Goal: Answer question/provide support: Answer question/provide support

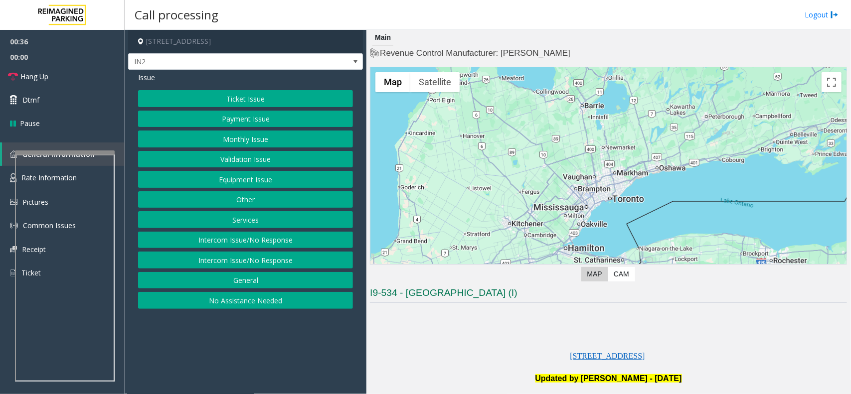
click at [230, 183] on button "Equipment Issue" at bounding box center [245, 179] width 215 height 17
click at [251, 183] on button "Gate / Door Won't Open" at bounding box center [245, 179] width 215 height 17
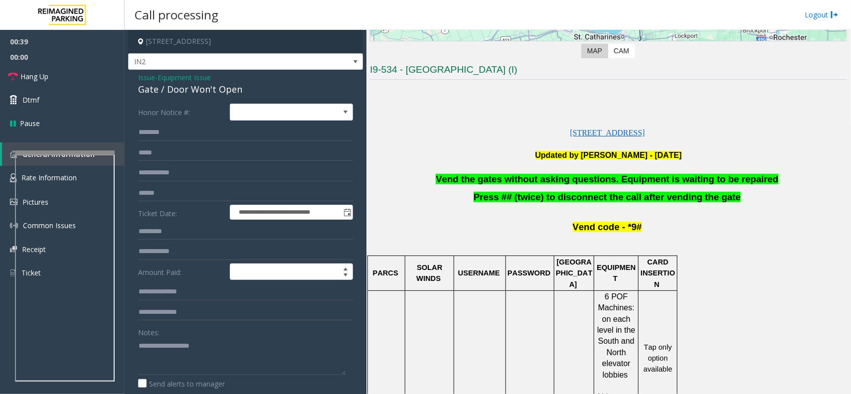
scroll to position [249, 0]
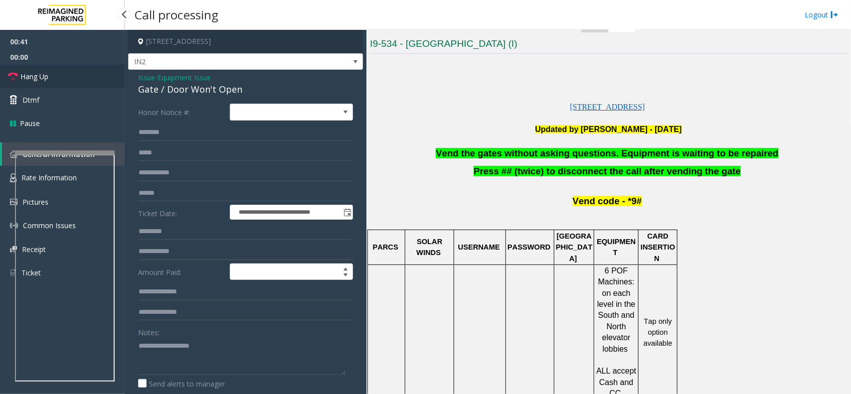
click at [48, 69] on link "Hang Up" at bounding box center [62, 76] width 125 height 23
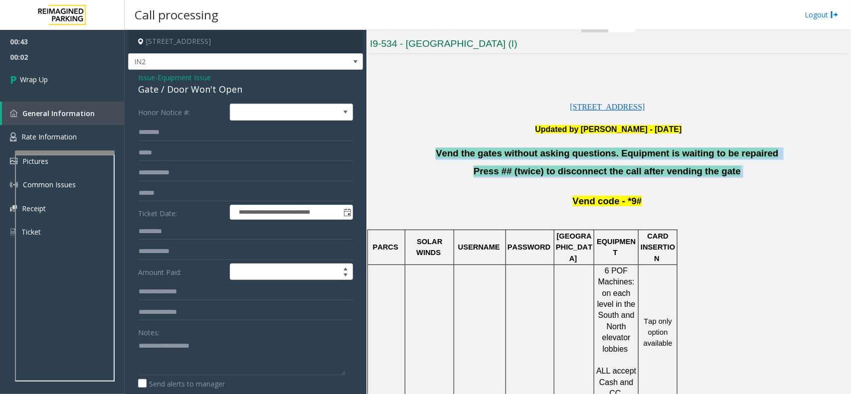
drag, startPoint x: 454, startPoint y: 155, endPoint x: 722, endPoint y: 174, distance: 268.4
copy div "Vend the gates without asking questions. Equipment is waiting to be repaired Pr…"
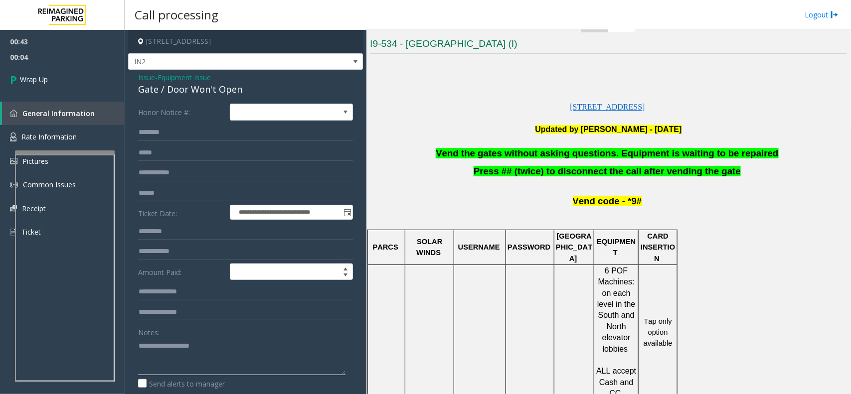
click at [188, 338] on textarea at bounding box center [241, 356] width 207 height 37
paste textarea "**********"
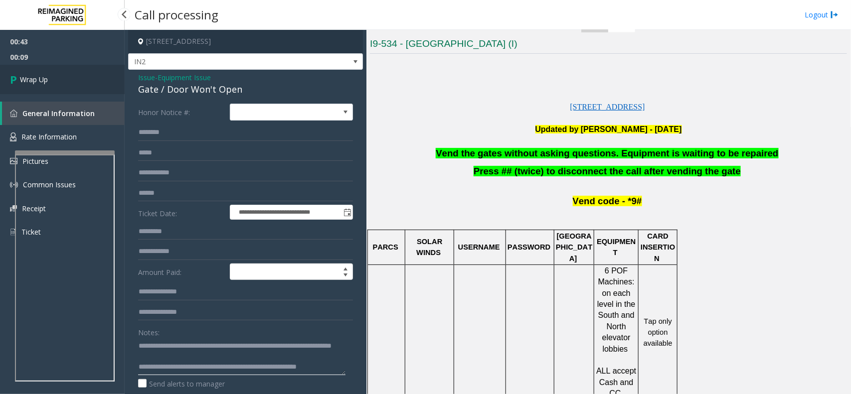
type textarea "**********"
click at [48, 71] on link "Wrap Up" at bounding box center [62, 79] width 125 height 29
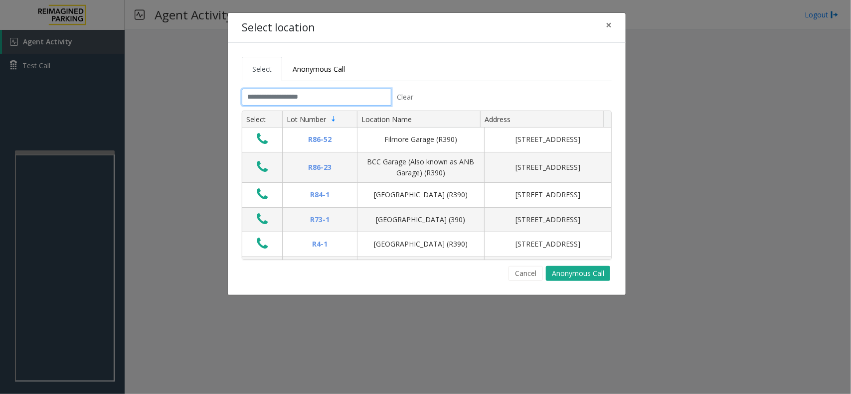
click at [310, 104] on input "text" at bounding box center [317, 97] width 150 height 17
click at [517, 275] on button "Cancel" at bounding box center [526, 273] width 34 height 15
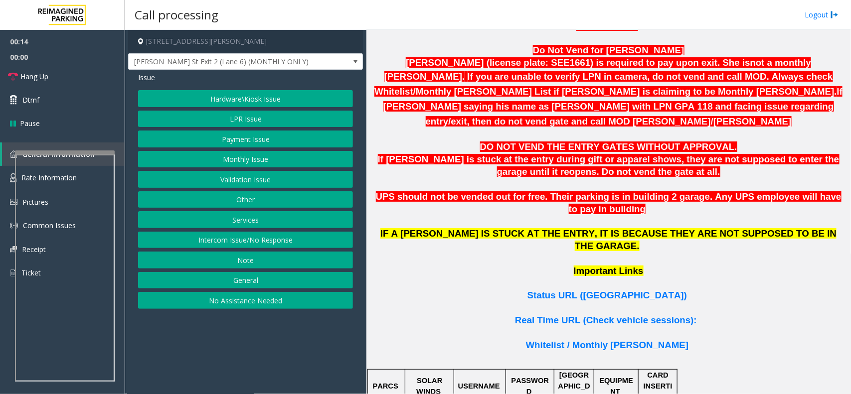
scroll to position [748, 0]
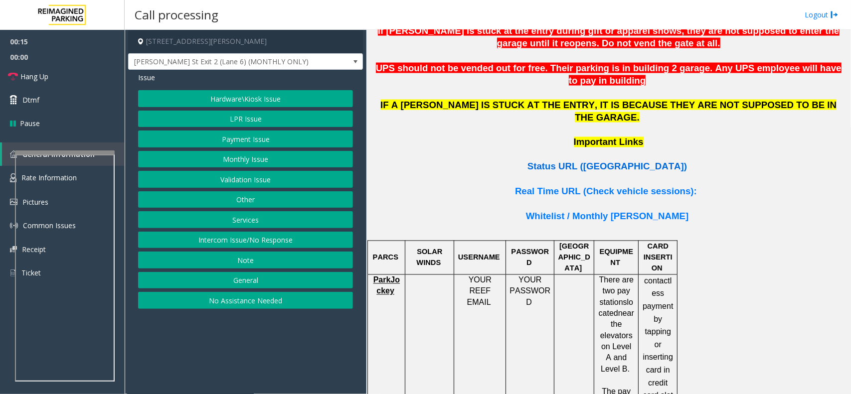
click at [568, 162] on span "Status URL (Vend Gate)" at bounding box center [608, 167] width 160 height 10
click at [208, 303] on button "No Assistance Needed" at bounding box center [245, 300] width 215 height 17
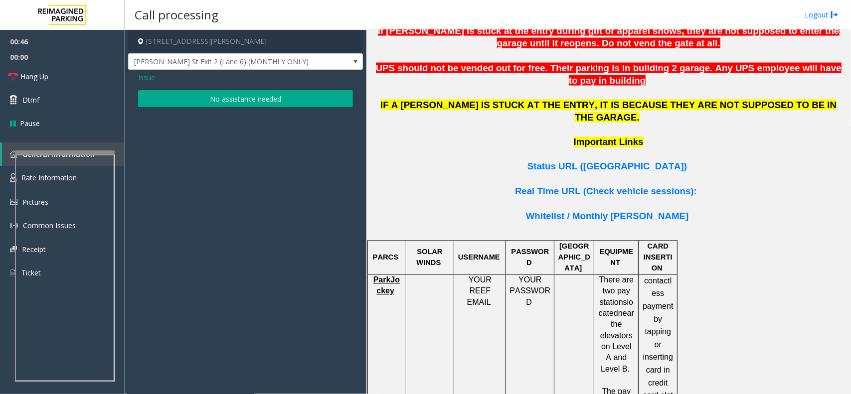
click at [229, 101] on button "No assistance needed" at bounding box center [245, 98] width 215 height 17
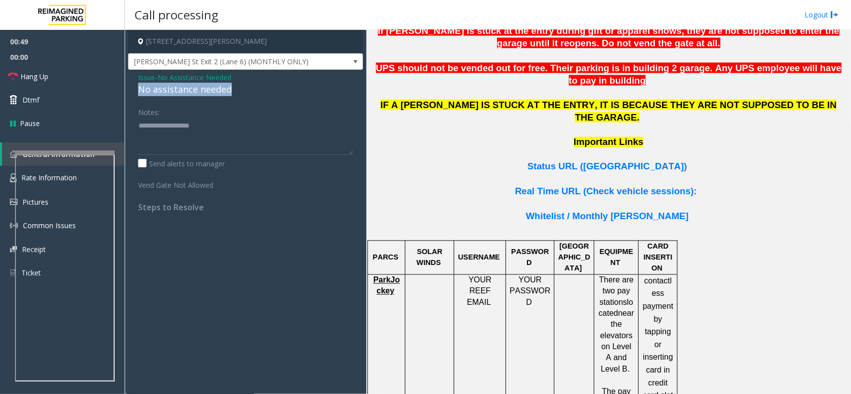
drag, startPoint x: 140, startPoint y: 89, endPoint x: 243, endPoint y: 88, distance: 103.2
click at [243, 88] on div "No assistance needed" at bounding box center [245, 89] width 215 height 13
copy div "No assistance needed"
click at [150, 126] on textarea at bounding box center [245, 136] width 215 height 37
paste textarea "**********"
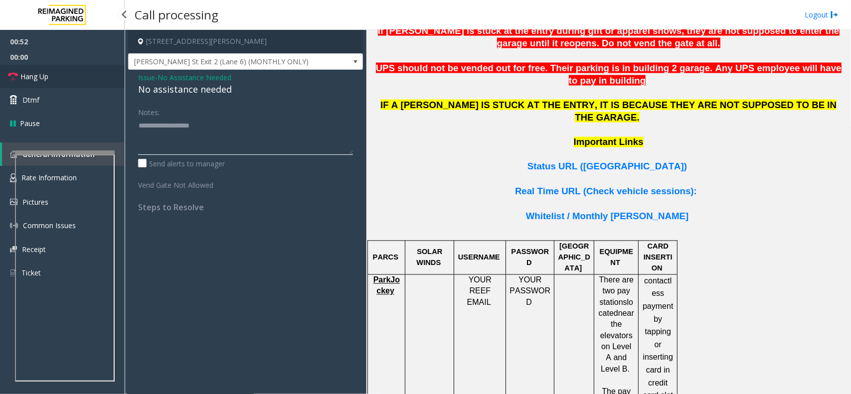
type textarea "**********"
click at [33, 81] on span "Hang Up" at bounding box center [34, 76] width 28 height 10
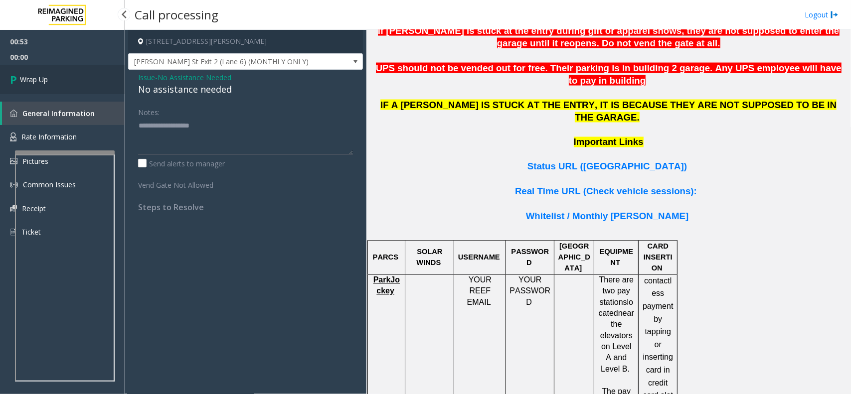
click at [33, 81] on span "Wrap Up" at bounding box center [34, 79] width 28 height 10
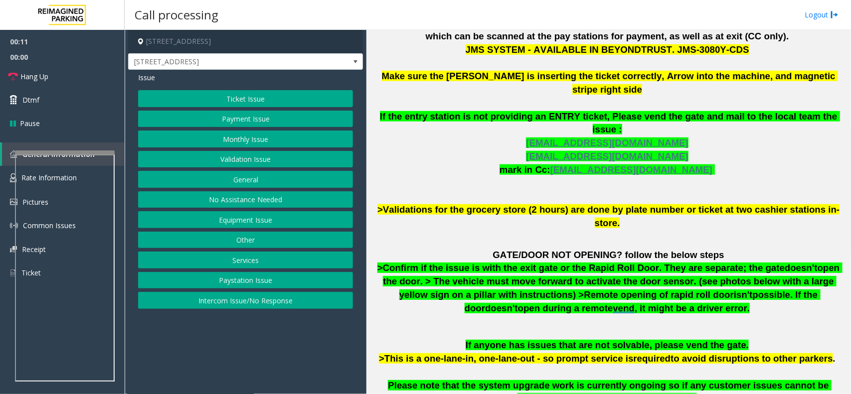
scroll to position [374, 0]
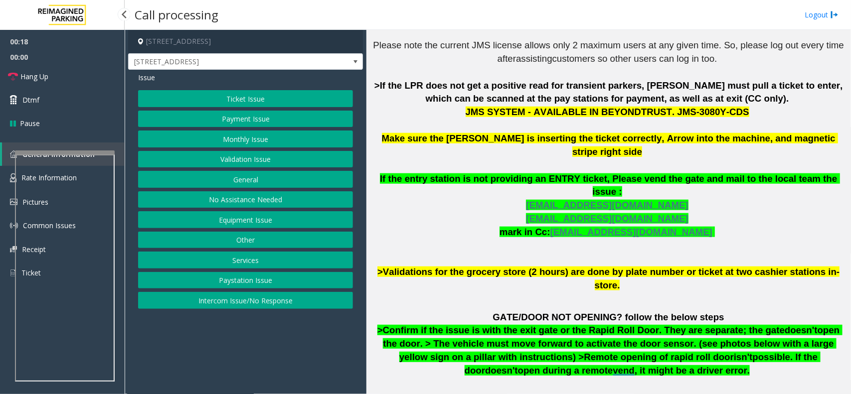
click at [63, 150] on span "General Information" at bounding box center [58, 154] width 72 height 9
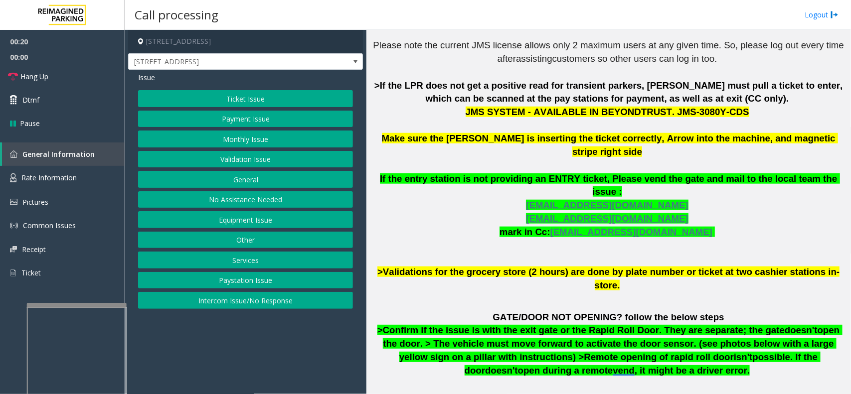
click at [50, 177] on span "Rate Information" at bounding box center [48, 177] width 55 height 9
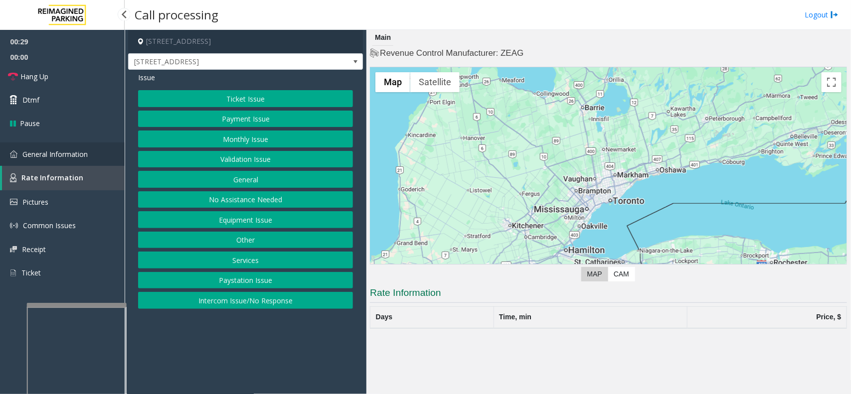
click at [60, 156] on span "General Information" at bounding box center [54, 154] width 65 height 9
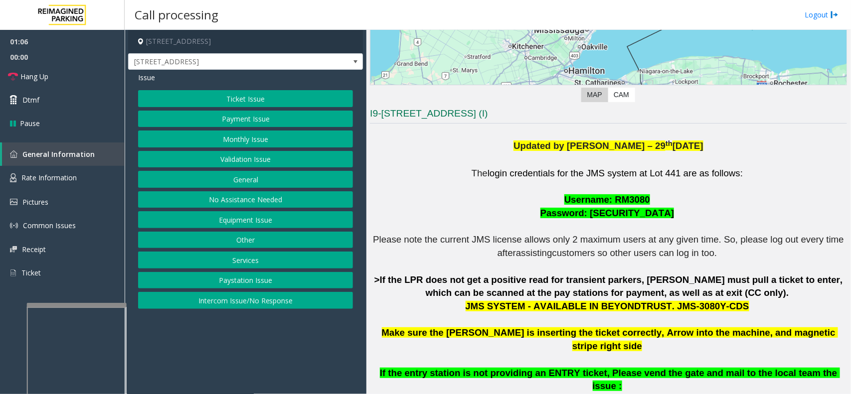
scroll to position [249, 0]
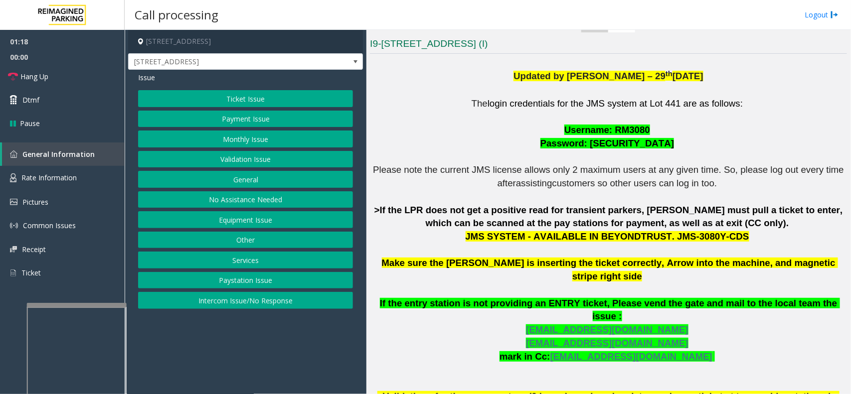
click at [240, 97] on button "Ticket Issue" at bounding box center [245, 98] width 215 height 17
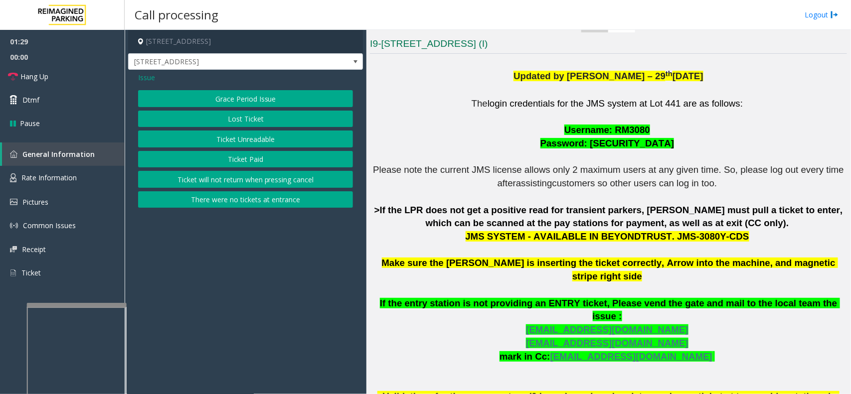
click at [148, 76] on span "Issue" at bounding box center [146, 77] width 17 height 10
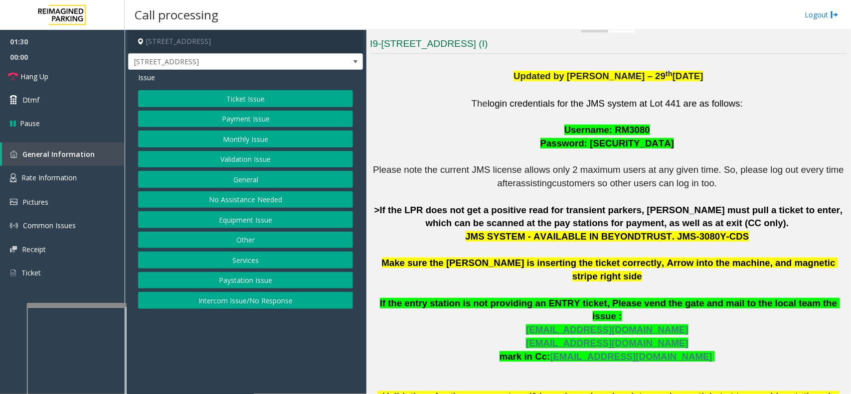
click at [245, 121] on button "Payment Issue" at bounding box center [245, 119] width 215 height 17
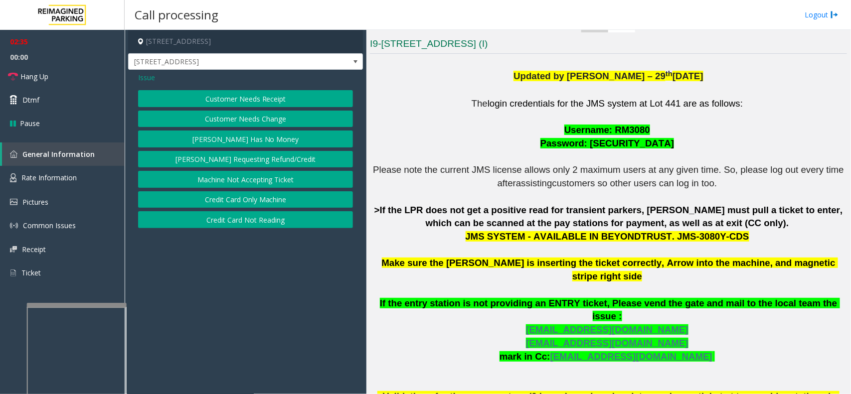
click at [148, 77] on span "Issue" at bounding box center [146, 77] width 17 height 10
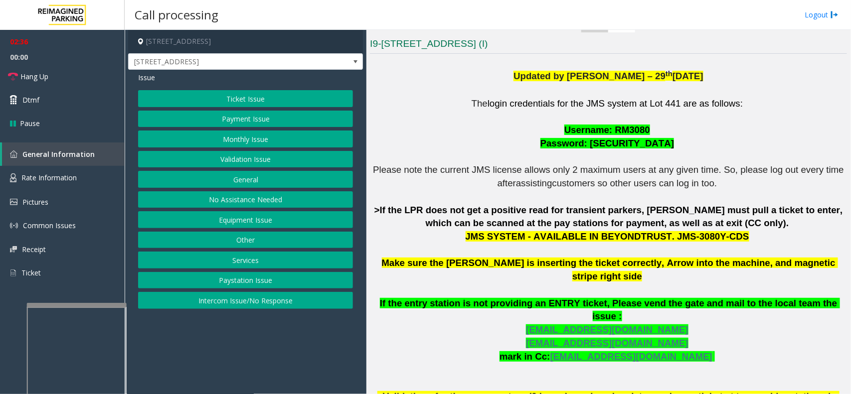
click at [239, 208] on button "No Assistance Needed" at bounding box center [245, 199] width 215 height 17
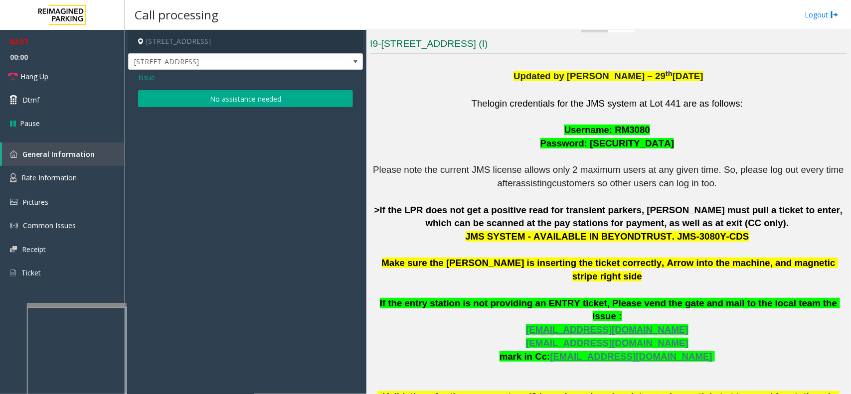
click at [141, 79] on span "Issue" at bounding box center [146, 77] width 17 height 10
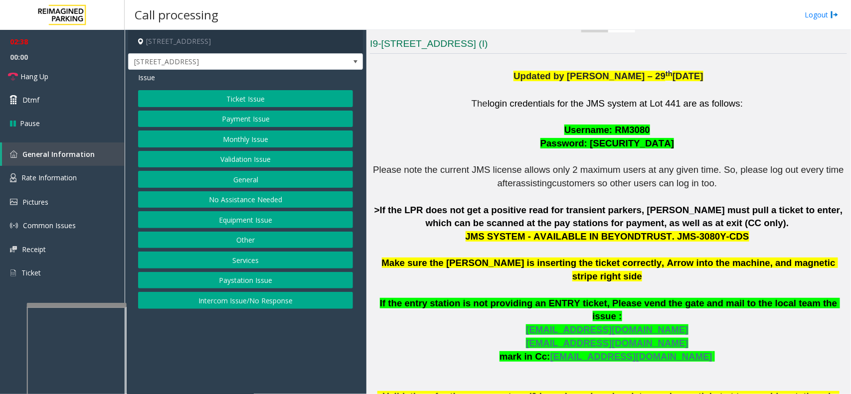
click at [219, 220] on button "Equipment Issue" at bounding box center [245, 219] width 215 height 17
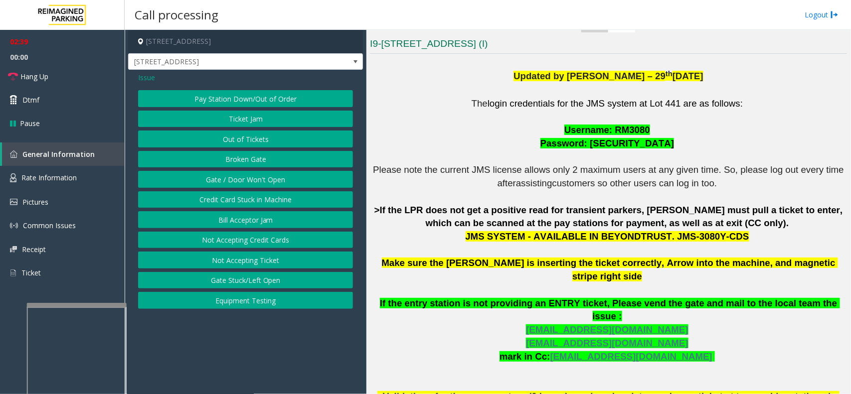
click at [217, 183] on button "Gate / Door Won't Open" at bounding box center [245, 179] width 215 height 17
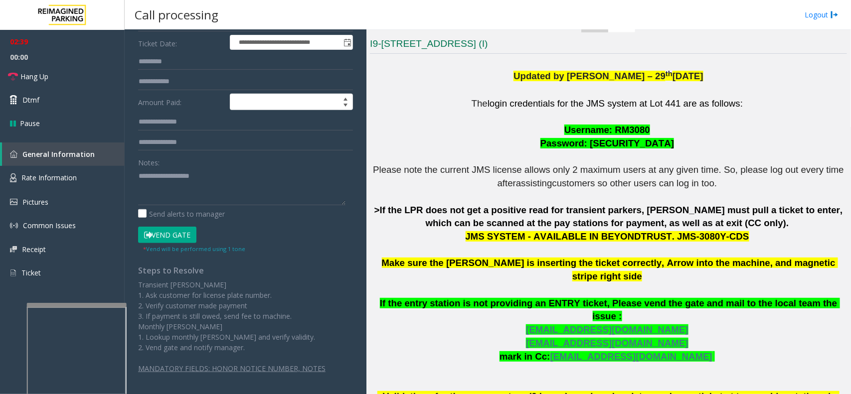
scroll to position [171, 0]
click at [169, 237] on button "Vend Gate" at bounding box center [167, 235] width 58 height 17
click at [210, 193] on textarea at bounding box center [241, 186] width 207 height 37
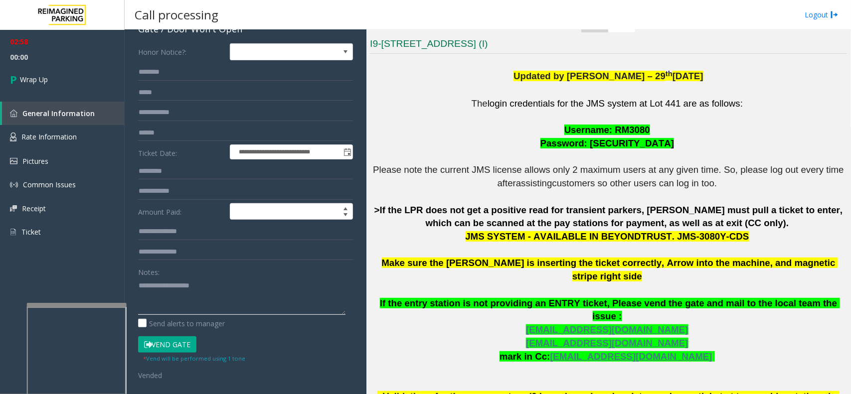
scroll to position [0, 0]
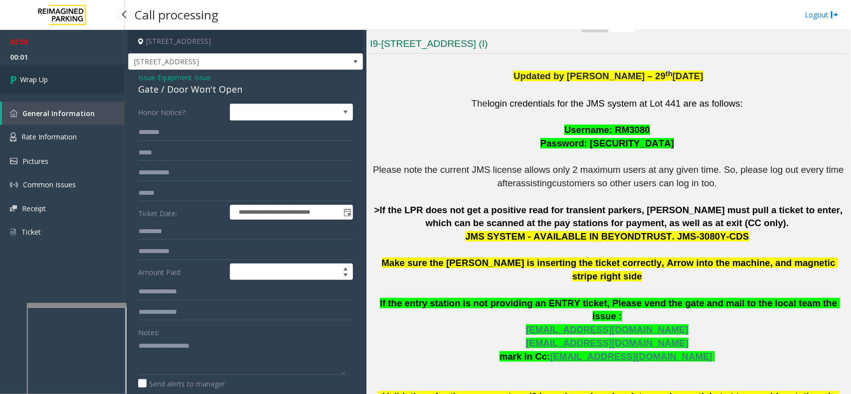
click at [13, 77] on icon at bounding box center [15, 79] width 10 height 16
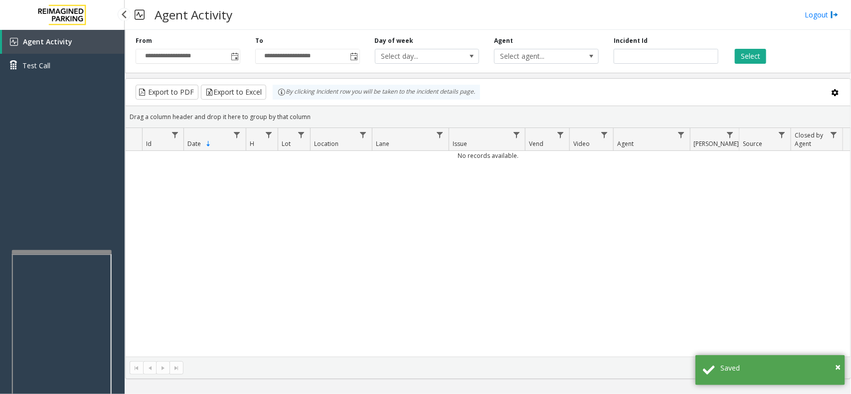
click at [65, 249] on app-root "**********" at bounding box center [425, 197] width 851 height 394
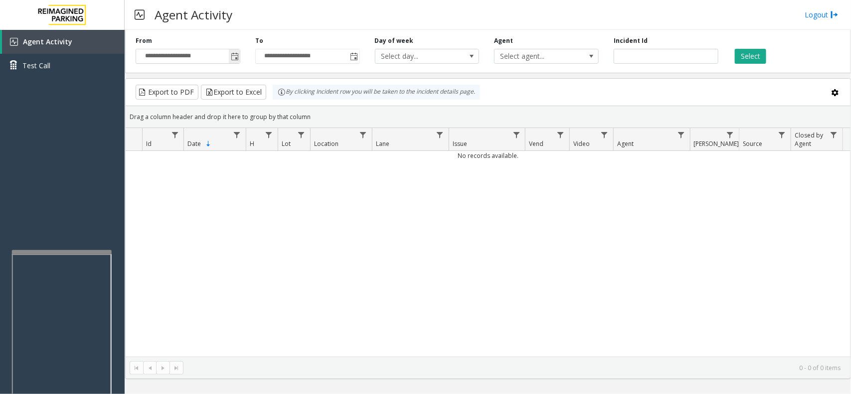
click at [235, 58] on span "Toggle popup" at bounding box center [235, 57] width 8 height 8
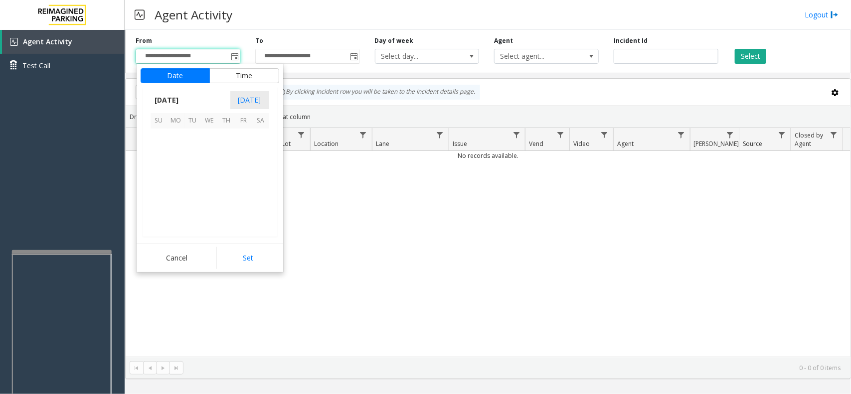
scroll to position [179016, 0]
click at [175, 175] on span "13" at bounding box center [176, 171] width 17 height 17
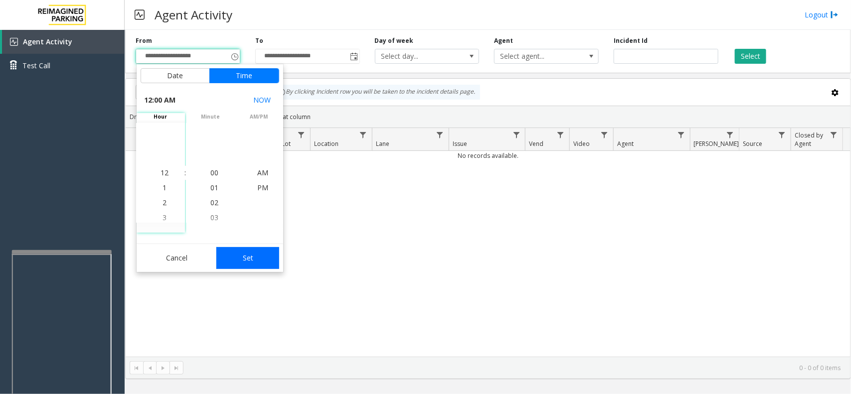
click at [242, 265] on button "Set" at bounding box center [247, 258] width 63 height 22
type input "**********"
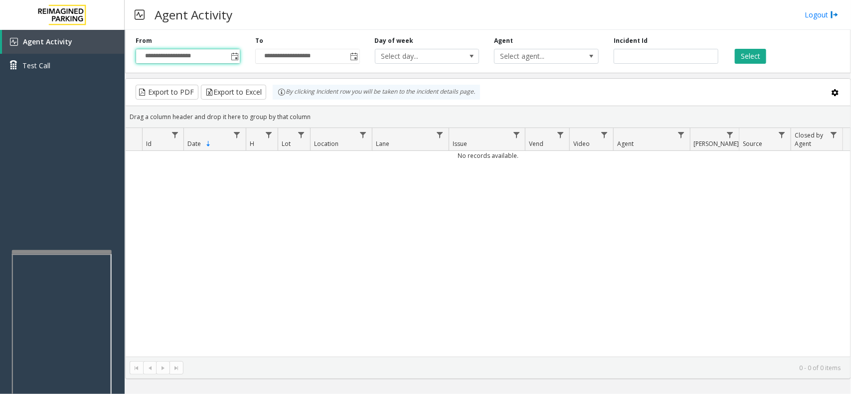
click at [745, 64] on div "**********" at bounding box center [488, 49] width 726 height 47
click at [746, 61] on button "Select" at bounding box center [750, 56] width 31 height 15
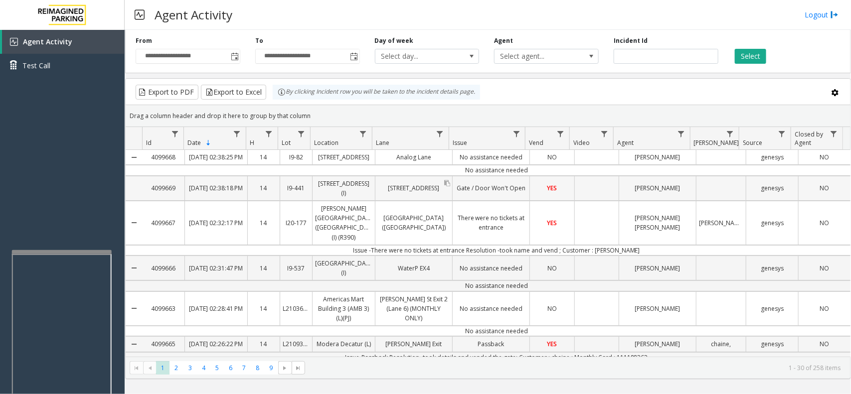
click at [438, 191] on link "3080 Yonge Street" at bounding box center [414, 188] width 77 height 14
click at [436, 176] on td "No assistance needed" at bounding box center [497, 170] width 708 height 10
click at [429, 176] on td "No assistance needed" at bounding box center [497, 170] width 708 height 10
click at [461, 187] on div "Gate / Door Won't Open" at bounding box center [491, 189] width 77 height 24
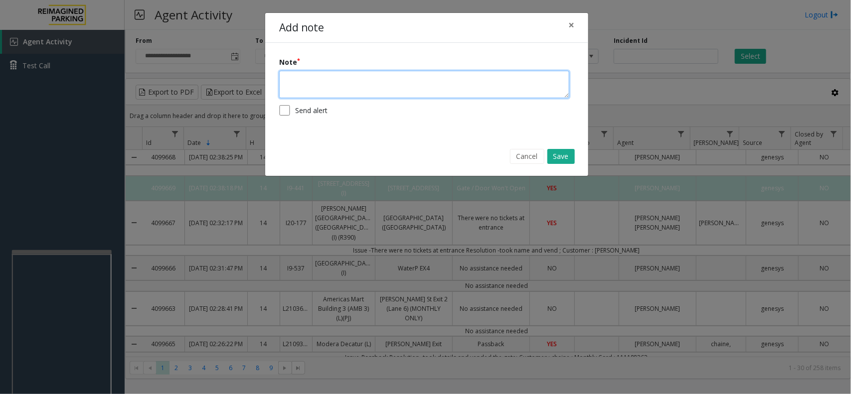
click at [362, 94] on textarea at bounding box center [424, 84] width 290 height 27
type textarea "*"
paste textarea "**********"
type textarea "**********"
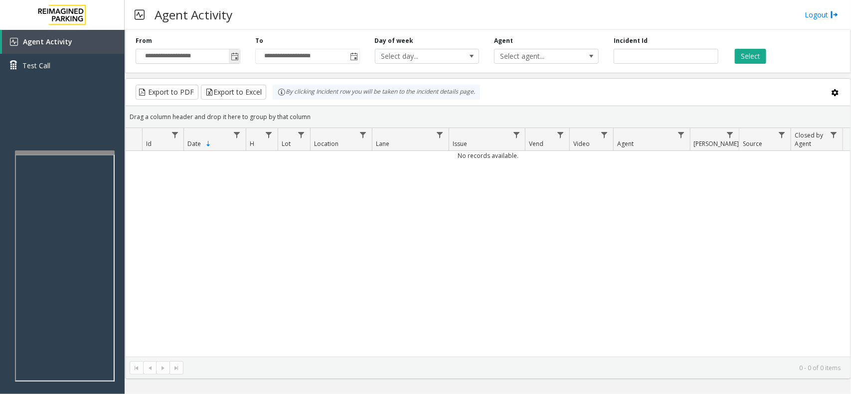
click at [237, 58] on span "Toggle popup" at bounding box center [235, 57] width 8 height 8
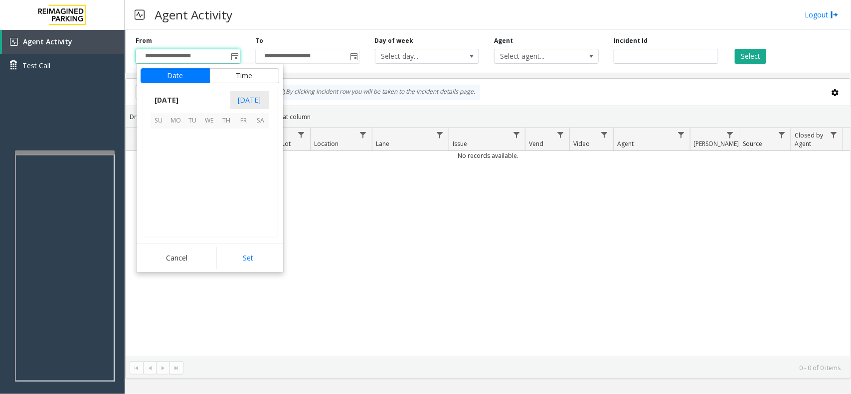
scroll to position [179016, 0]
click at [175, 170] on span "13" at bounding box center [176, 171] width 17 height 17
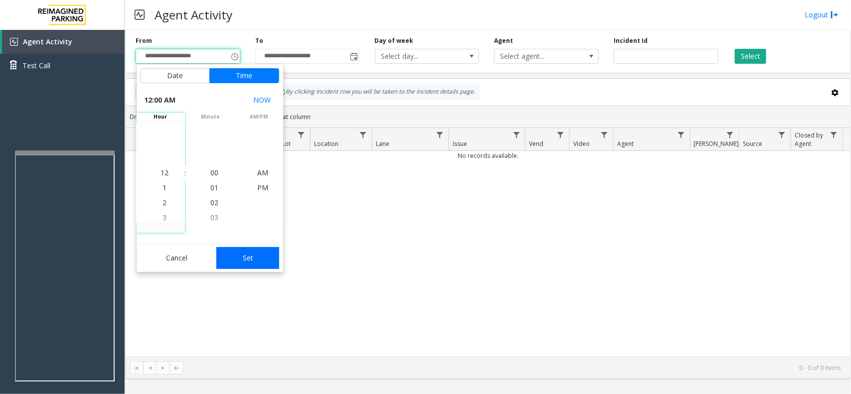
click at [247, 262] on button "Set" at bounding box center [247, 258] width 63 height 22
type input "**********"
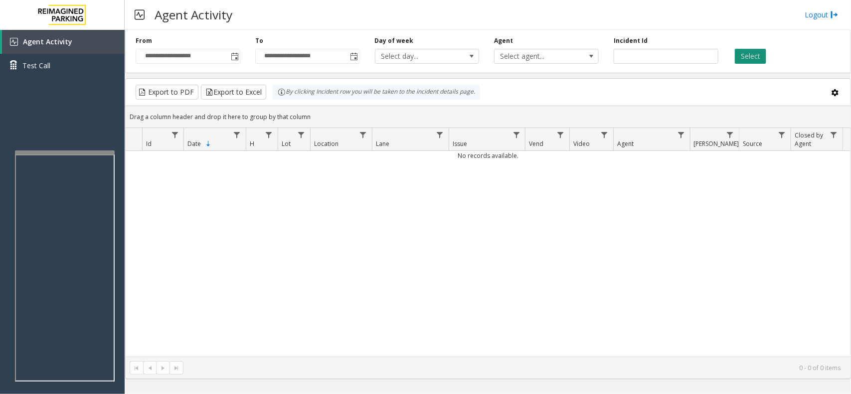
click at [751, 60] on button "Select" at bounding box center [750, 56] width 31 height 15
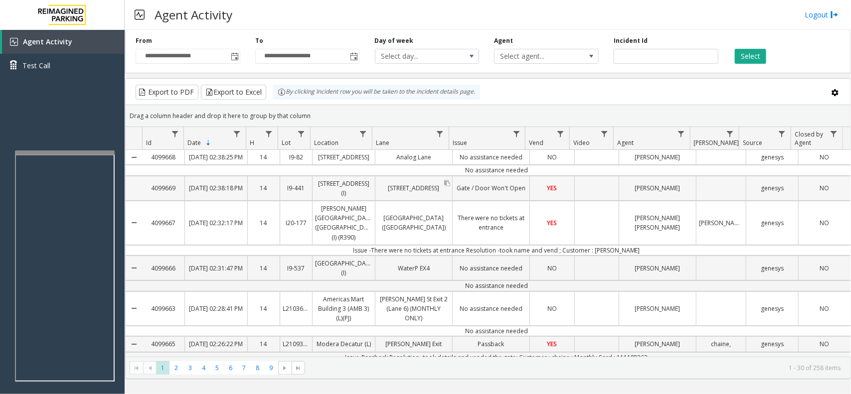
click at [439, 190] on div "3080 Yonge Street" at bounding box center [414, 189] width 77 height 24
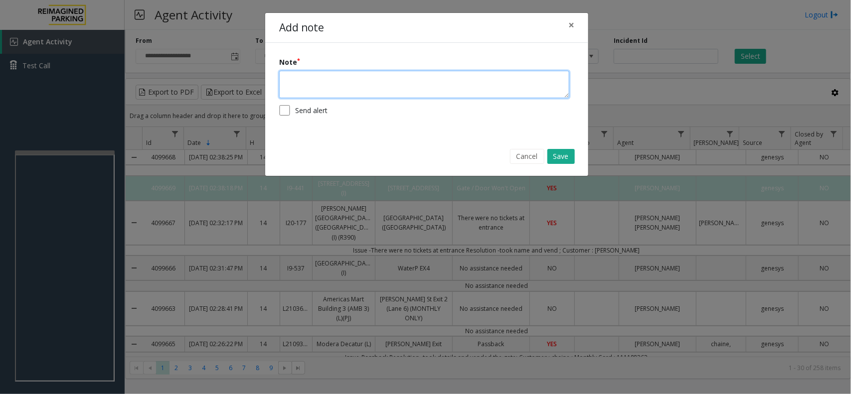
click at [367, 95] on textarea at bounding box center [424, 84] width 290 height 27
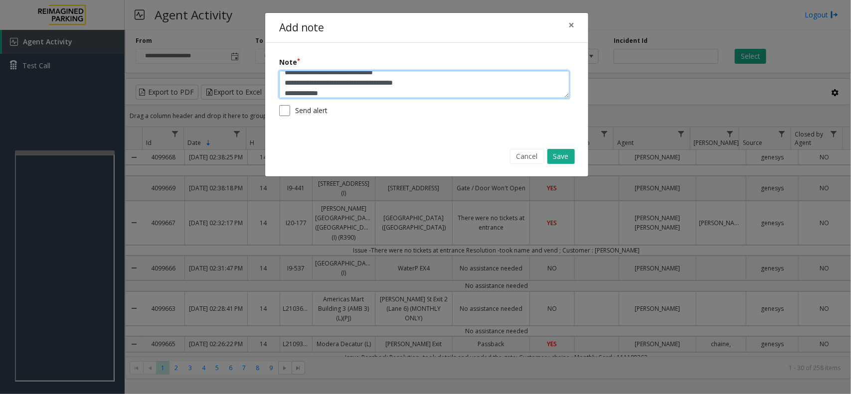
scroll to position [17, 0]
type textarea "**********"
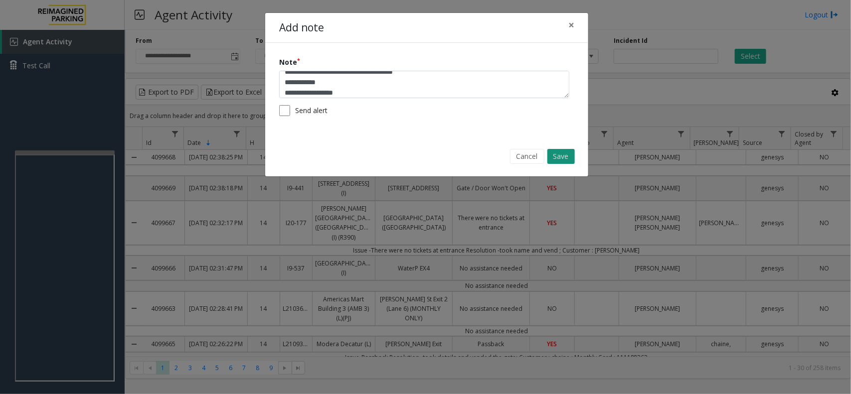
click at [564, 159] on button "Save" at bounding box center [561, 156] width 27 height 15
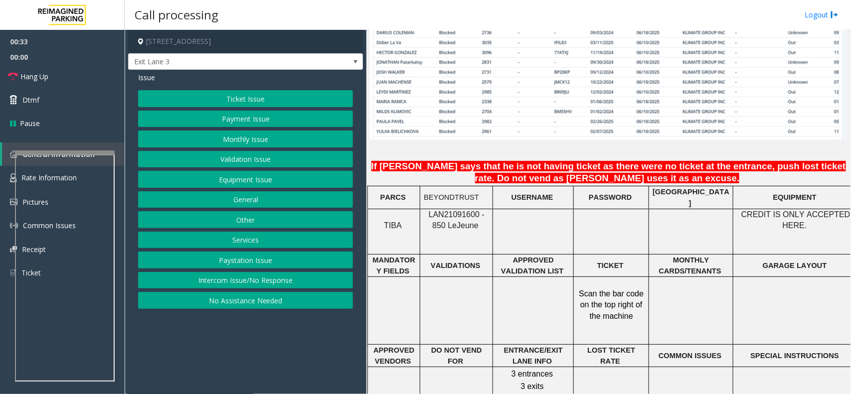
scroll to position [748, 0]
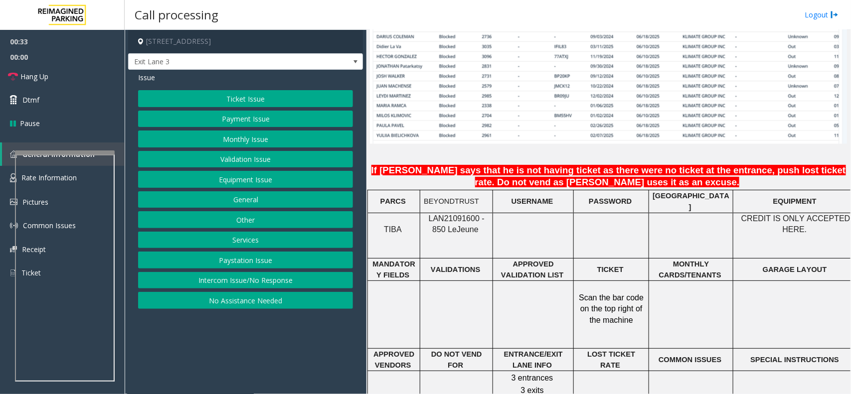
click at [449, 220] on span "LAN21091600 - 850 Le" at bounding box center [457, 223] width 56 height 19
copy p "LAN21091600 - 850 Le Jeune"
click at [205, 136] on button "Monthly Issue" at bounding box center [245, 139] width 215 height 17
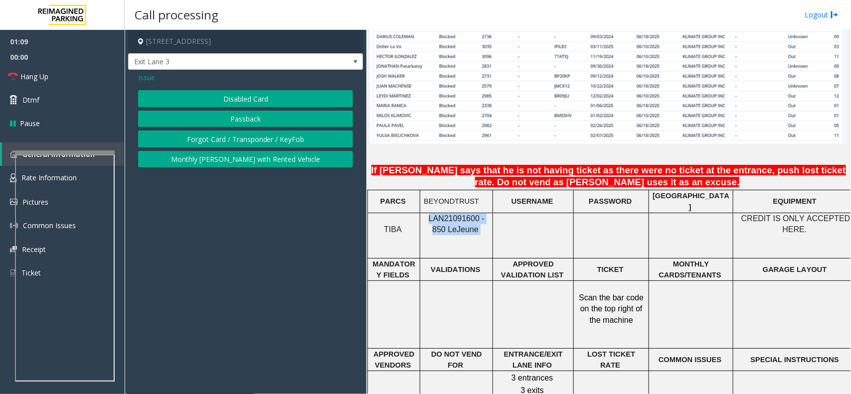
click at [212, 113] on button "Passback" at bounding box center [245, 119] width 215 height 17
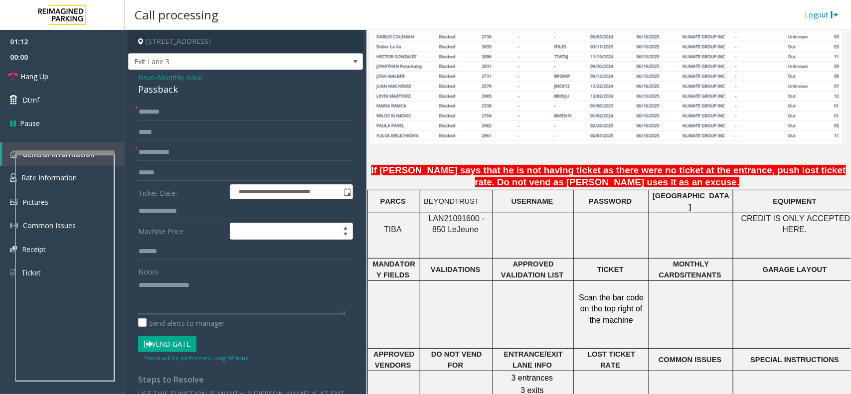
click at [217, 293] on textarea at bounding box center [241, 295] width 207 height 37
drag, startPoint x: 138, startPoint y: 78, endPoint x: 213, endPoint y: 93, distance: 76.9
click at [213, 93] on div "Issue - Monthly Issue Passback" at bounding box center [245, 84] width 215 height 24
click at [143, 82] on span "Issue" at bounding box center [146, 77] width 17 height 10
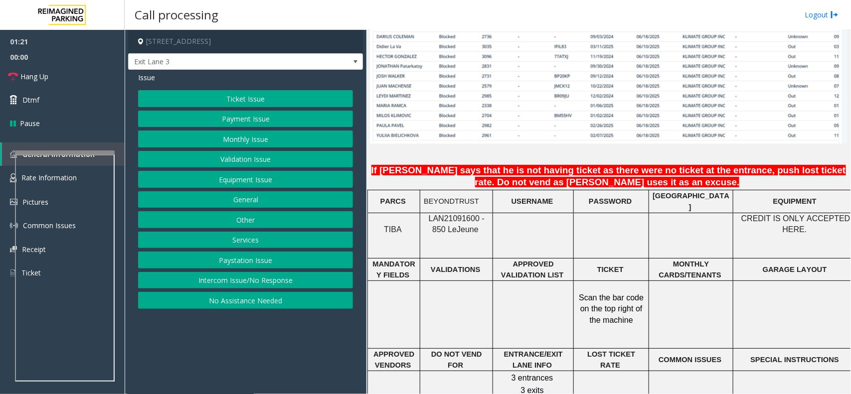
click at [219, 182] on button "Equipment Issue" at bounding box center [245, 179] width 215 height 17
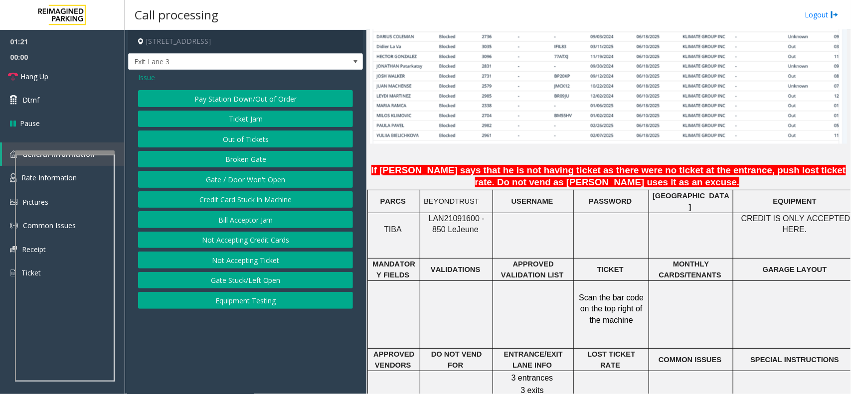
click at [219, 182] on button "Gate / Door Won't Open" at bounding box center [245, 179] width 215 height 17
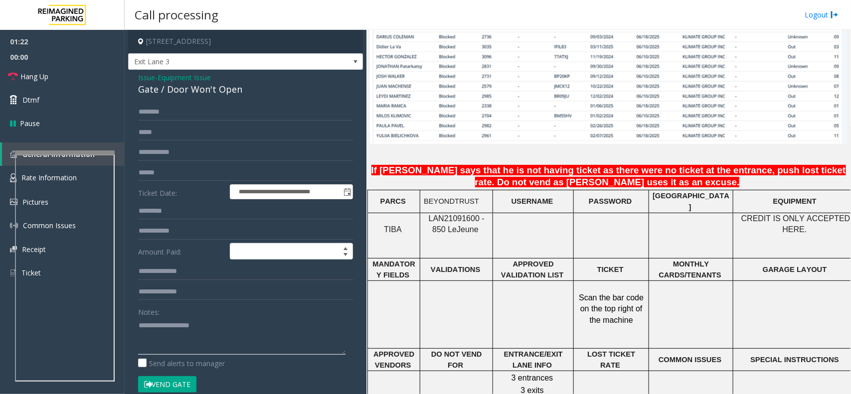
click at [232, 335] on textarea at bounding box center [241, 336] width 207 height 37
drag, startPoint x: 232, startPoint y: 335, endPoint x: 167, endPoint y: 318, distance: 67.4
click at [167, 318] on textarea at bounding box center [241, 336] width 207 height 37
click at [255, 313] on div "Notes:" at bounding box center [245, 329] width 215 height 51
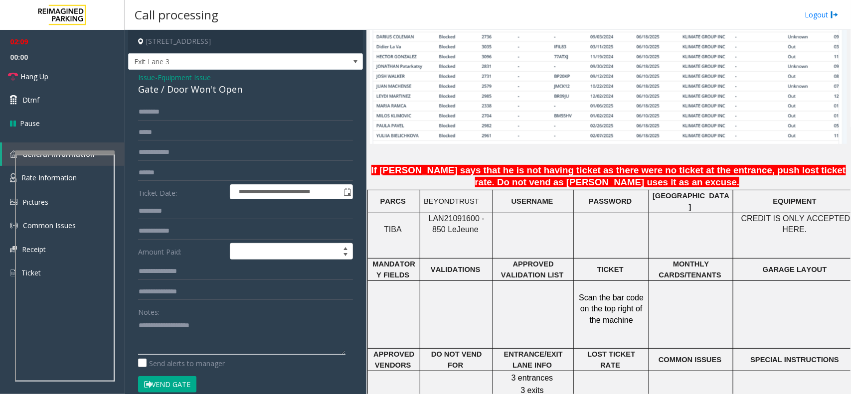
click at [262, 321] on textarea at bounding box center [241, 336] width 207 height 37
click at [91, 74] on link "Hang Up" at bounding box center [62, 76] width 125 height 23
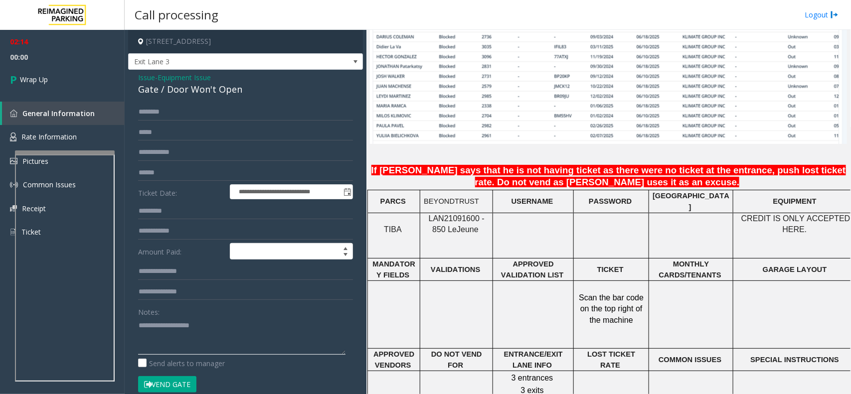
click at [202, 347] on textarea at bounding box center [241, 336] width 207 height 37
drag, startPoint x: 237, startPoint y: 90, endPoint x: 136, endPoint y: 90, distance: 101.7
click at [136, 90] on div "**********" at bounding box center [245, 317] width 235 height 495
click at [163, 323] on textarea at bounding box center [241, 336] width 207 height 37
drag, startPoint x: 238, startPoint y: 90, endPoint x: 131, endPoint y: 90, distance: 106.7
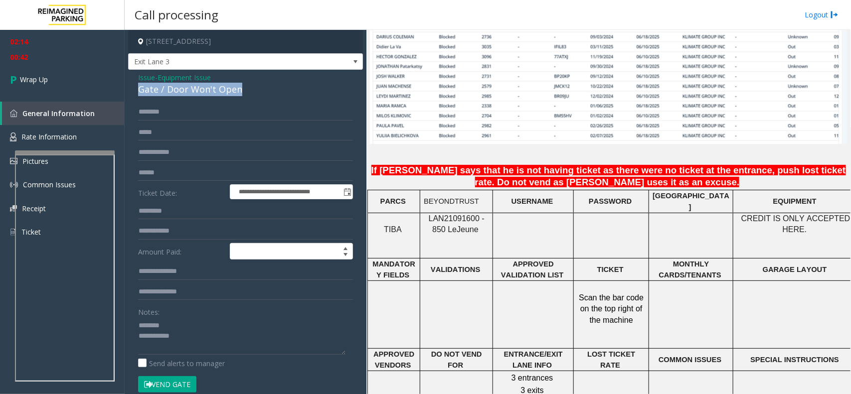
click at [131, 90] on div "**********" at bounding box center [245, 317] width 235 height 495
copy div "Gate / Door Won't Open"
click at [168, 332] on textarea at bounding box center [241, 336] width 207 height 37
click at [167, 327] on textarea at bounding box center [241, 336] width 207 height 37
paste textarea "**********"
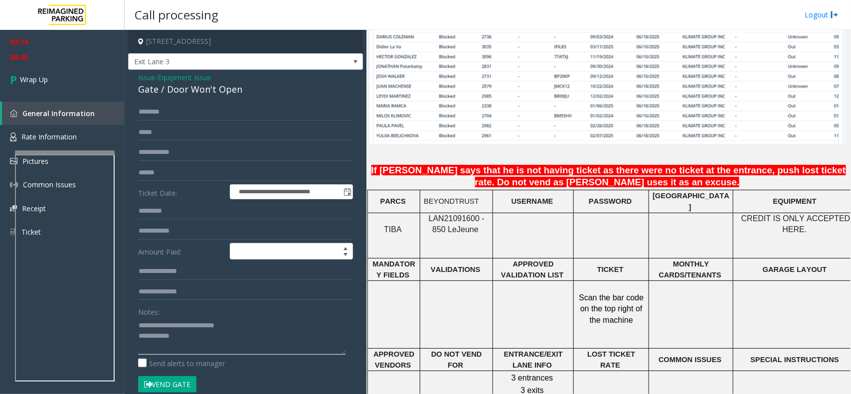
click at [185, 341] on textarea at bounding box center [241, 336] width 207 height 37
type textarea "**********"
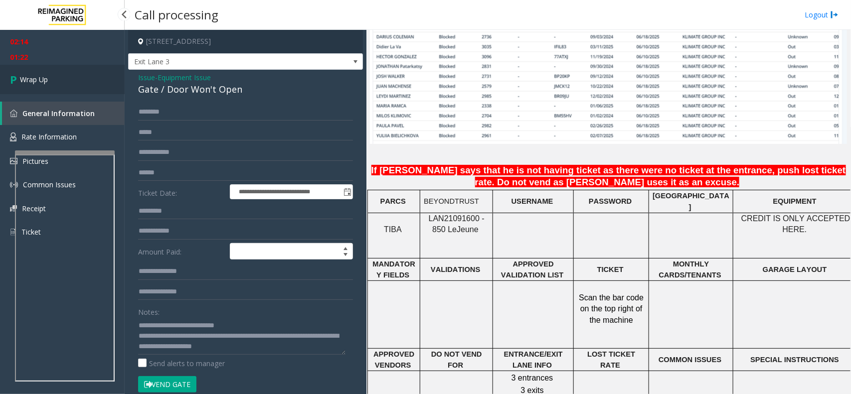
click at [25, 83] on span "Wrap Up" at bounding box center [34, 79] width 28 height 10
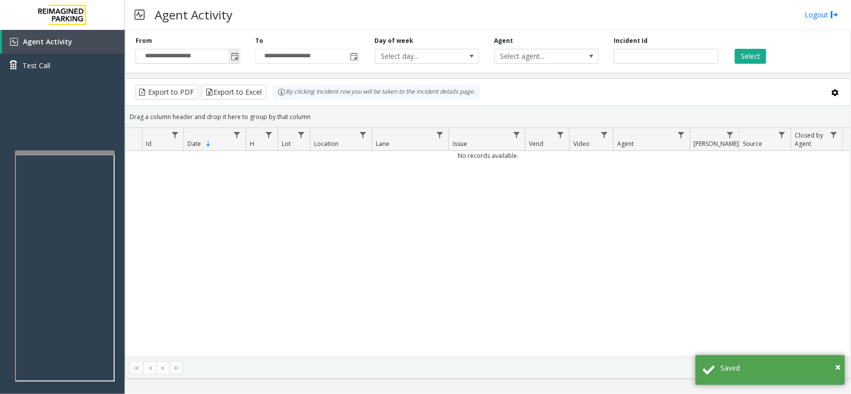
click at [234, 58] on span "Toggle popup" at bounding box center [235, 57] width 8 height 8
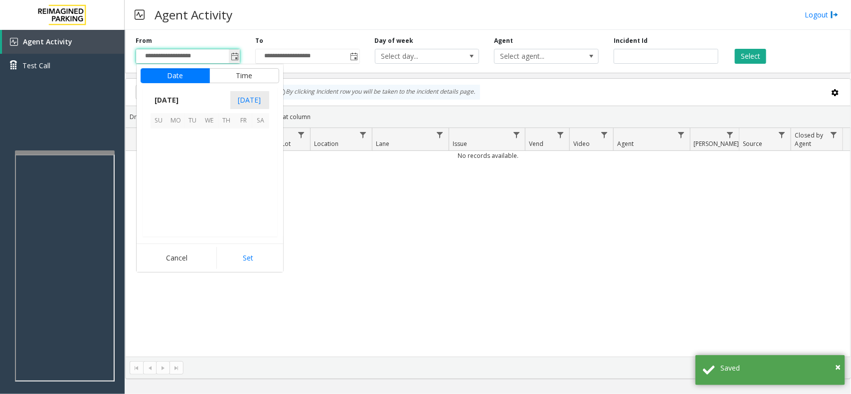
scroll to position [179016, 0]
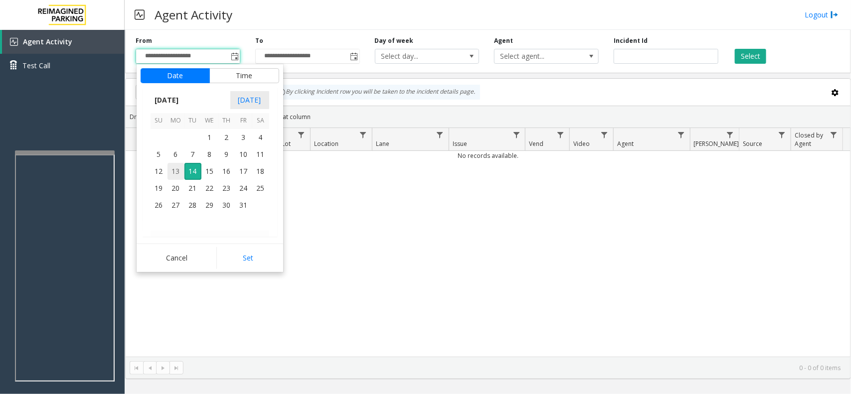
click at [173, 171] on span "13" at bounding box center [176, 171] width 17 height 17
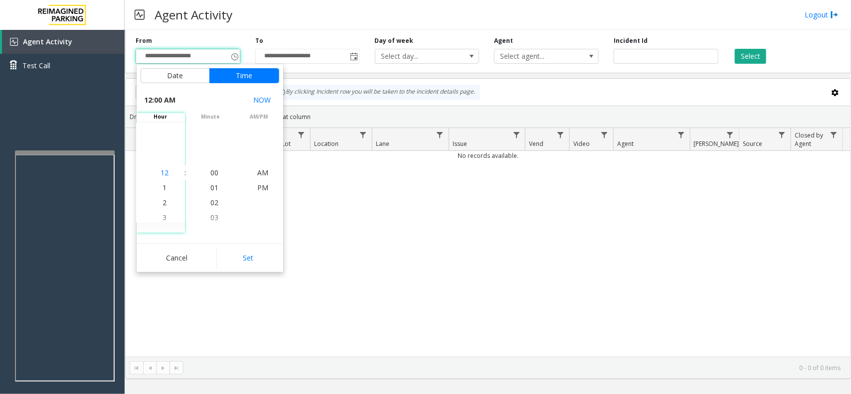
click at [164, 176] on span "12" at bounding box center [165, 172] width 8 height 9
click at [246, 252] on button "Set" at bounding box center [247, 258] width 63 height 22
type input "**********"
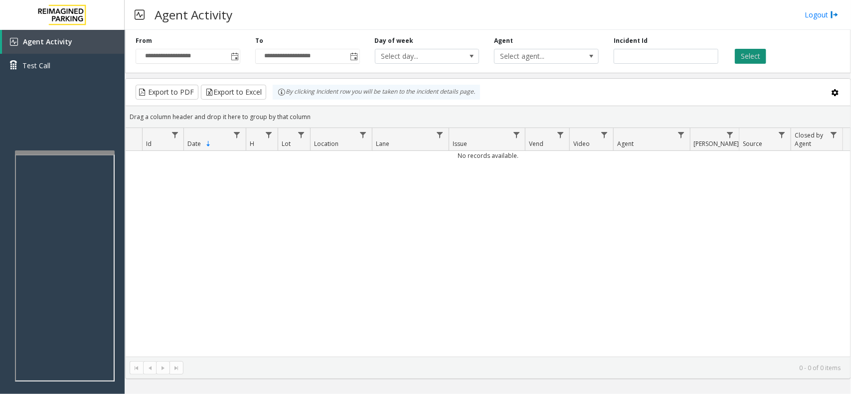
click at [746, 58] on button "Select" at bounding box center [750, 56] width 31 height 15
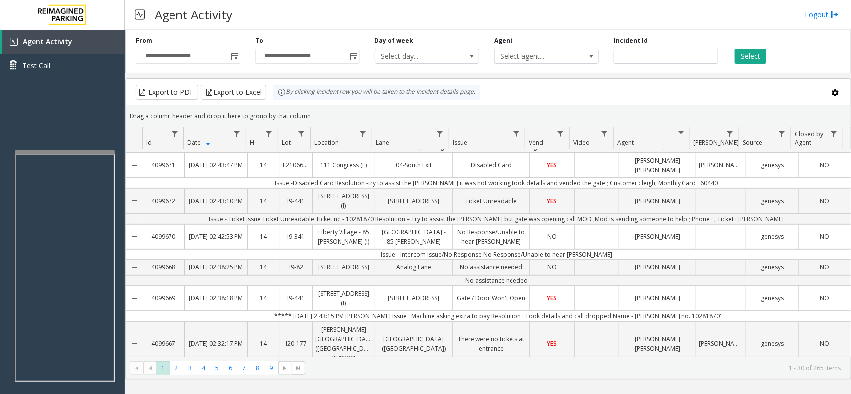
scroll to position [0, 0]
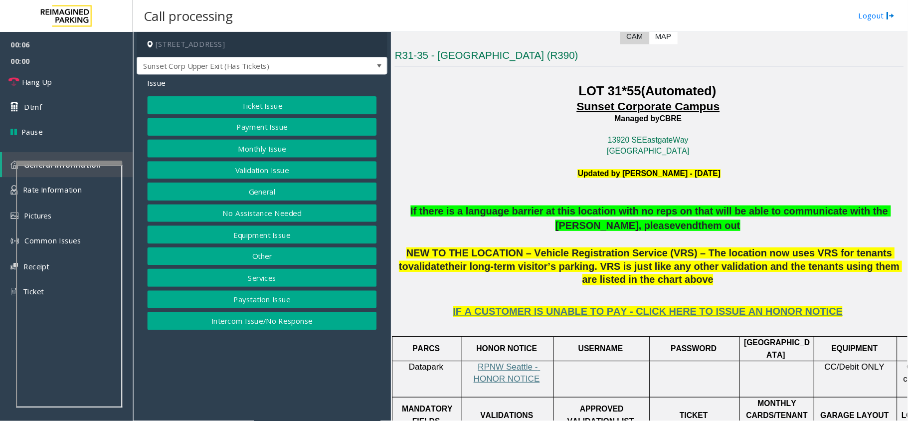
scroll to position [249, 0]
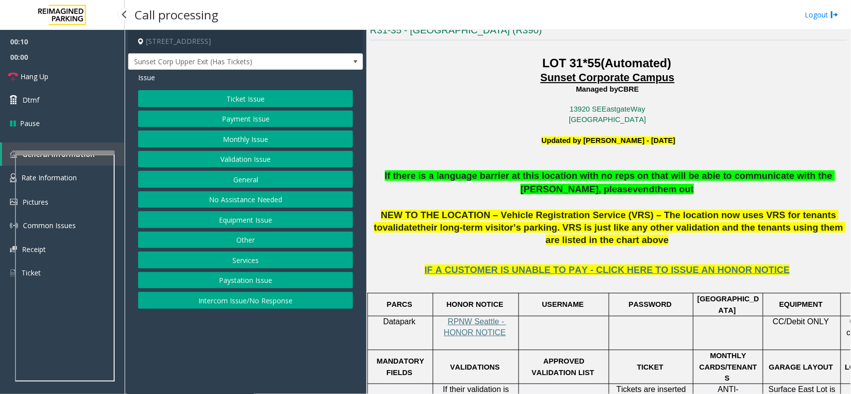
click at [487, 138] on p "Updated by Pranav Babbar - 6th June 2024" at bounding box center [608, 140] width 477 height 11
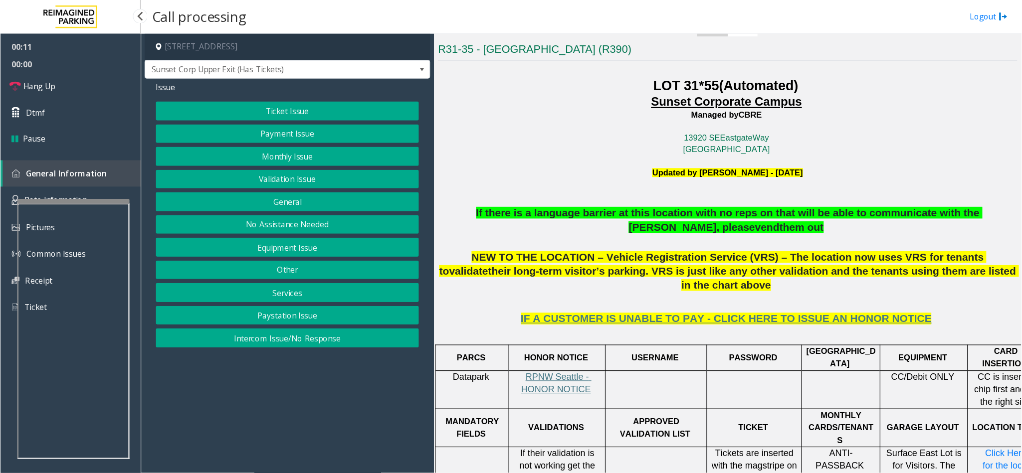
scroll to position [249, 0]
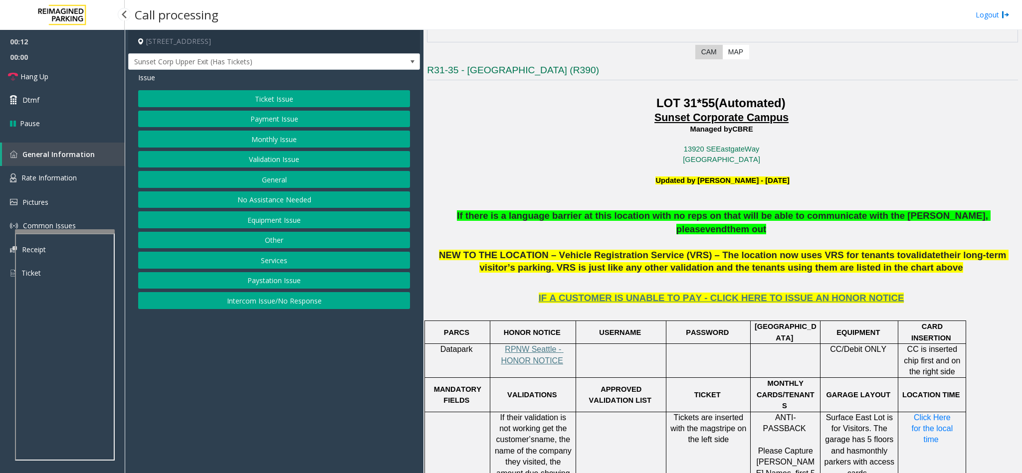
click at [717, 394] on span "Tickets are inserted with the magstripe on the left side" at bounding box center [709, 428] width 78 height 31
click at [543, 344] on p "RPNW Seattle - HONOR NOTICE" at bounding box center [533, 355] width 78 height 22
click at [532, 345] on span "RPNW Seattle - HONOR NOTICE" at bounding box center [532, 354] width 62 height 19
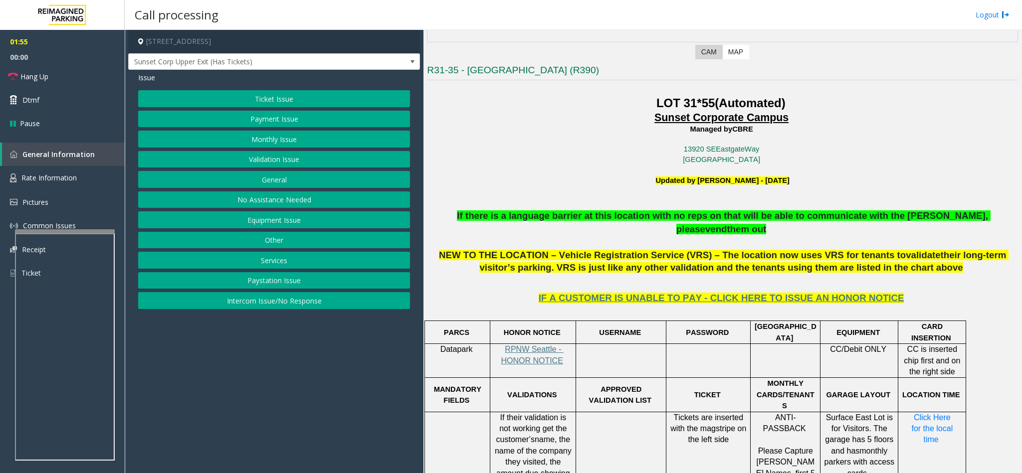
click at [292, 95] on button "Ticket Issue" at bounding box center [274, 98] width 272 height 17
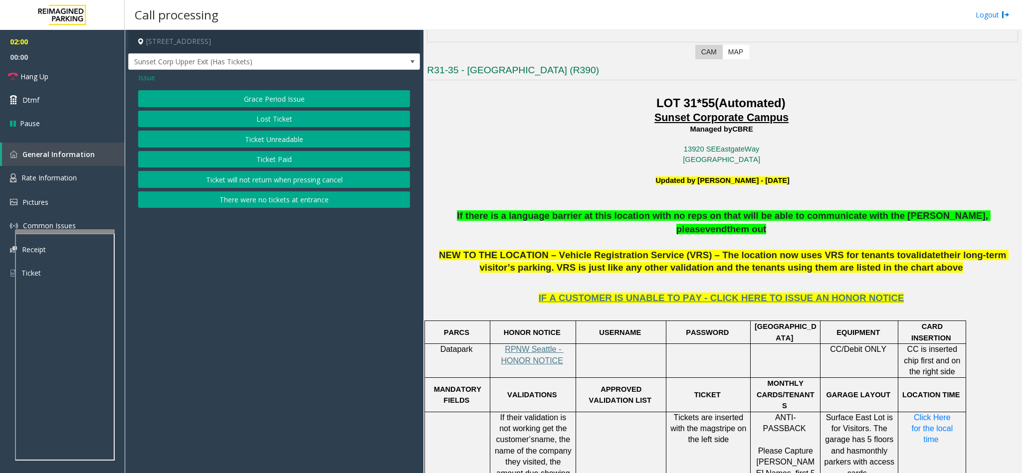
click at [280, 141] on button "Ticket Unreadable" at bounding box center [274, 139] width 272 height 17
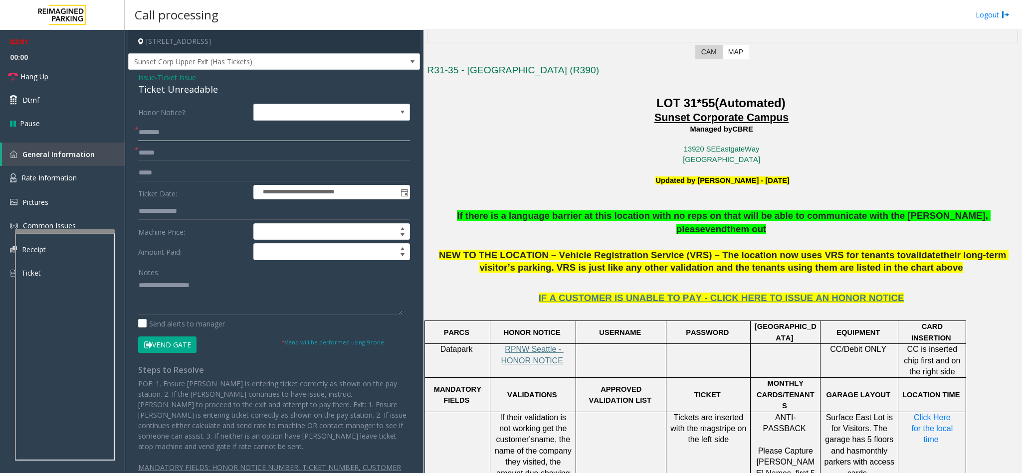
click at [209, 137] on input "text" at bounding box center [274, 132] width 272 height 17
click at [212, 159] on input "text" at bounding box center [274, 153] width 272 height 17
type input "*******"
click at [162, 136] on input "text" at bounding box center [274, 132] width 272 height 17
type input "*"
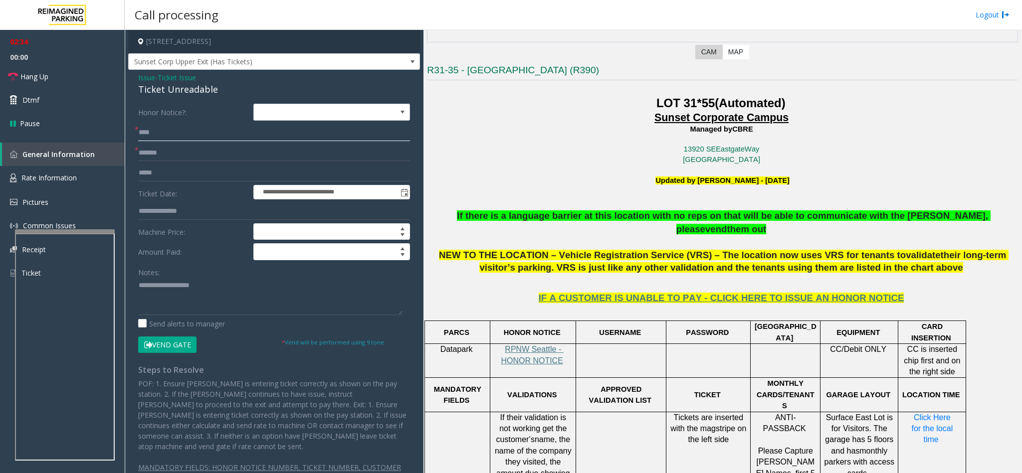
type input "****"
click at [153, 349] on button "Vend Gate" at bounding box center [167, 345] width 58 height 17
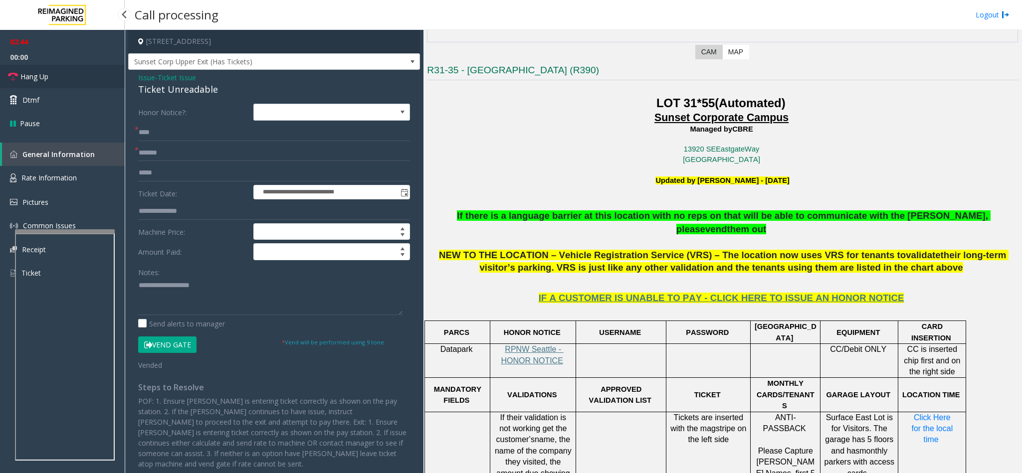
click at [72, 71] on link "Hang Up" at bounding box center [62, 76] width 125 height 23
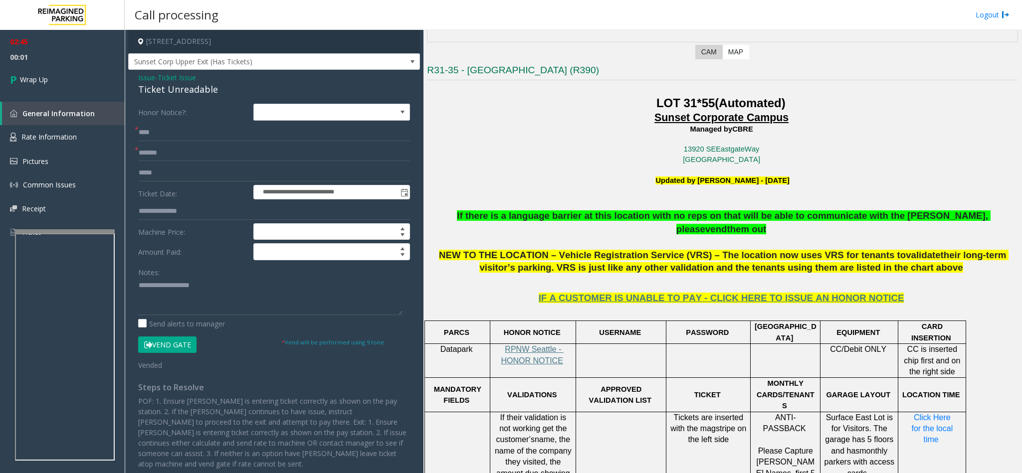
click at [171, 270] on div "Notes:" at bounding box center [274, 289] width 272 height 51
click at [166, 284] on textarea at bounding box center [270, 296] width 264 height 37
drag, startPoint x: 568, startPoint y: 220, endPoint x: 605, endPoint y: 218, distance: 36.5
click at [605, 218] on span "If there is a language barrier at this location with no reps on that will be ab…" at bounding box center [724, 222] width 534 height 24
click at [632, 215] on span "If there is a language barrier at this location with no reps on that will be ab…" at bounding box center [724, 222] width 534 height 24
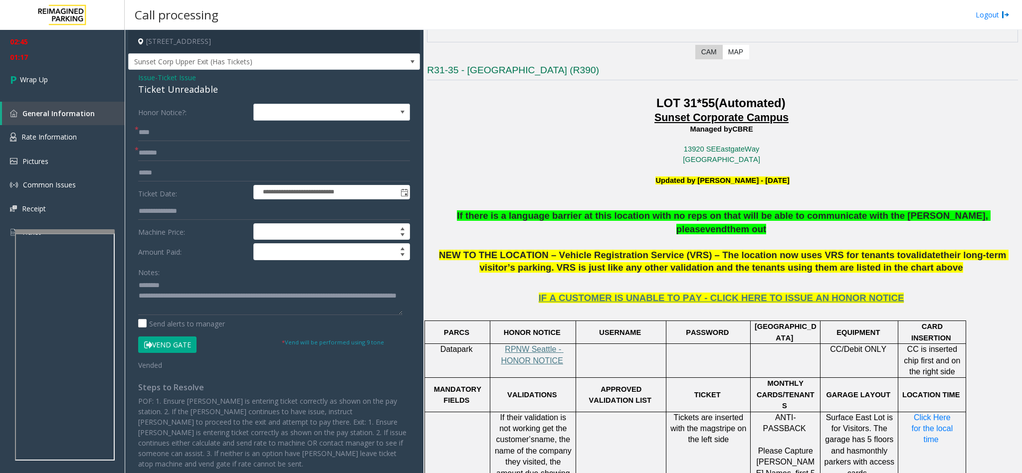
click at [432, 207] on p at bounding box center [722, 203] width 591 height 11
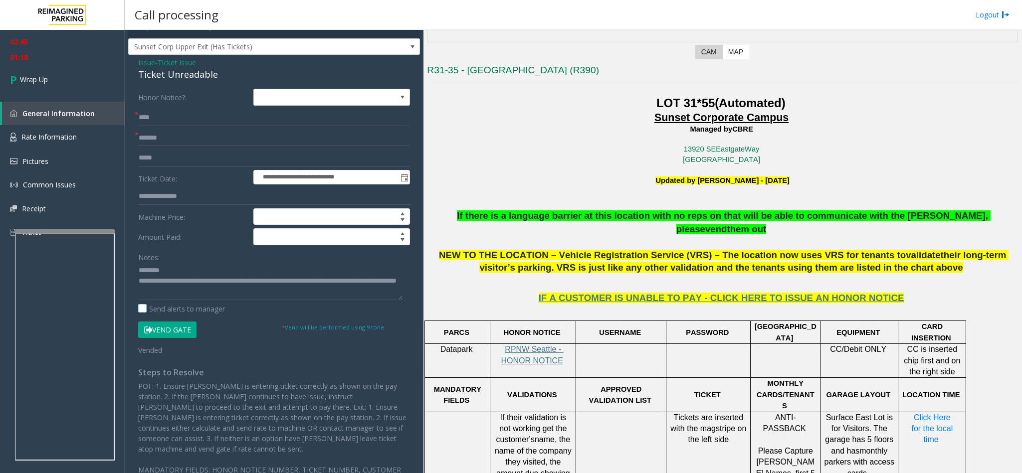
scroll to position [18, 0]
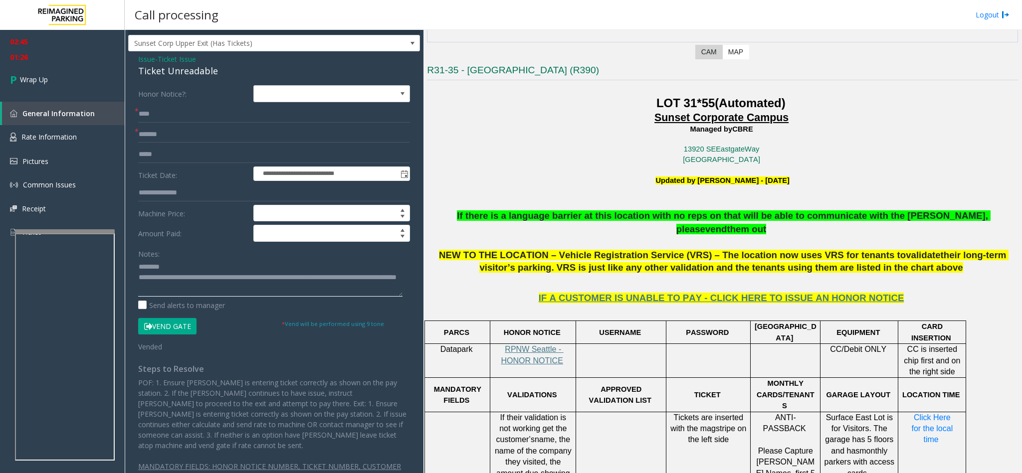
click at [250, 288] on textarea at bounding box center [270, 277] width 264 height 37
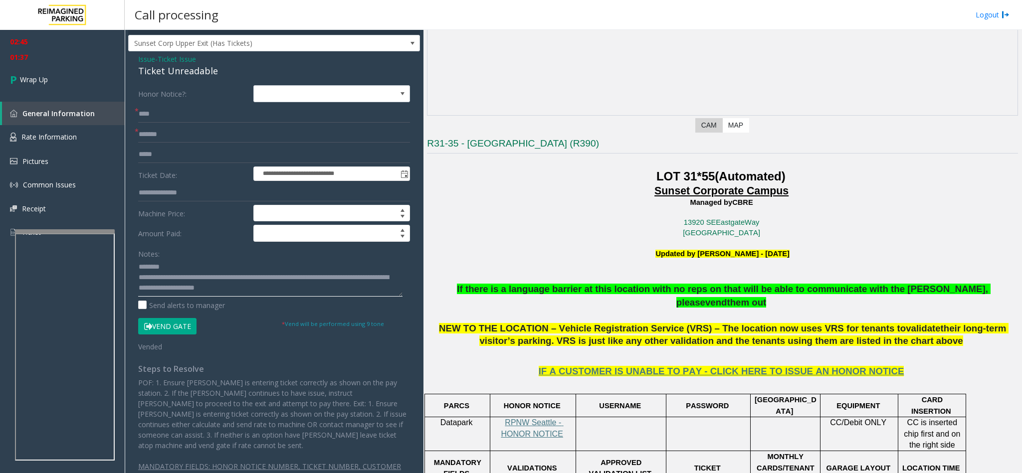
scroll to position [174, 0]
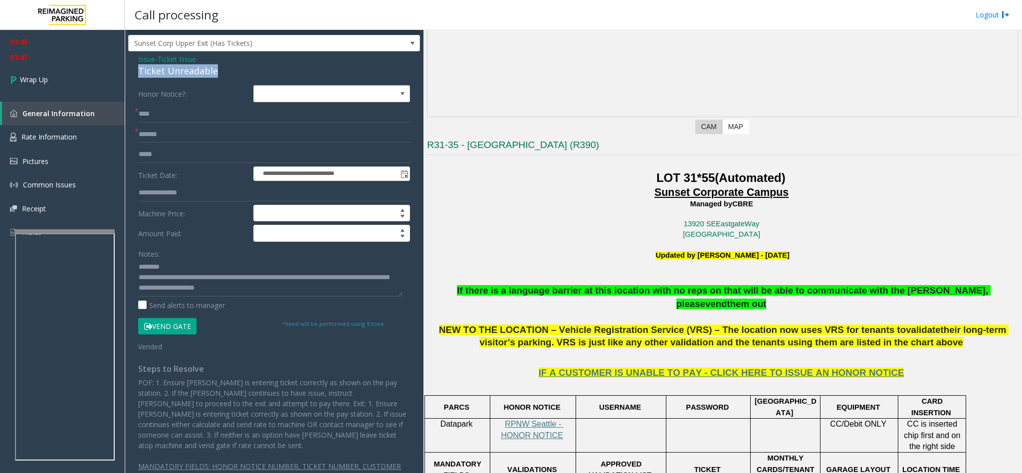
drag, startPoint x: 211, startPoint y: 74, endPoint x: 140, endPoint y: 75, distance: 71.8
click at [140, 75] on div "Ticket Unreadable" at bounding box center [274, 70] width 272 height 13
copy div "Ticket Unreadable"
click at [166, 265] on textarea at bounding box center [270, 277] width 264 height 37
paste textarea "**********"
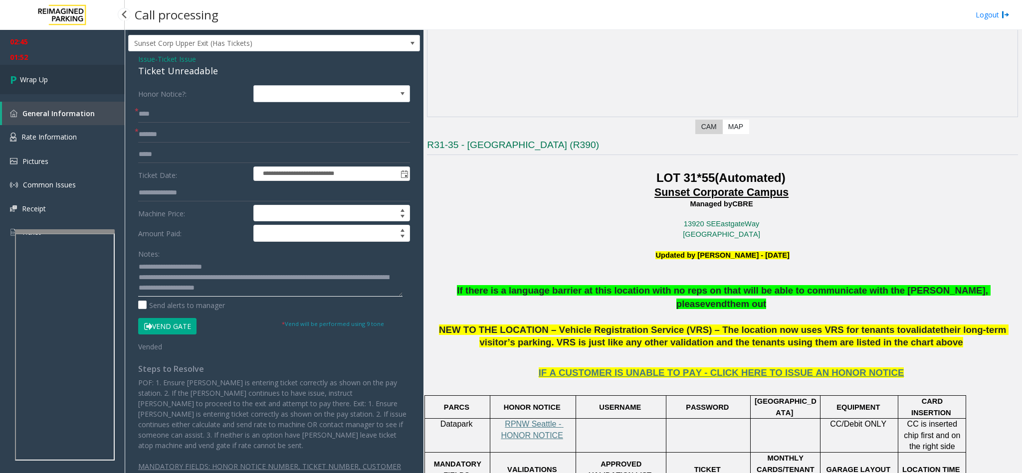
type textarea "**********"
click at [28, 82] on span "Wrap Up" at bounding box center [34, 79] width 28 height 10
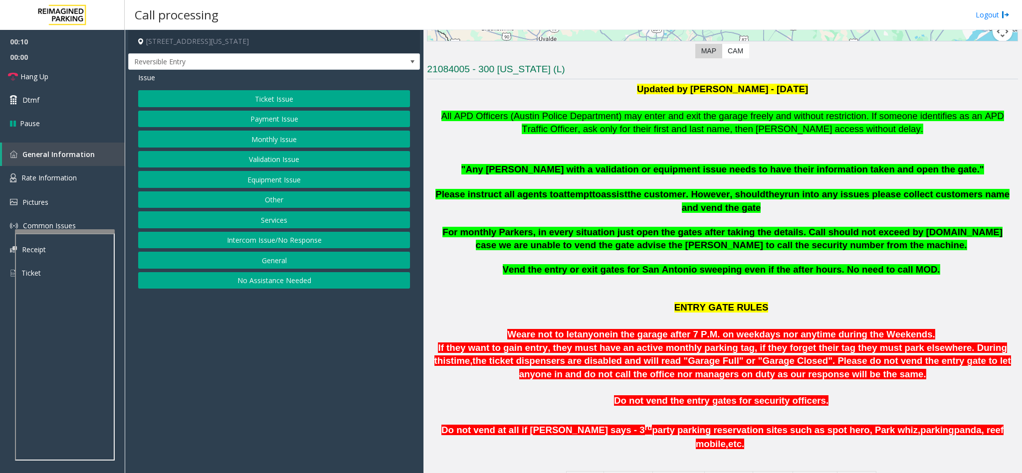
scroll to position [224, 0]
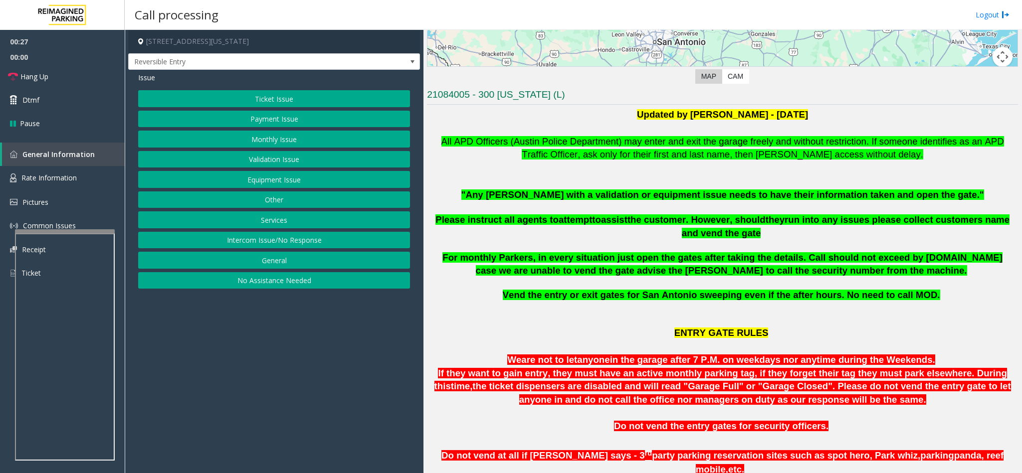
click at [292, 178] on button "Equipment Issue" at bounding box center [274, 179] width 272 height 17
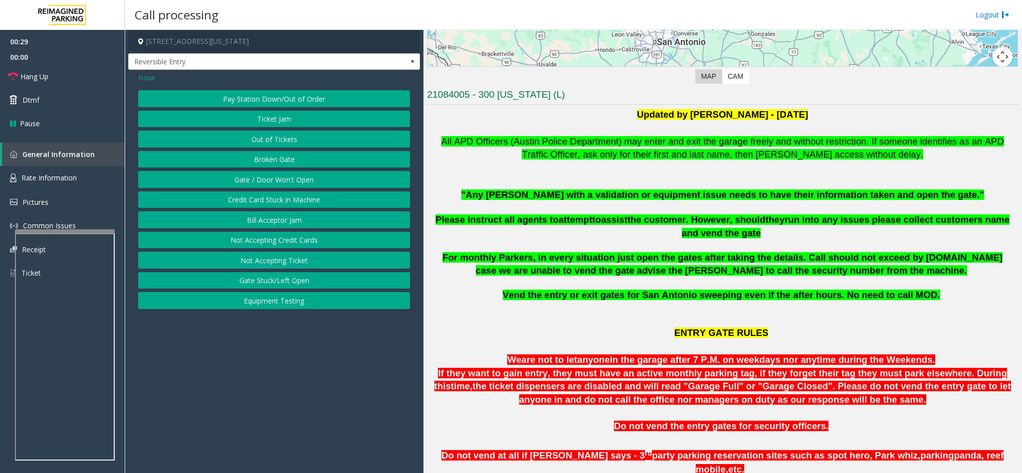
click at [311, 182] on button "Gate / Door Won't Open" at bounding box center [274, 179] width 272 height 17
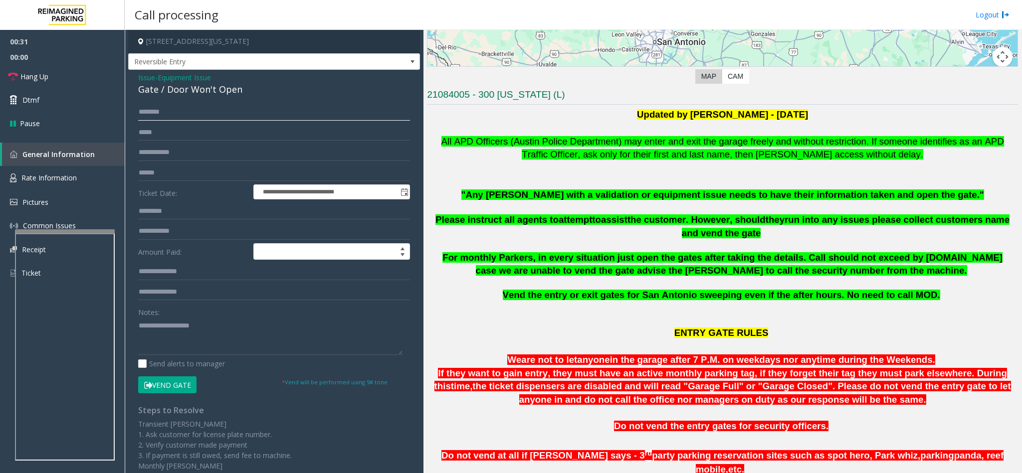
click at [197, 117] on input "text" at bounding box center [274, 112] width 272 height 17
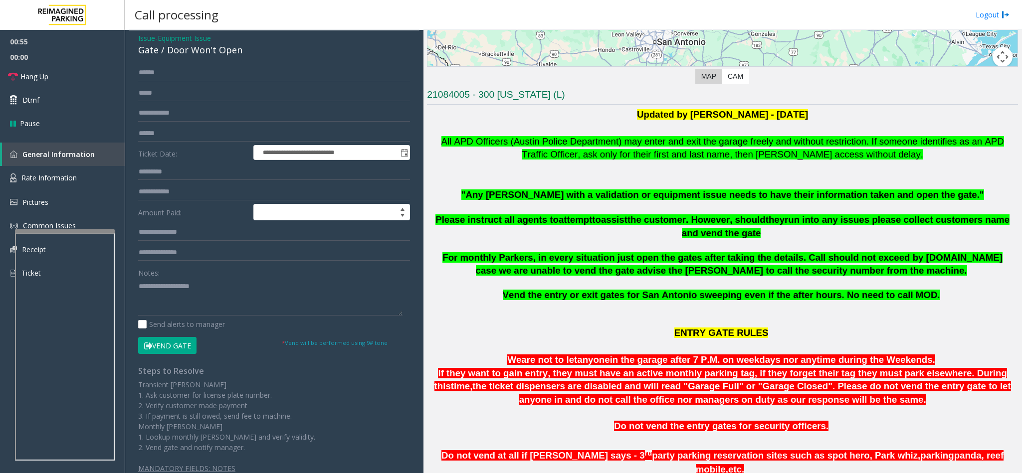
scroll to position [0, 0]
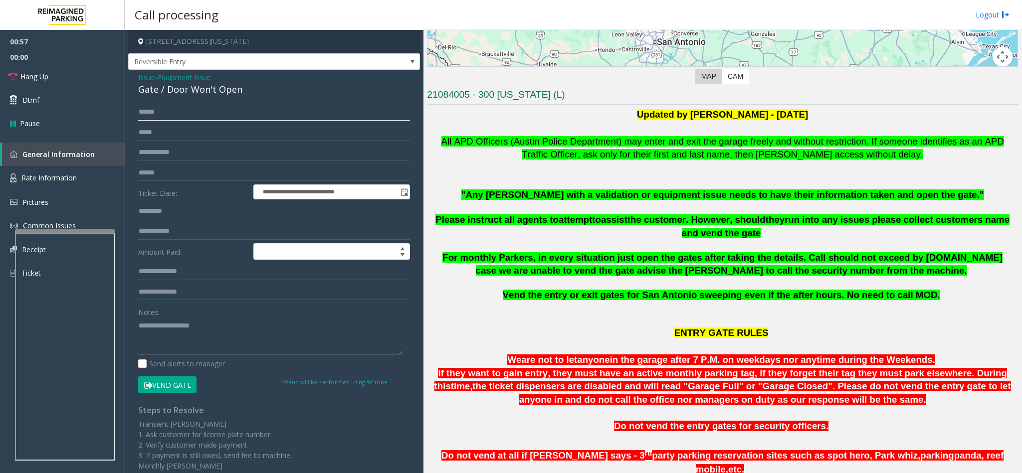
click at [145, 116] on input "******" at bounding box center [274, 112] width 272 height 17
click at [153, 114] on input "******" at bounding box center [274, 112] width 272 height 17
click at [150, 114] on input "******" at bounding box center [274, 112] width 272 height 17
click at [153, 114] on input "******" at bounding box center [274, 112] width 272 height 17
type input "****"
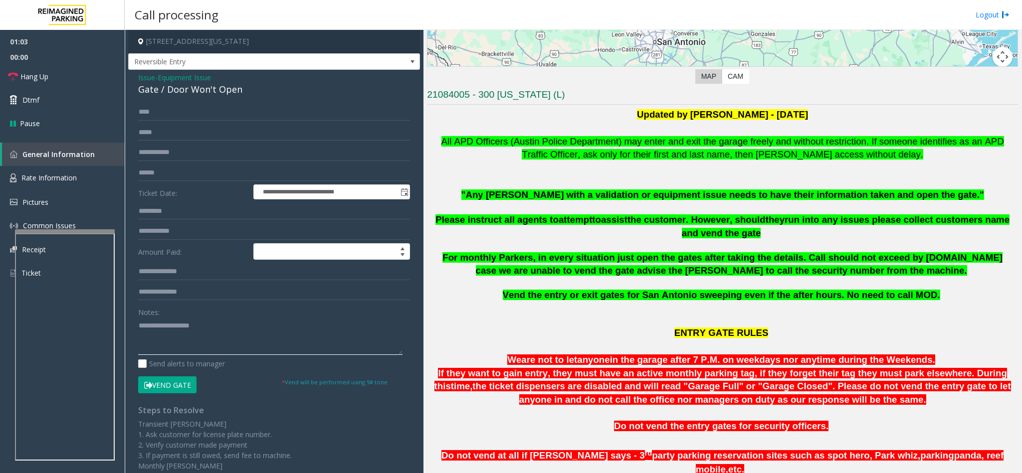
click at [163, 331] on textarea at bounding box center [270, 336] width 264 height 37
click at [178, 386] on button "Vend Gate" at bounding box center [167, 385] width 58 height 17
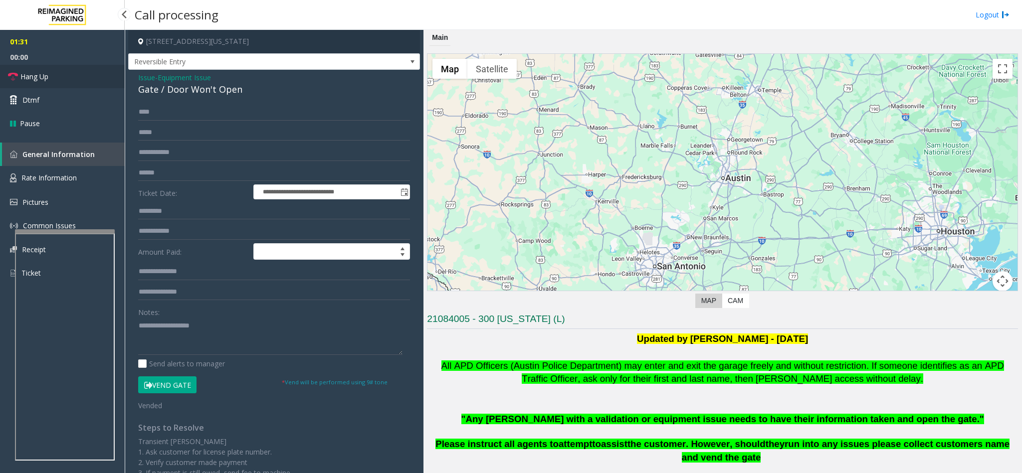
click at [51, 72] on link "Hang Up" at bounding box center [62, 76] width 125 height 23
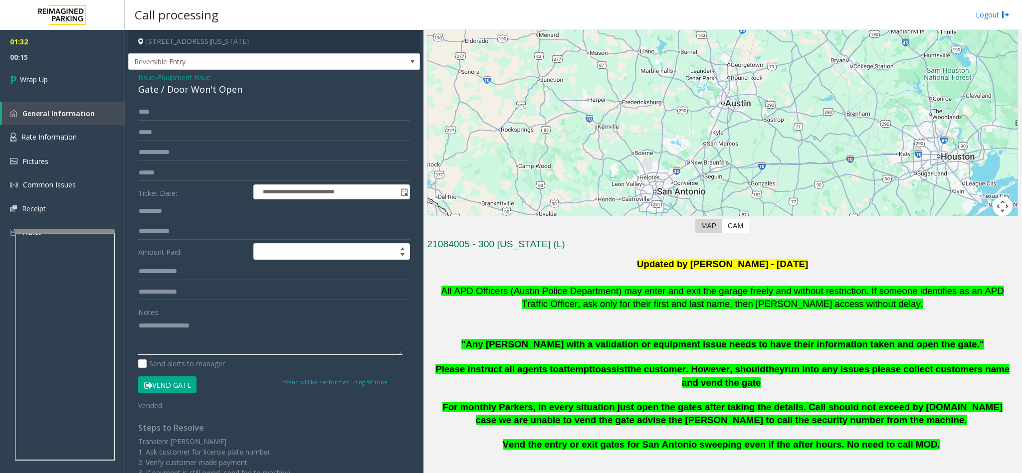
click at [173, 329] on textarea at bounding box center [270, 336] width 264 height 37
click at [192, 80] on span "Equipment Issue" at bounding box center [184, 77] width 53 height 10
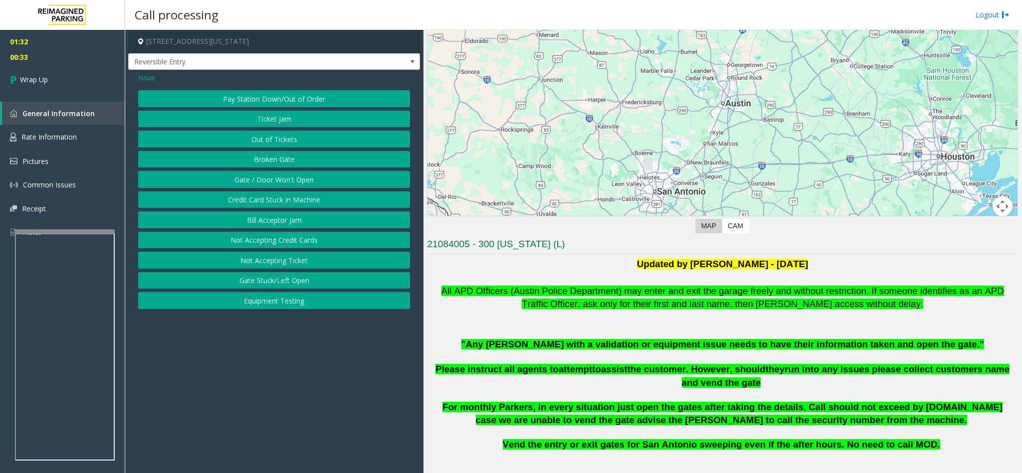
click at [271, 138] on button "Out of Tickets" at bounding box center [274, 139] width 272 height 17
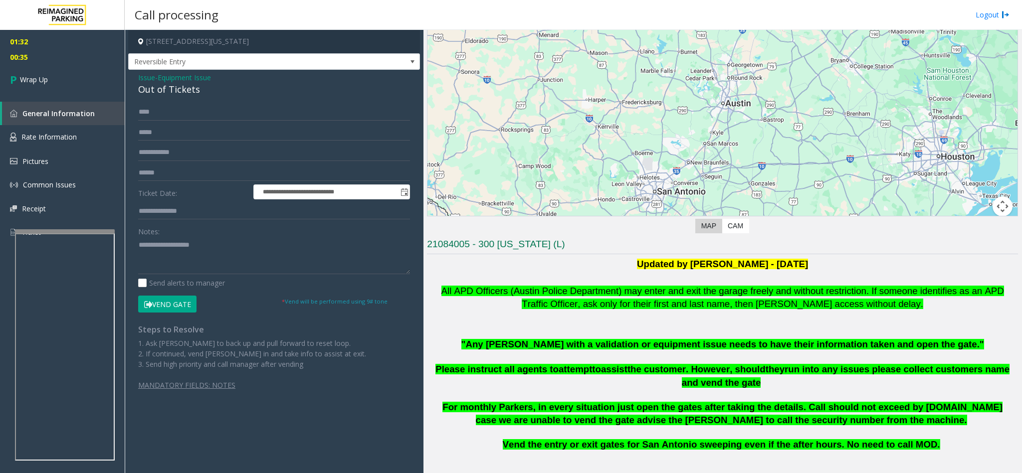
click at [185, 236] on div "Notes:" at bounding box center [274, 248] width 272 height 51
click at [196, 93] on div "Out of Tickets" at bounding box center [274, 89] width 272 height 13
drag, startPoint x: 194, startPoint y: 90, endPoint x: 126, endPoint y: 95, distance: 68.5
click at [126, 95] on app-call-processing-form "**********" at bounding box center [274, 251] width 299 height 443
copy div "Out of Tickets"
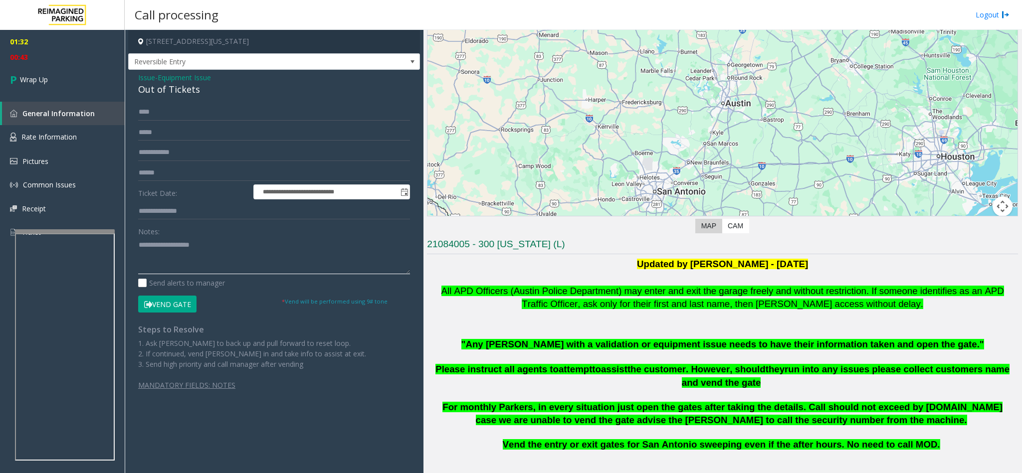
drag, startPoint x: 180, startPoint y: 238, endPoint x: 180, endPoint y: 253, distance: 14.5
click at [180, 253] on textarea at bounding box center [274, 255] width 272 height 37
paste textarea "**********"
type textarea "**********"
click at [172, 307] on button "Vend Gate" at bounding box center [167, 304] width 58 height 17
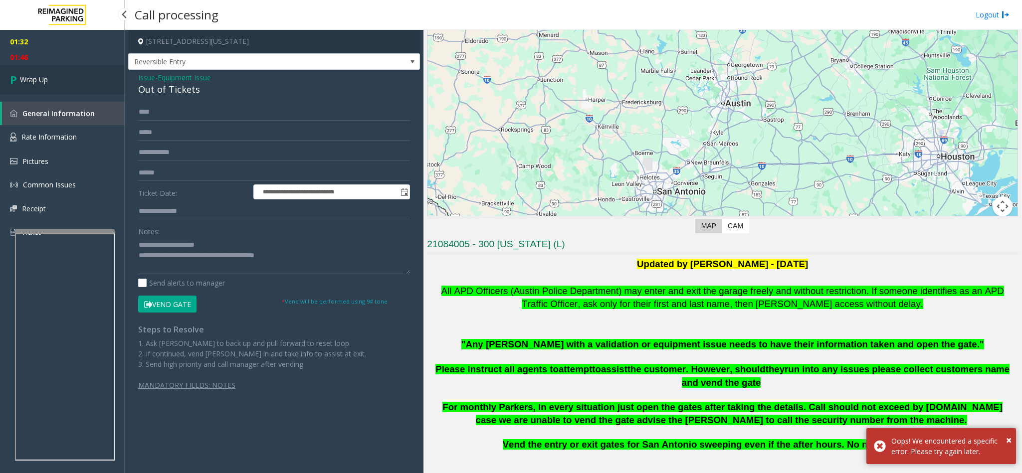
click at [16, 69] on link "Wrap Up" at bounding box center [62, 79] width 125 height 29
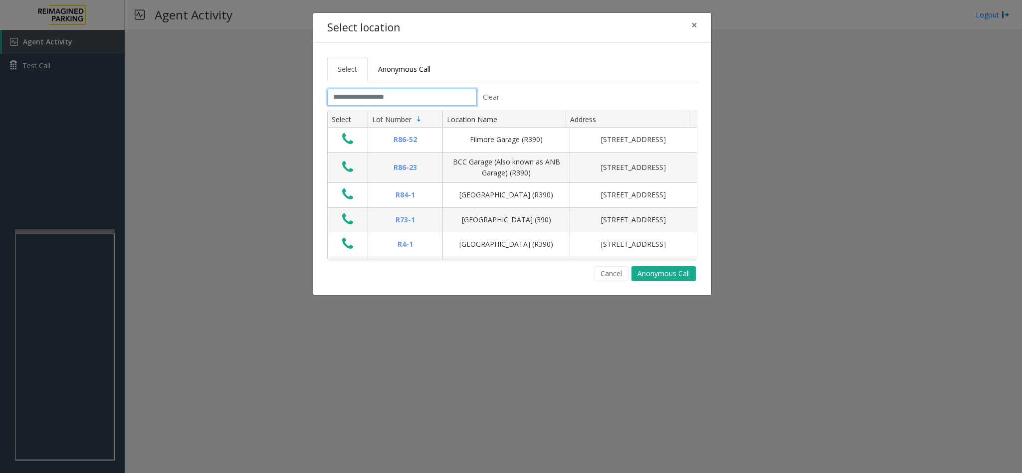
click at [382, 102] on input "text" at bounding box center [402, 97] width 150 height 17
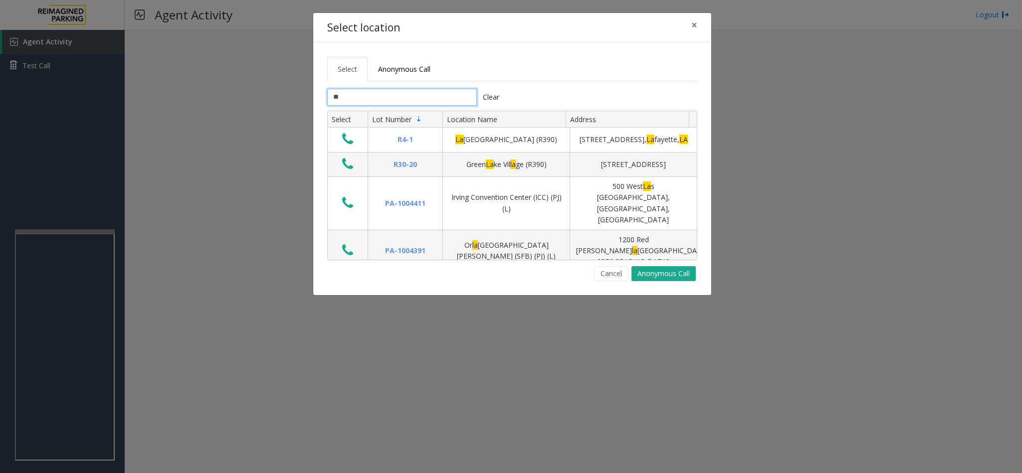
type input "*"
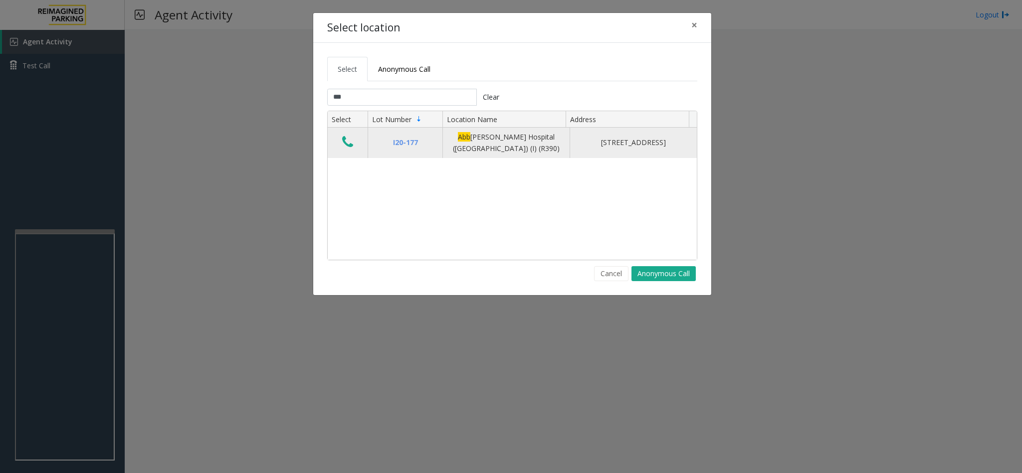
click at [458, 141] on span "Abb" at bounding box center [464, 136] width 12 height 9
click at [484, 140] on div "Abb ott Hospital (Main Hospital) (I) (R390)" at bounding box center [506, 143] width 115 height 22
click at [520, 141] on div "Abb ott Hospital (Main Hospital) (I) (R390)" at bounding box center [506, 143] width 115 height 22
click at [536, 148] on div "Abb ott Hospital (Main Hospital) (I) (R390)" at bounding box center [506, 143] width 115 height 22
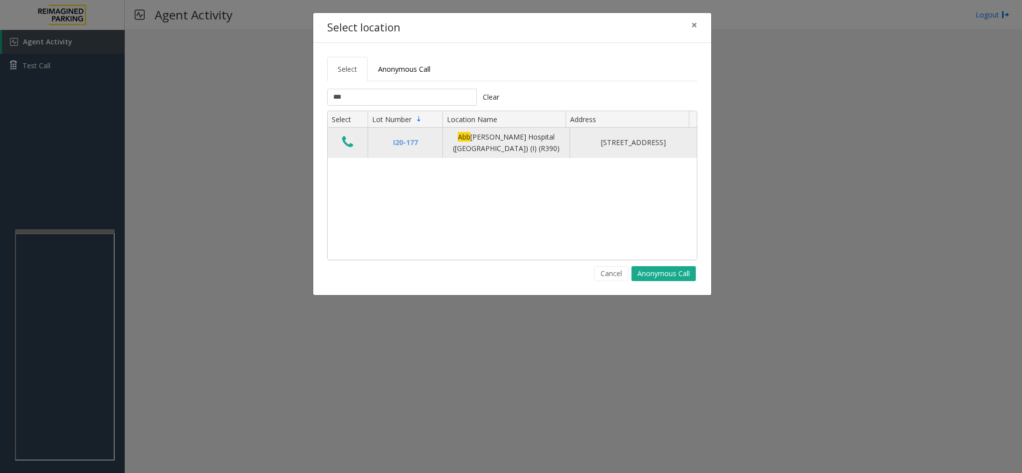
click at [489, 145] on div "Abb ott Hospital (Main Hospital) (I) (R390)" at bounding box center [506, 143] width 115 height 22
click at [634, 144] on div "800 East 28th Street, Minneapolis, MN" at bounding box center [633, 142] width 115 height 11
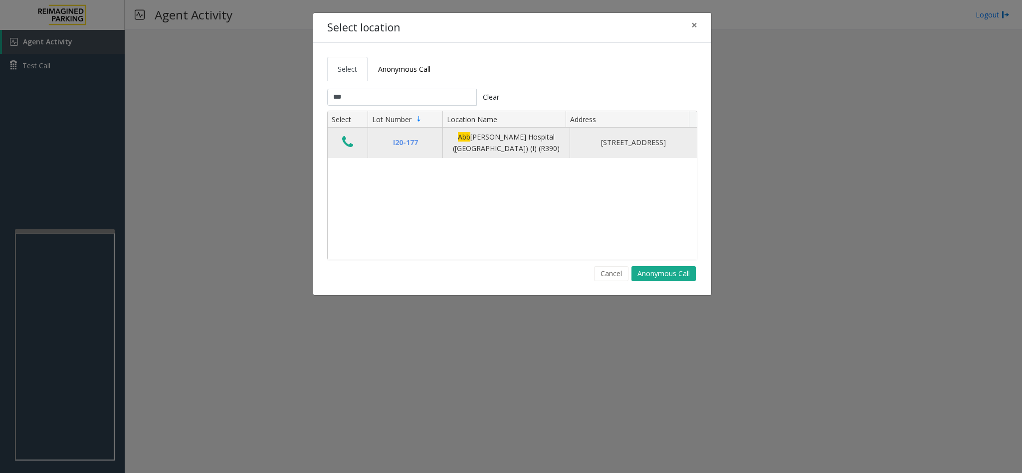
click at [530, 144] on div "Abb ott Hospital (Main Hospital) (I) (R390)" at bounding box center [506, 143] width 115 height 22
click at [508, 139] on div "Abb ott Hospital (Main Hospital) (I) (R390)" at bounding box center [506, 143] width 115 height 22
click at [518, 141] on div "Abb ott Hospital (Main Hospital) (I) (R390)" at bounding box center [506, 143] width 115 height 22
click at [521, 143] on div "Abb ott Hospital (Main Hospital) (I) (R390)" at bounding box center [506, 143] width 115 height 22
click at [519, 139] on div "Abb ott Hospital (Main Hospital) (I) (R390)" at bounding box center [506, 143] width 115 height 22
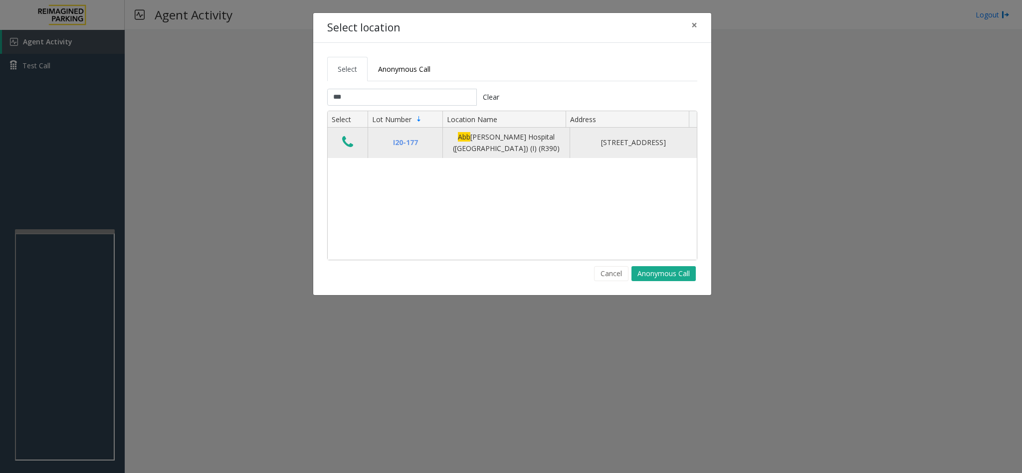
click at [458, 135] on span "Abb" at bounding box center [464, 136] width 12 height 9
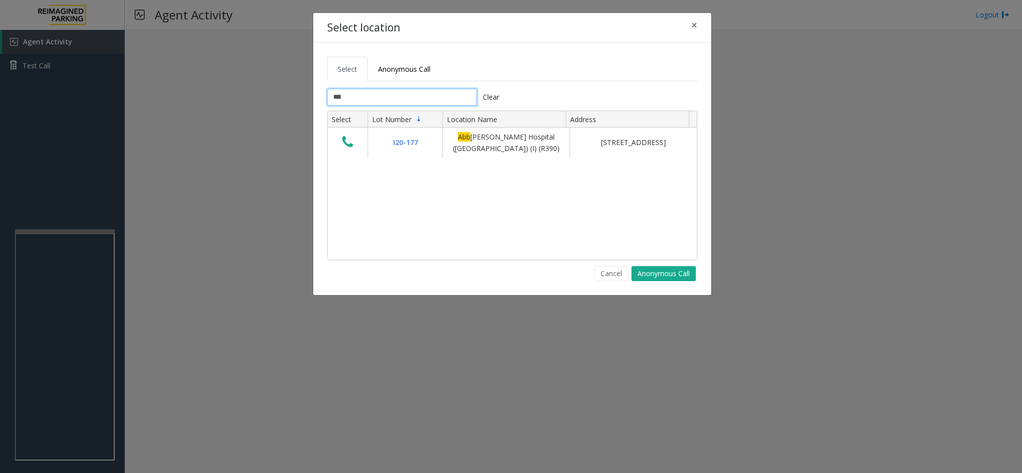
click at [418, 96] on input "***" at bounding box center [402, 97] width 150 height 17
drag, startPoint x: 419, startPoint y: 97, endPoint x: 335, endPoint y: 99, distance: 84.3
click at [335, 99] on input "***" at bounding box center [402, 97] width 150 height 17
click at [358, 99] on input "***" at bounding box center [402, 97] width 150 height 17
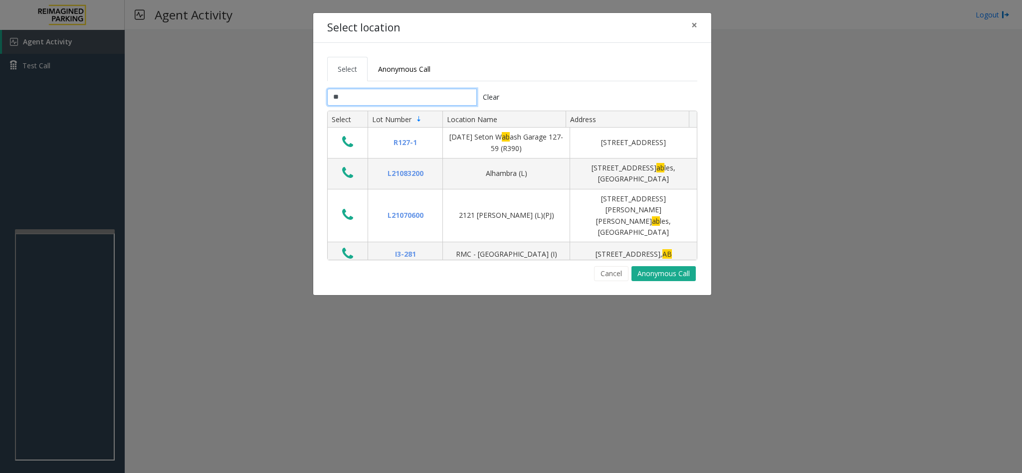
type input "*"
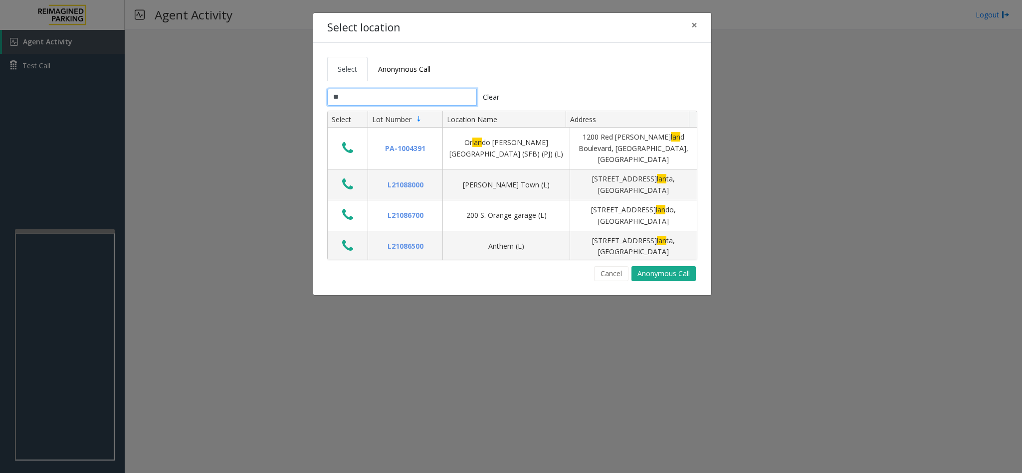
type input "*"
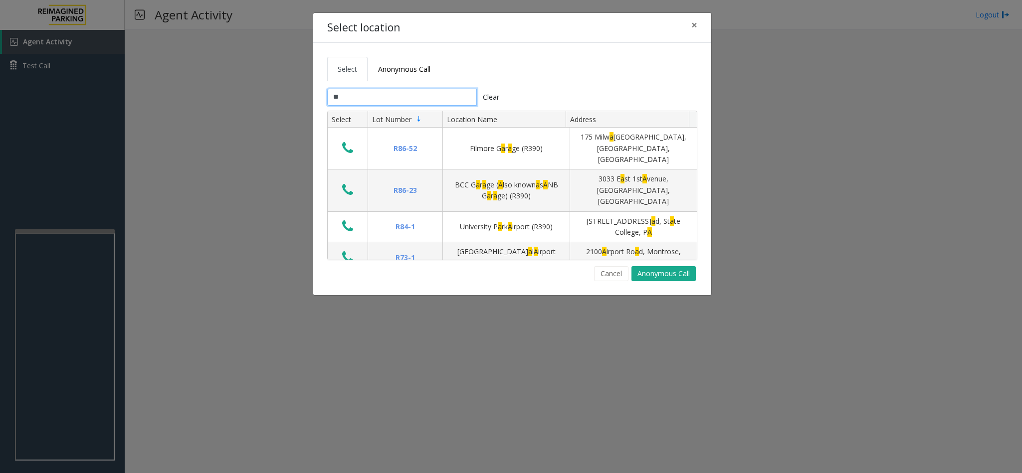
type input "***"
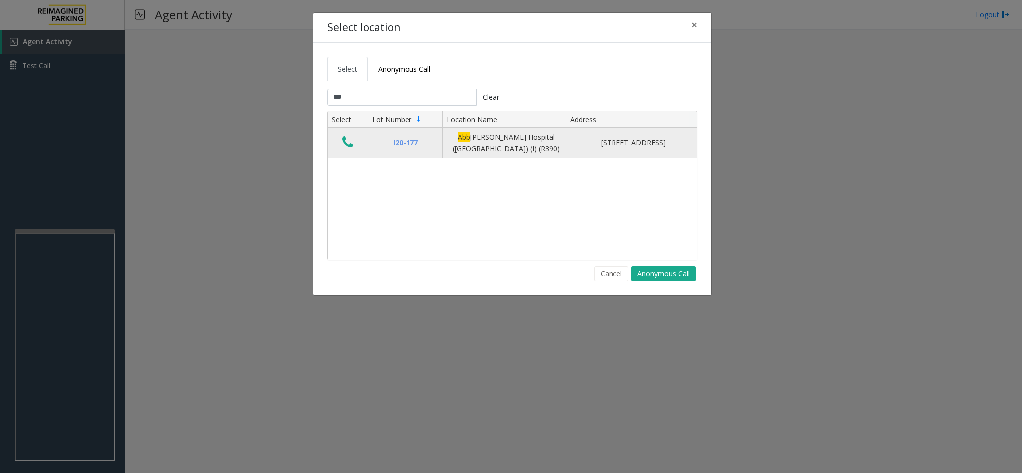
click at [637, 158] on td "800 East 28th Street, Minneapolis, MN" at bounding box center [632, 143] width 127 height 30
click at [636, 157] on td "800 East 28th Street, Minneapolis, MN" at bounding box center [632, 143] width 127 height 30
click at [636, 158] on td "800 East 28th Street, Minneapolis, MN" at bounding box center [632, 143] width 127 height 30
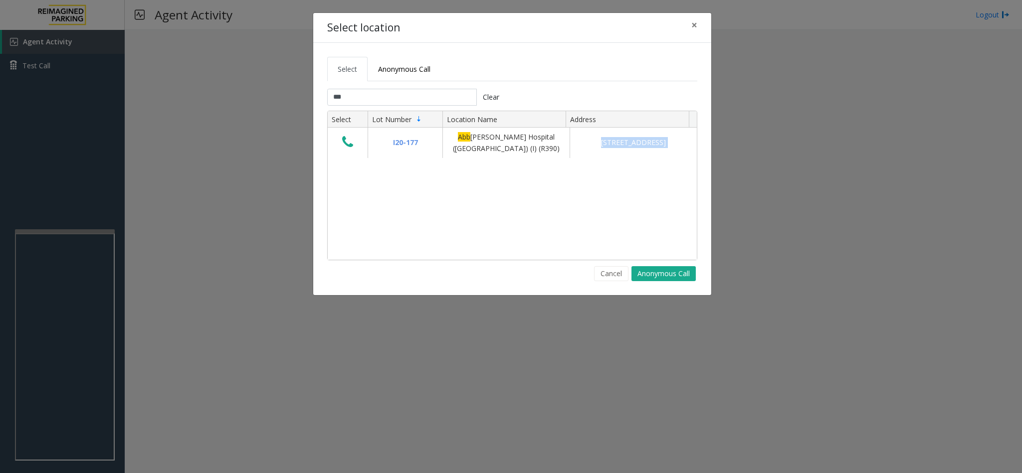
click at [522, 181] on div "I20-177 Abb ott Hospital (Main Hospital) (I) (R390) 800 East 28th Street, Minne…" at bounding box center [512, 194] width 369 height 132
click at [690, 24] on button "×" at bounding box center [694, 25] width 20 height 24
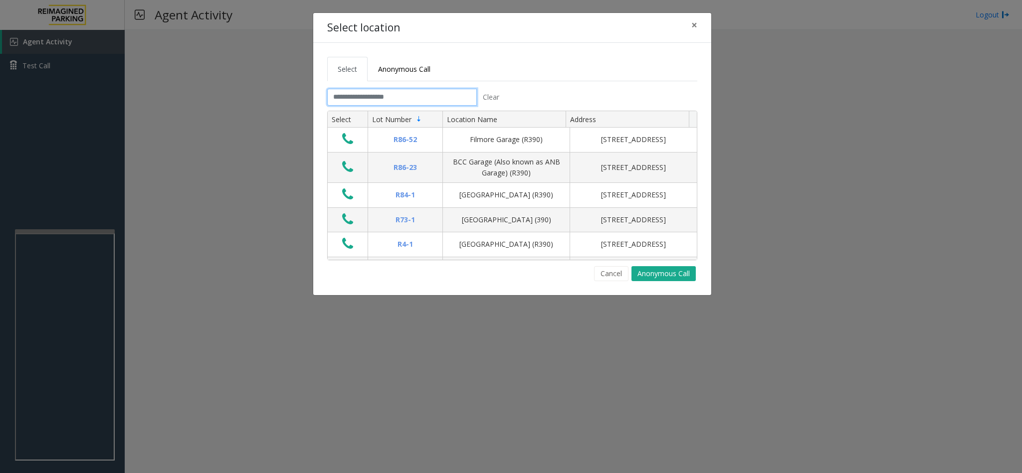
click at [367, 103] on input "text" at bounding box center [402, 97] width 150 height 17
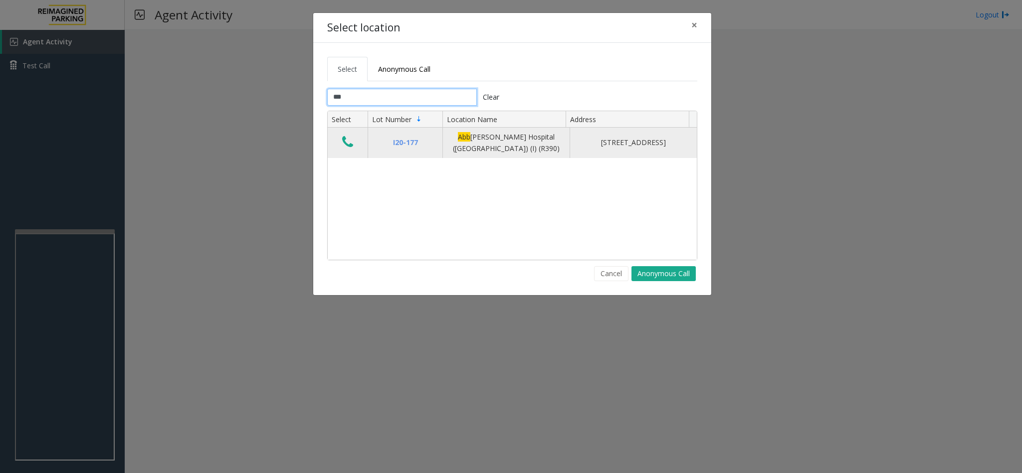
type input "***"
click at [348, 147] on icon "Data table" at bounding box center [347, 142] width 11 height 14
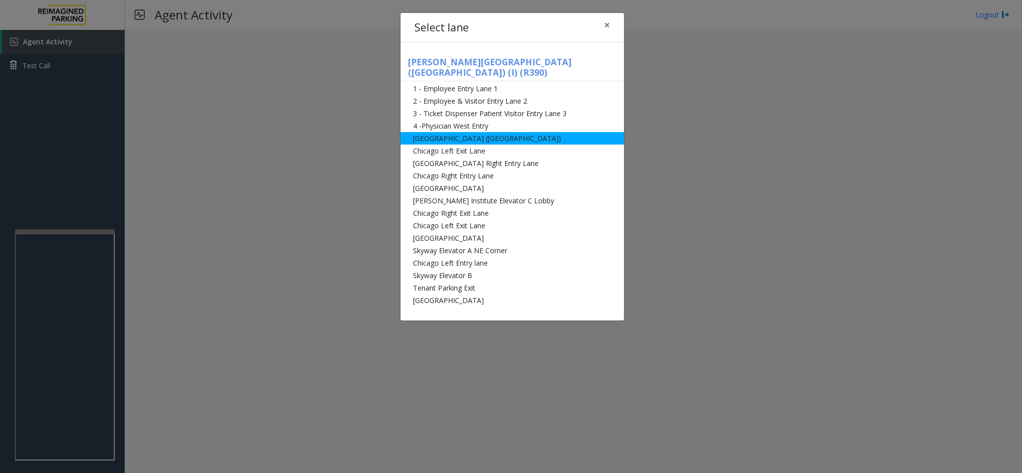
click at [485, 132] on li "Abbot Hospital (Main Hospital)" at bounding box center [511, 138] width 223 height 12
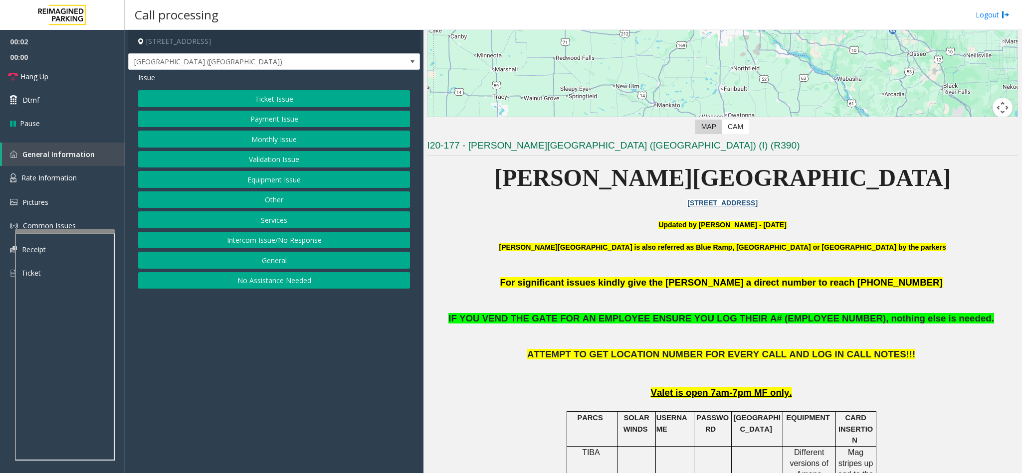
scroll to position [224, 0]
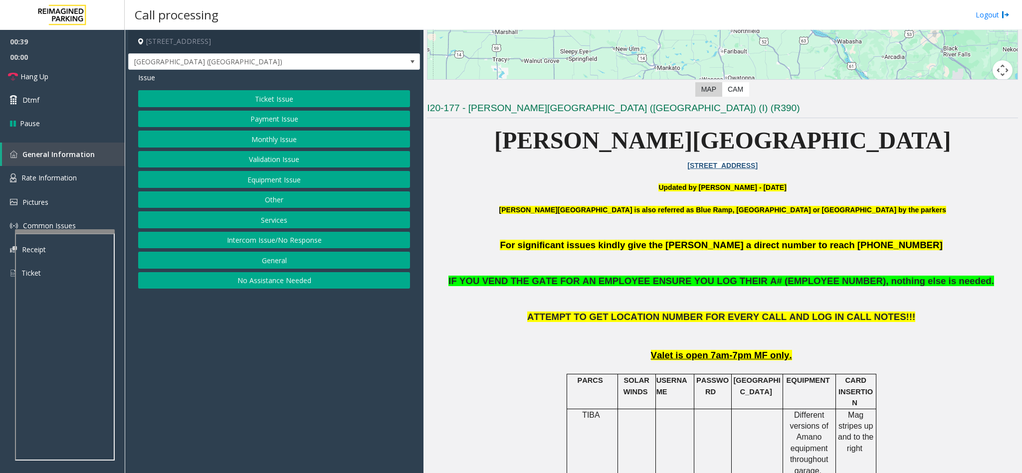
click at [297, 186] on button "Equipment Issue" at bounding box center [274, 179] width 272 height 17
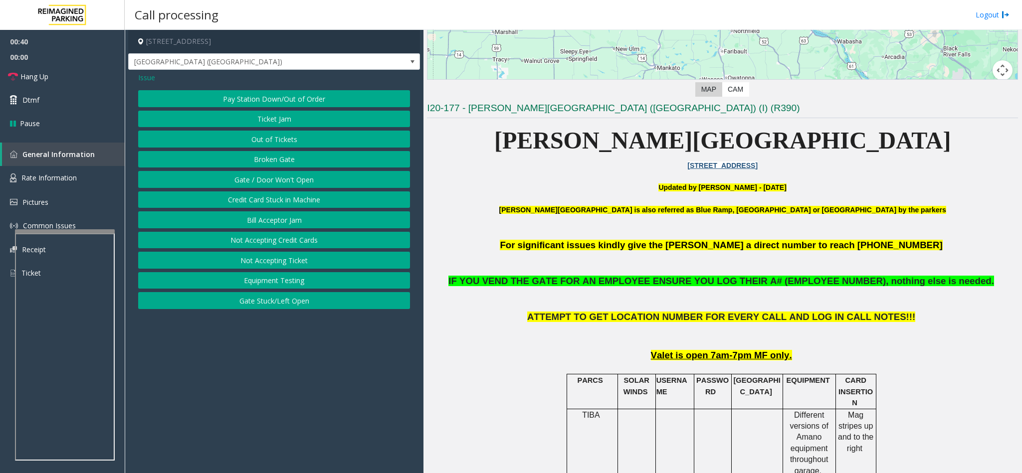
click at [139, 85] on div "Issue Pay Station Down/Out of Order Ticket Jam Out of Tickets Broken Gate Gate …" at bounding box center [274, 192] width 292 height 244
click at [142, 83] on span "Issue" at bounding box center [146, 77] width 17 height 10
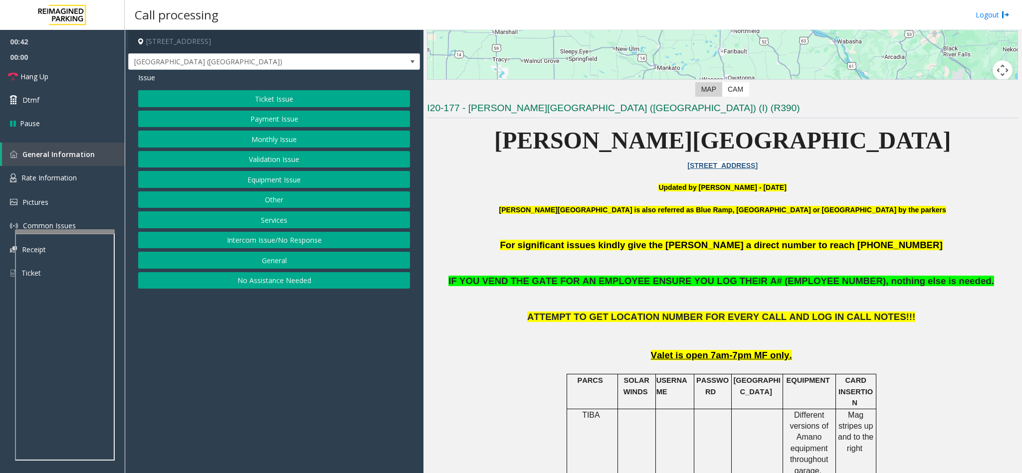
click at [281, 222] on button "Services" at bounding box center [274, 219] width 272 height 17
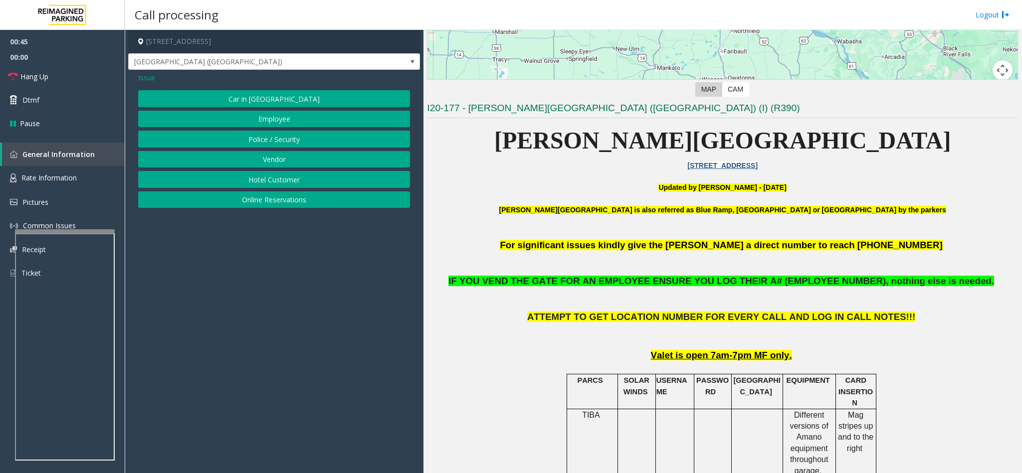
click at [143, 72] on span "Issue" at bounding box center [146, 77] width 17 height 10
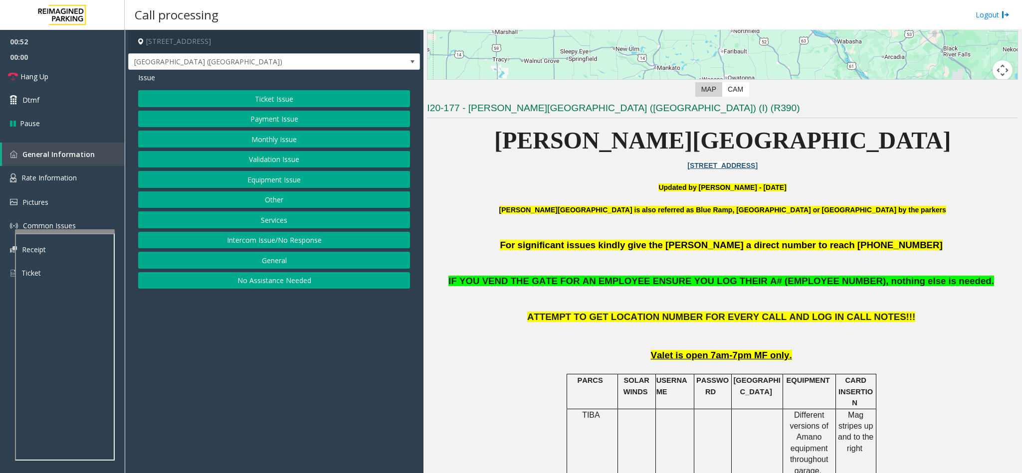
click at [316, 247] on button "Intercom Issue/No Response" at bounding box center [274, 240] width 272 height 17
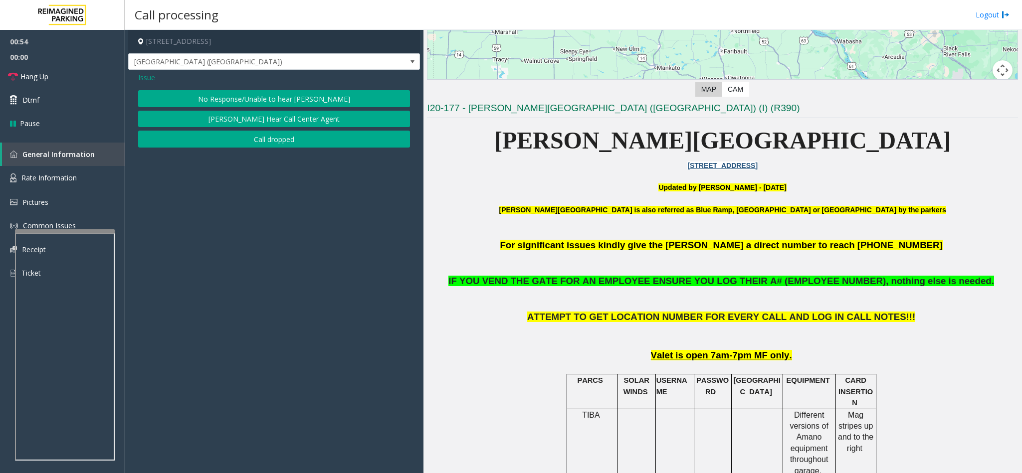
click at [153, 72] on div "Issue No Response/Unable to hear parker Parker Cannot Hear Call Center Agent Ca…" at bounding box center [274, 111] width 292 height 83
click at [150, 72] on span "Issue" at bounding box center [146, 77] width 17 height 10
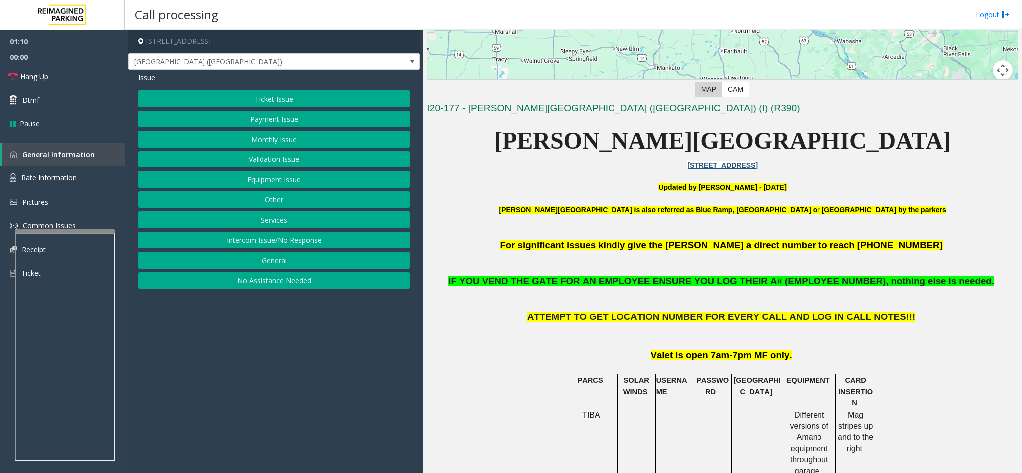
click at [278, 184] on button "Equipment Issue" at bounding box center [274, 179] width 272 height 17
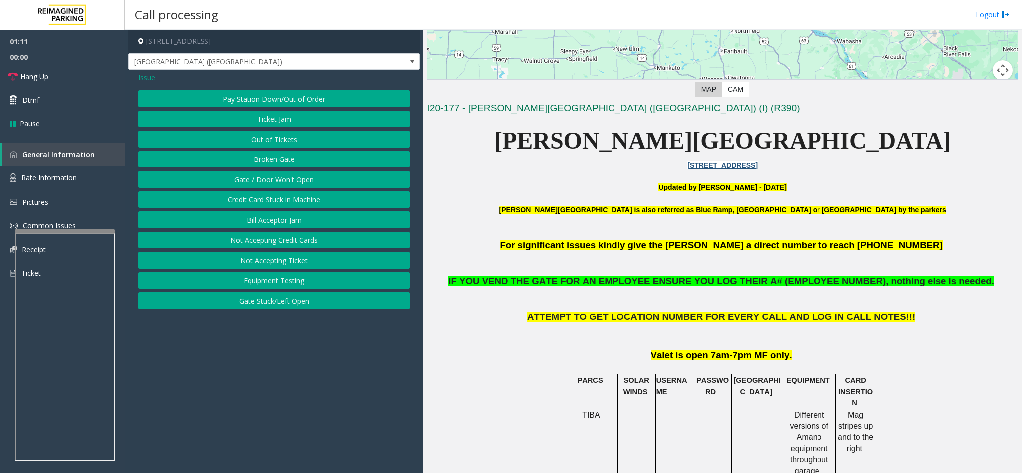
click at [280, 185] on button "Gate / Door Won't Open" at bounding box center [274, 179] width 272 height 17
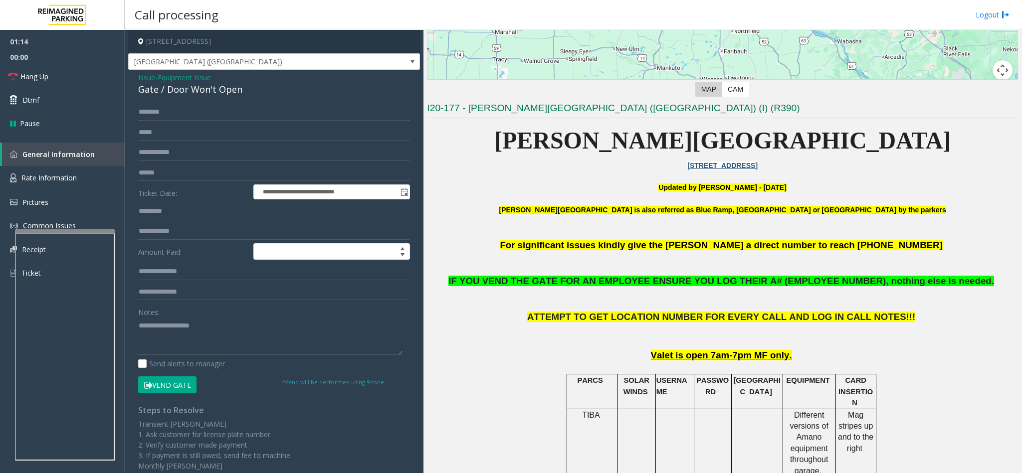
click at [180, 388] on button "Vend Gate" at bounding box center [167, 385] width 58 height 17
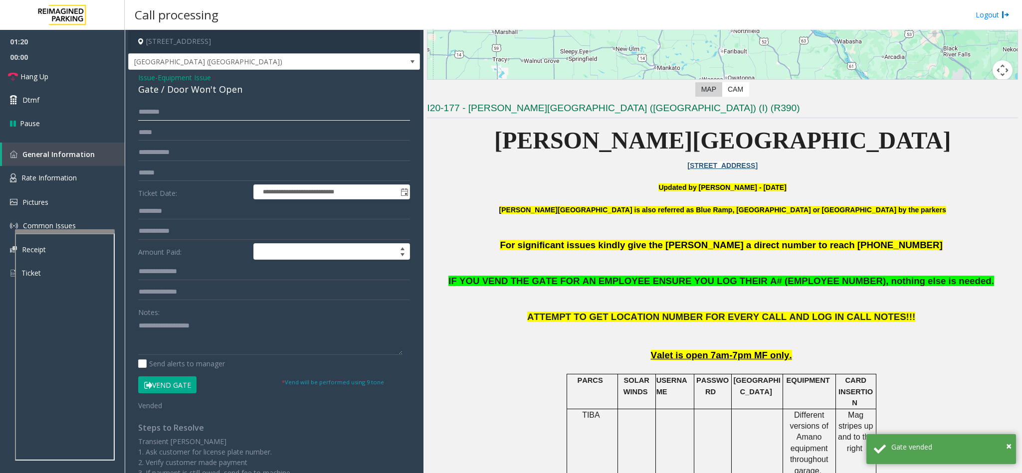
click at [191, 117] on input "text" at bounding box center [274, 112] width 272 height 17
click at [188, 319] on textarea at bounding box center [270, 336] width 264 height 37
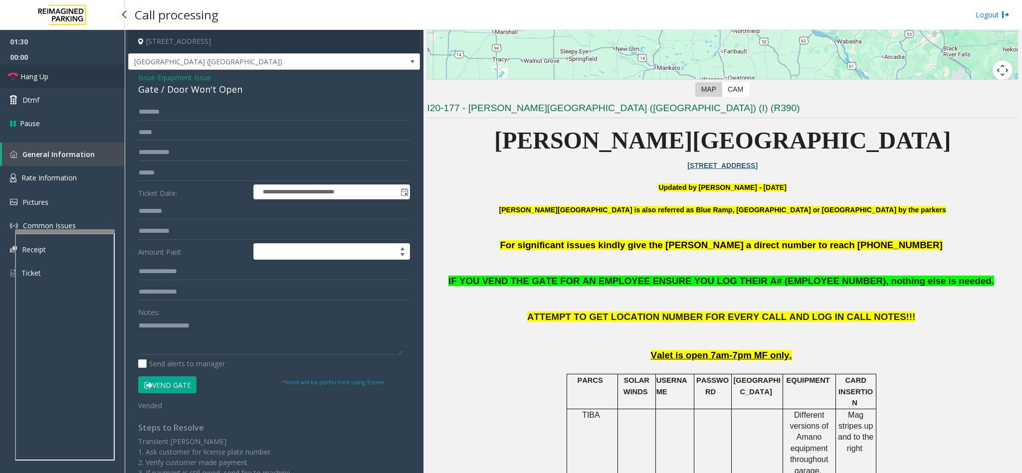
click at [36, 77] on span "Hang Up" at bounding box center [34, 76] width 28 height 10
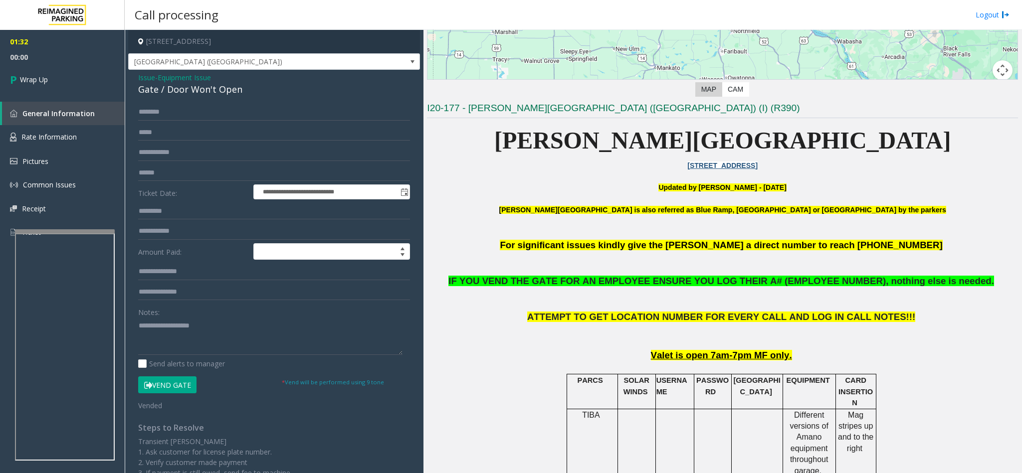
click at [233, 91] on div "Gate / Door Won't Open" at bounding box center [274, 89] width 272 height 13
drag, startPoint x: 241, startPoint y: 90, endPoint x: 133, endPoint y: 94, distance: 108.3
click at [133, 94] on div "**********" at bounding box center [274, 326] width 292 height 513
copy div "Gate / Door Won't Open"
click at [188, 322] on textarea at bounding box center [270, 336] width 264 height 37
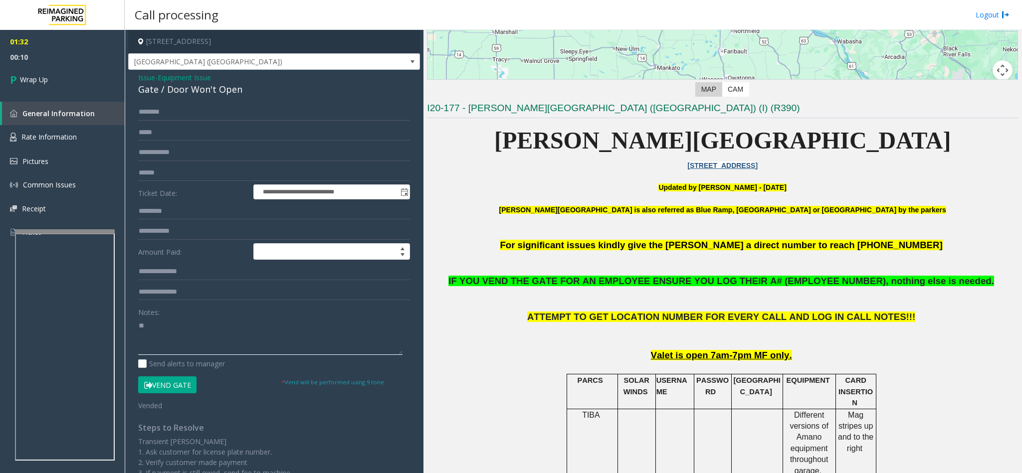
type textarea "*"
type textarea "**********"
click at [172, 388] on button "Vend Gate" at bounding box center [167, 385] width 58 height 17
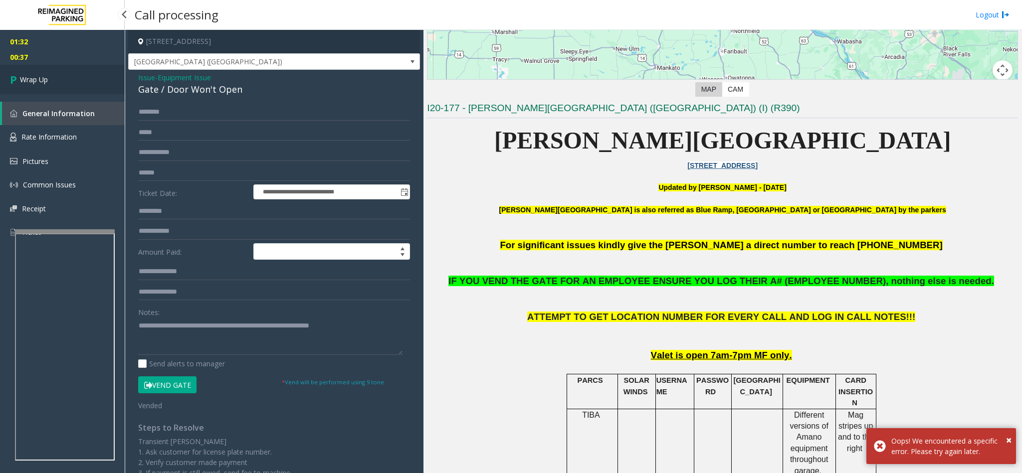
click at [63, 83] on link "Wrap Up" at bounding box center [62, 79] width 125 height 29
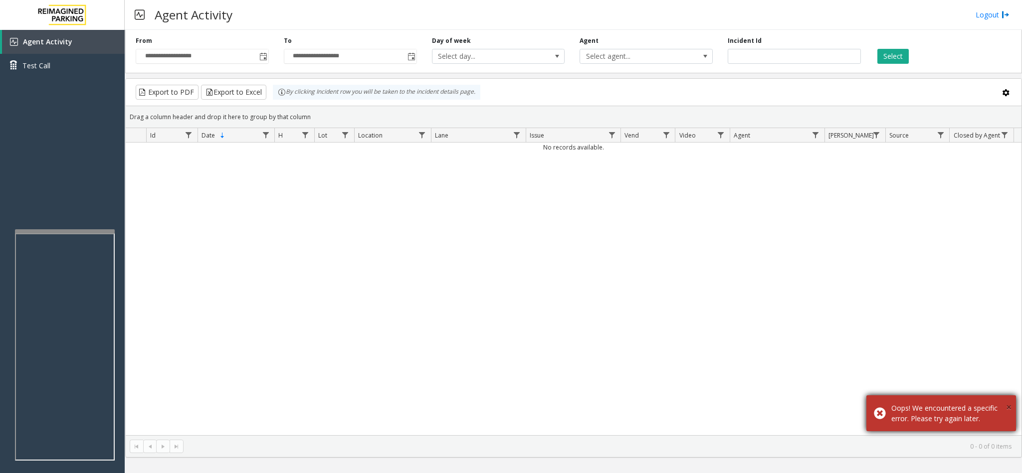
click at [851, 394] on span "×" at bounding box center [1008, 406] width 5 height 13
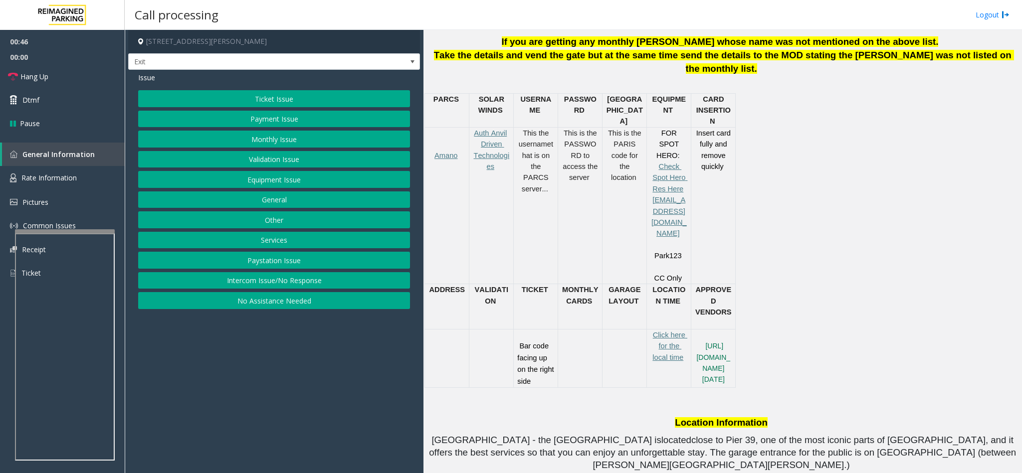
scroll to position [449, 0]
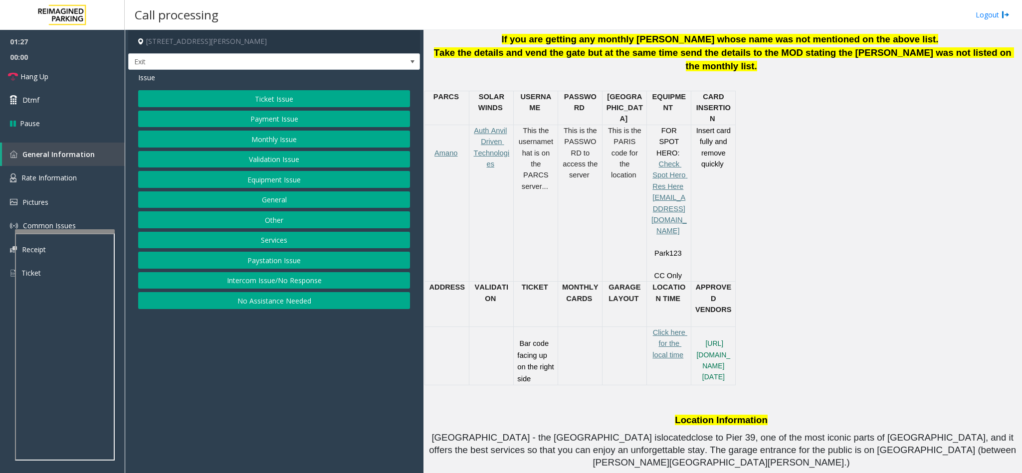
click at [322, 286] on button "Intercom Issue/No Response" at bounding box center [274, 280] width 272 height 17
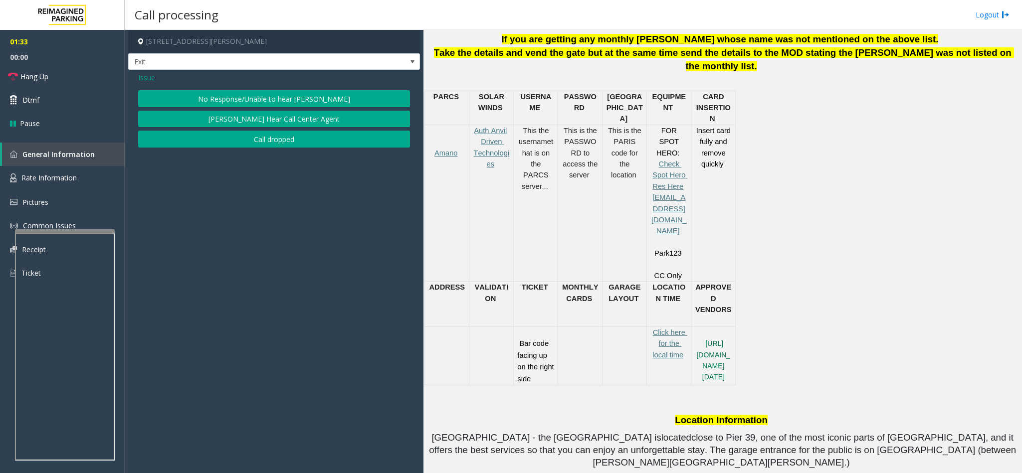
click at [148, 78] on span "Issue" at bounding box center [146, 77] width 17 height 10
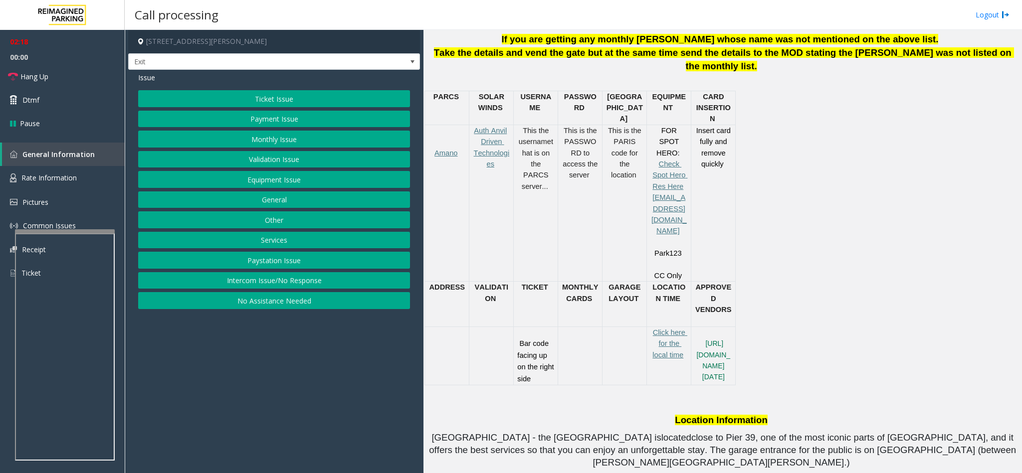
click at [310, 283] on button "Intercom Issue/No Response" at bounding box center [274, 280] width 272 height 17
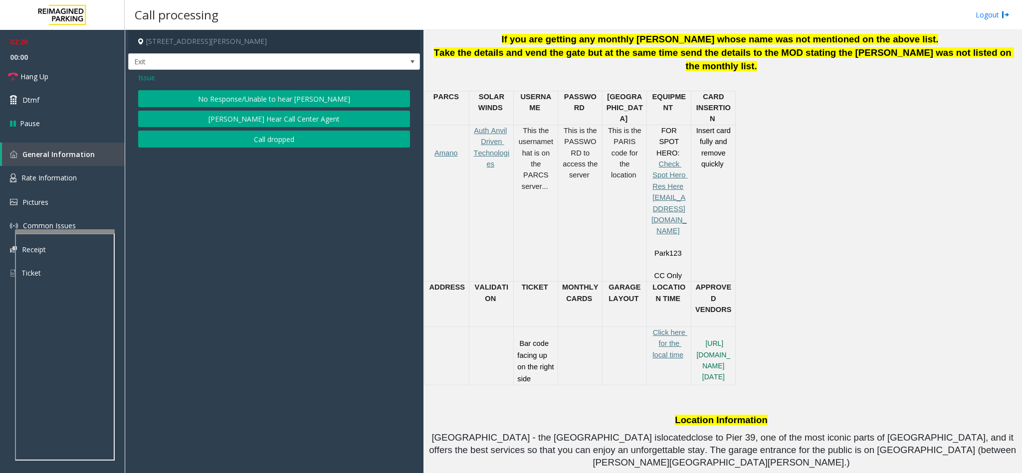
click at [312, 99] on button "No Response/Unable to hear parker" at bounding box center [274, 98] width 272 height 17
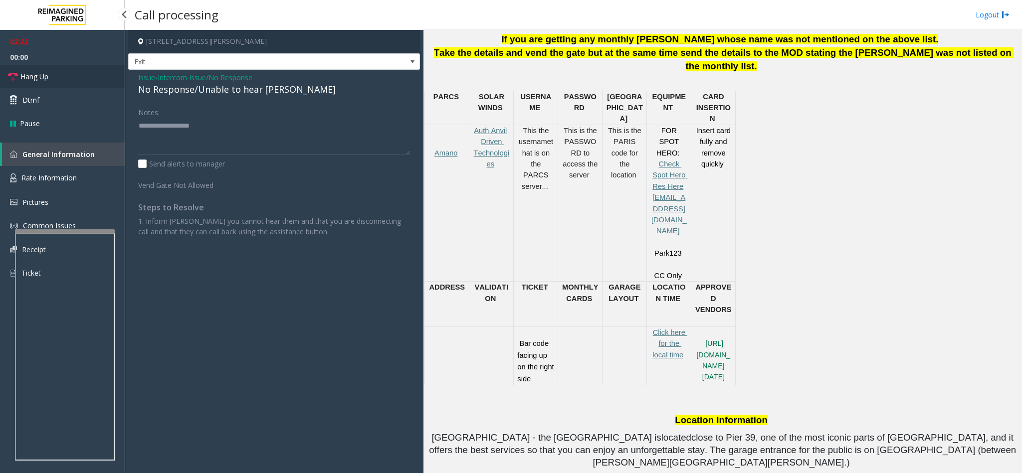
click at [84, 75] on link "Hang Up" at bounding box center [62, 76] width 125 height 23
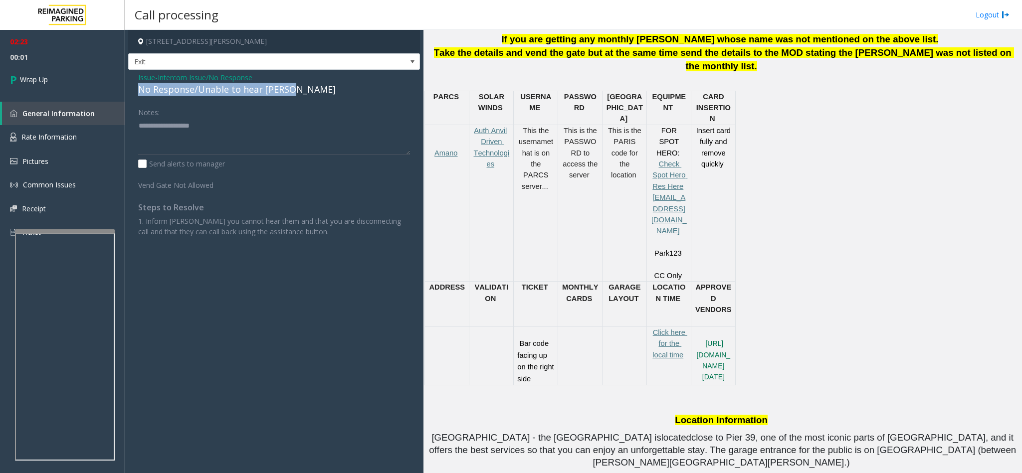
drag, startPoint x: 139, startPoint y: 90, endPoint x: 307, endPoint y: 87, distance: 167.6
click at [307, 87] on div "No Response/Unable to hear parker" at bounding box center [274, 89] width 272 height 13
copy div "No Response/Unable to hear parker"
click at [139, 122] on textarea at bounding box center [274, 136] width 272 height 37
paste textarea "**********"
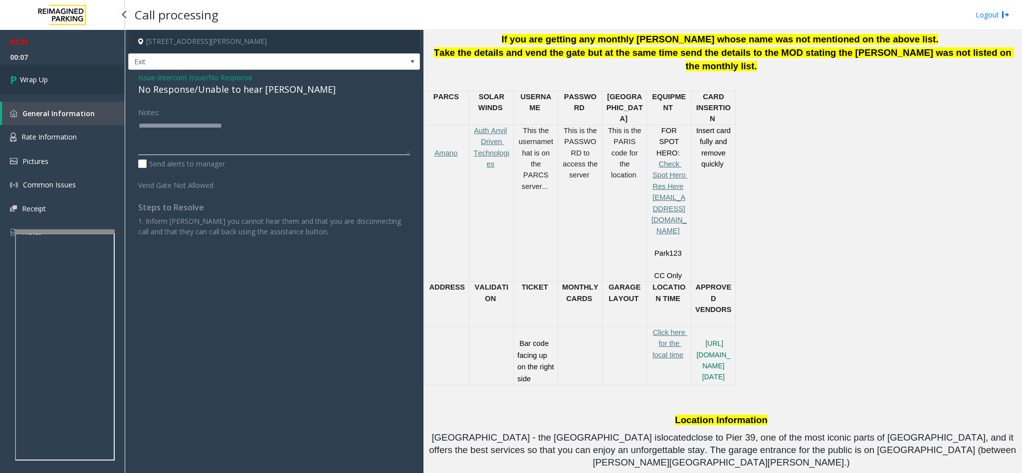
type textarea "**********"
click at [72, 89] on link "Wrap Up" at bounding box center [62, 79] width 125 height 29
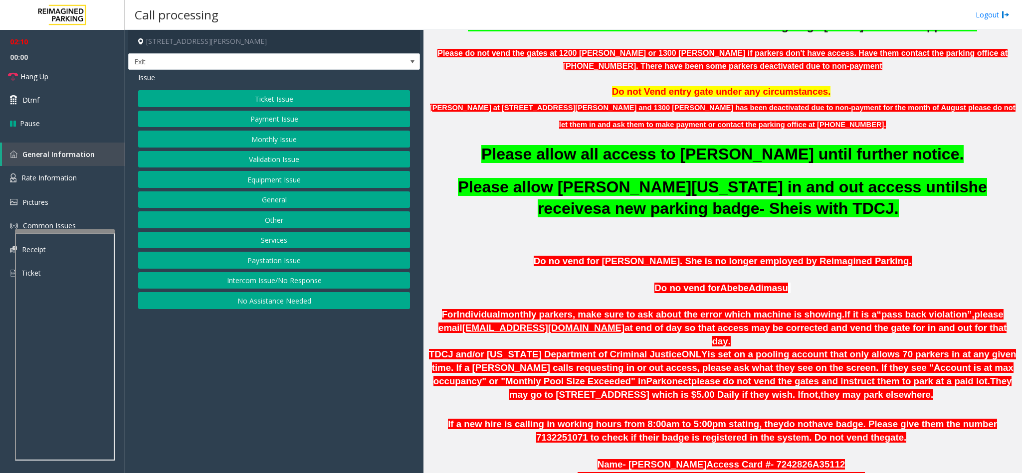
scroll to position [299, 0]
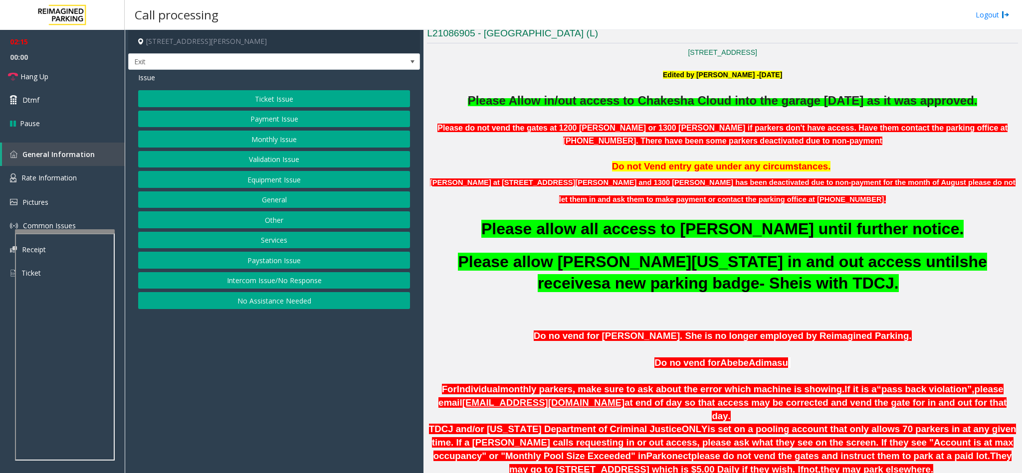
click at [295, 180] on button "Equipment Issue" at bounding box center [274, 179] width 272 height 17
click at [285, 179] on button "Gate / Door Won't Open" at bounding box center [274, 179] width 272 height 17
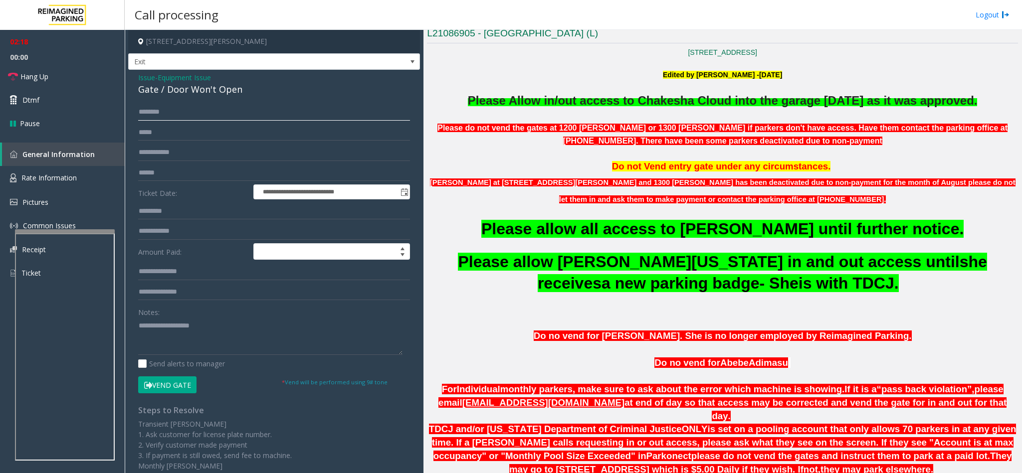
click at [223, 112] on input "text" at bounding box center [274, 112] width 272 height 17
click at [144, 387] on icon at bounding box center [148, 385] width 8 height 7
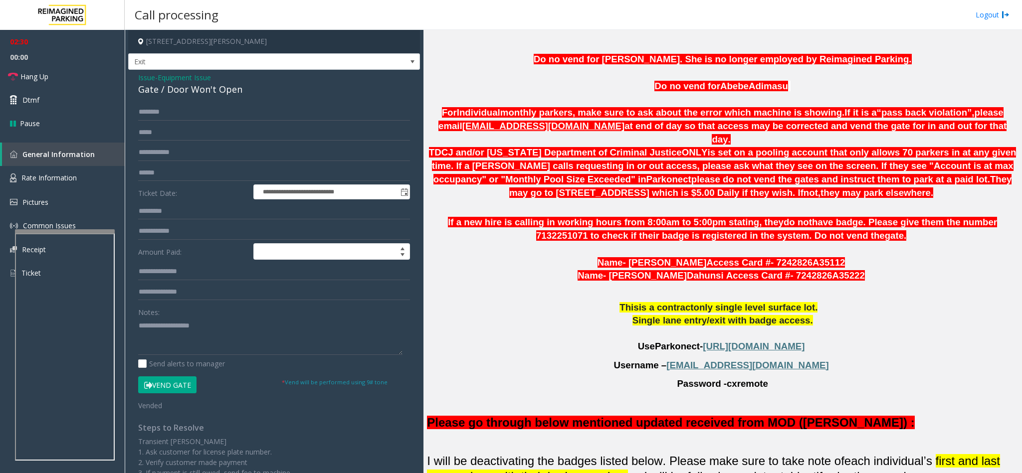
scroll to position [598, 0]
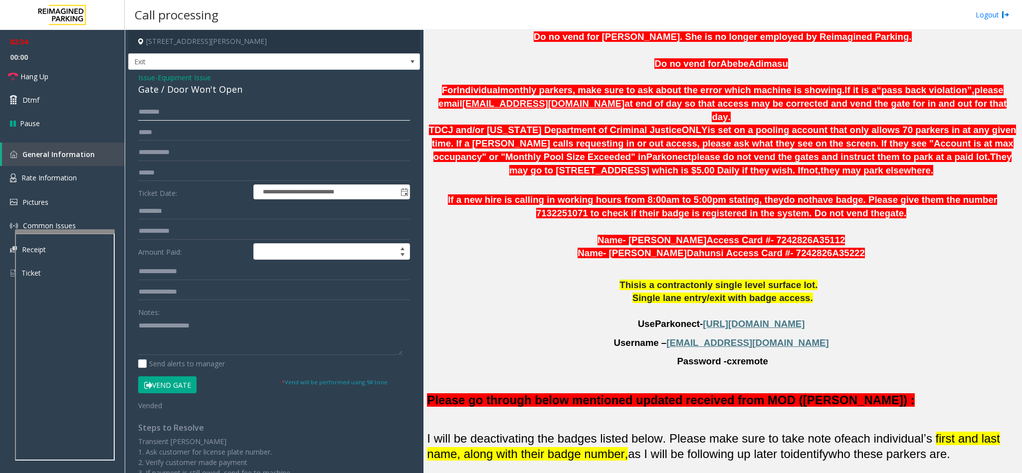
click at [182, 114] on input "text" at bounding box center [274, 112] width 272 height 17
paste input "*******"
type input "*******"
click at [28, 75] on span "Hang Up" at bounding box center [34, 76] width 28 height 10
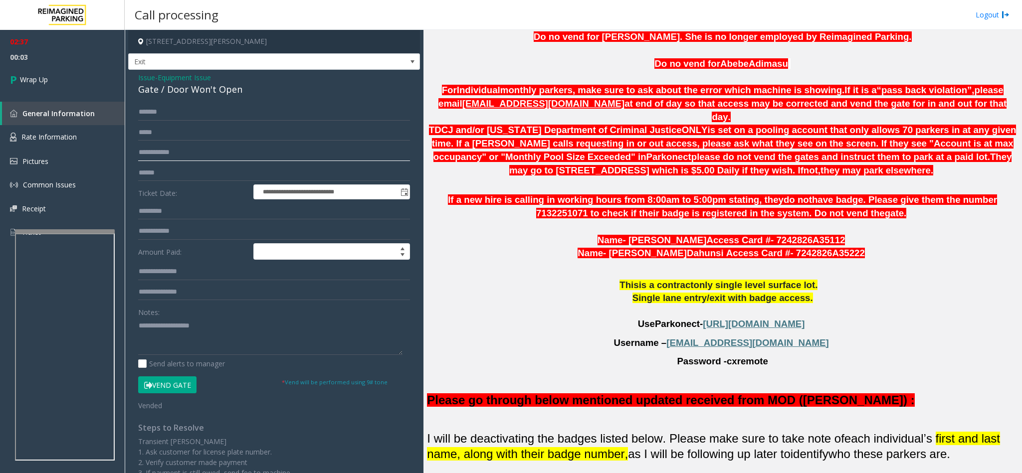
click at [174, 151] on input "text" at bounding box center [274, 152] width 272 height 17
paste input "***"
type input "***"
click at [173, 321] on textarea at bounding box center [270, 336] width 264 height 37
drag, startPoint x: 241, startPoint y: 89, endPoint x: 137, endPoint y: 93, distance: 104.3
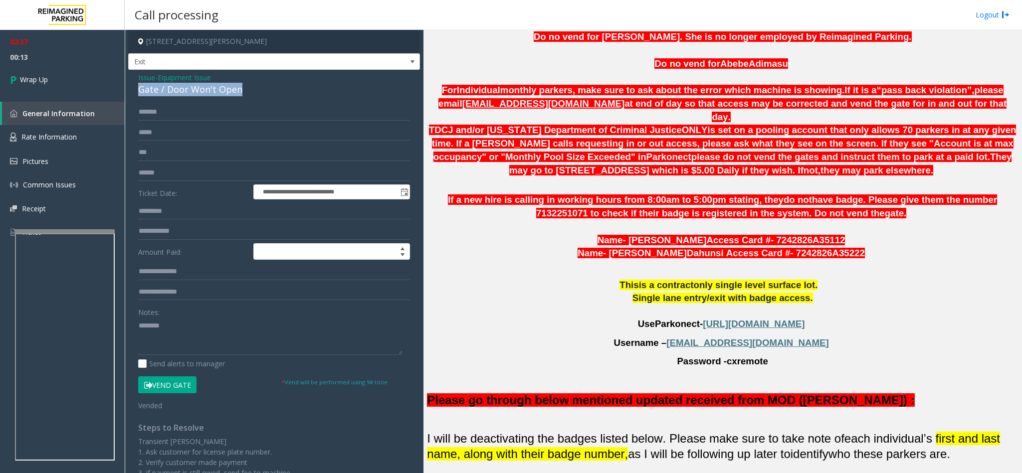
click at [137, 93] on div "**********" at bounding box center [274, 321] width 292 height 502
copy div "Gate / Door Won't Open"
click at [187, 331] on textarea at bounding box center [270, 336] width 264 height 37
paste textarea "**********"
click at [278, 340] on textarea at bounding box center [270, 336] width 264 height 37
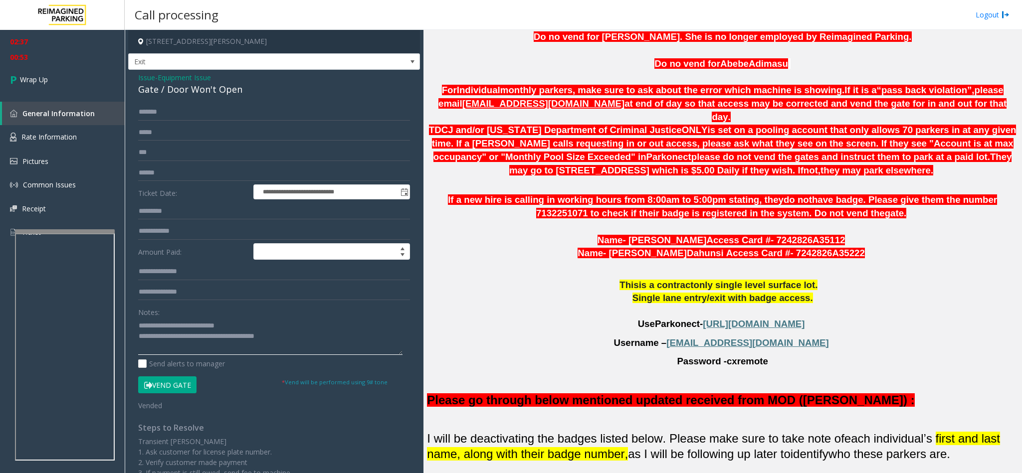
type textarea "**********"
click at [186, 77] on span "Equipment Issue" at bounding box center [184, 77] width 53 height 10
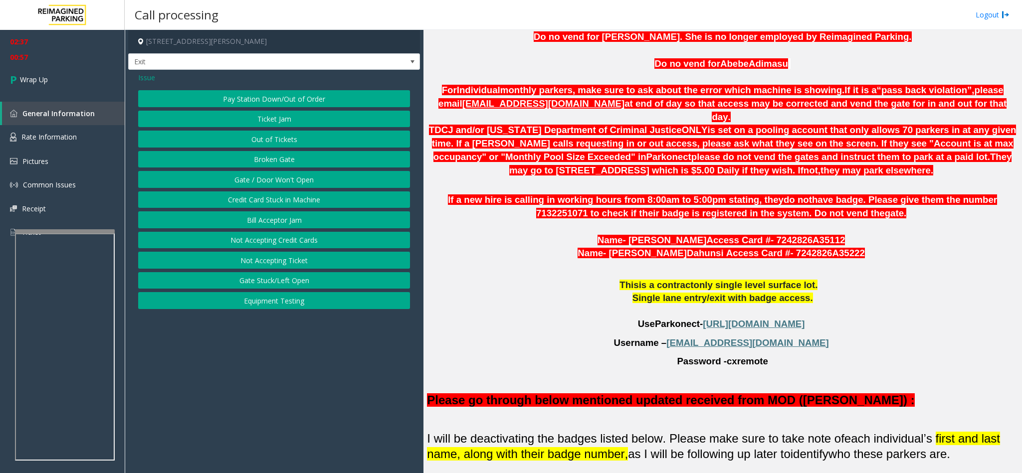
click at [141, 76] on span "Issue" at bounding box center [146, 77] width 17 height 10
click at [259, 141] on button "Monthly Issue" at bounding box center [274, 139] width 272 height 17
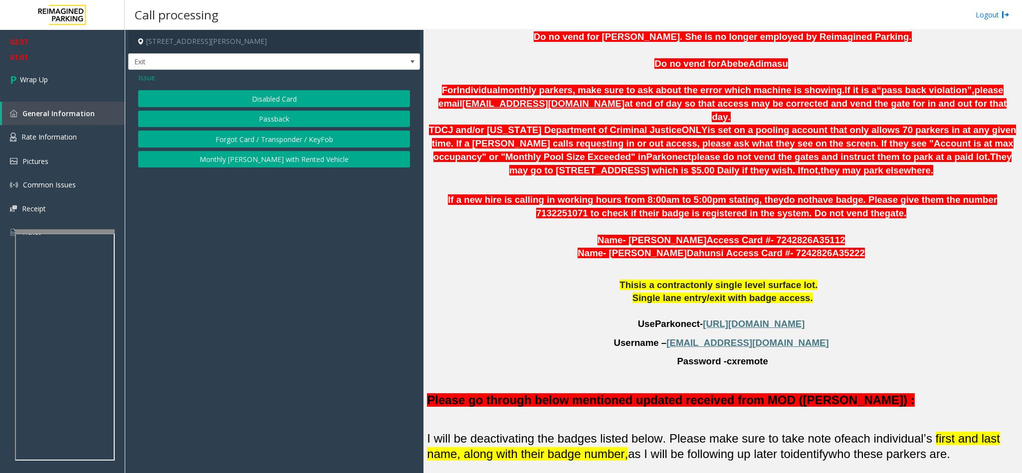
click at [275, 93] on button "Disabled Card" at bounding box center [274, 98] width 272 height 17
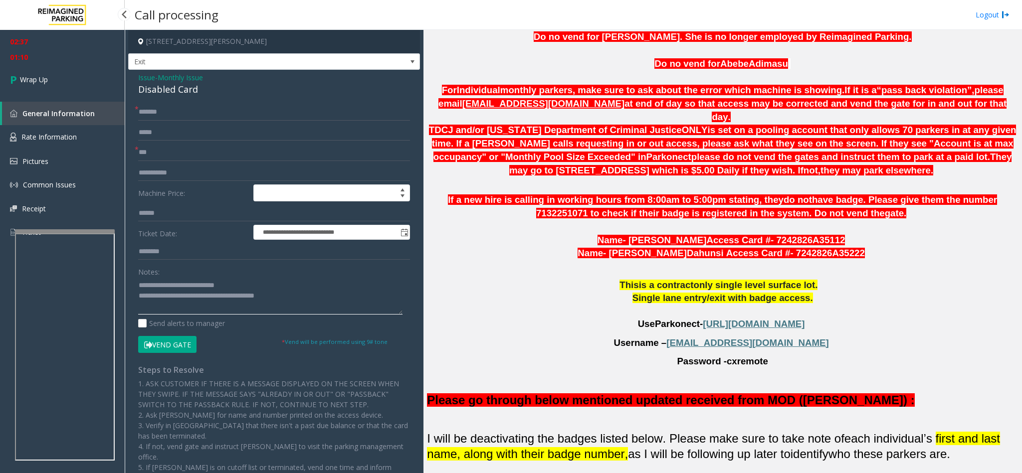
drag, startPoint x: 242, startPoint y: 283, endPoint x: 161, endPoint y: 288, distance: 81.9
click at [161, 288] on textarea at bounding box center [270, 295] width 264 height 37
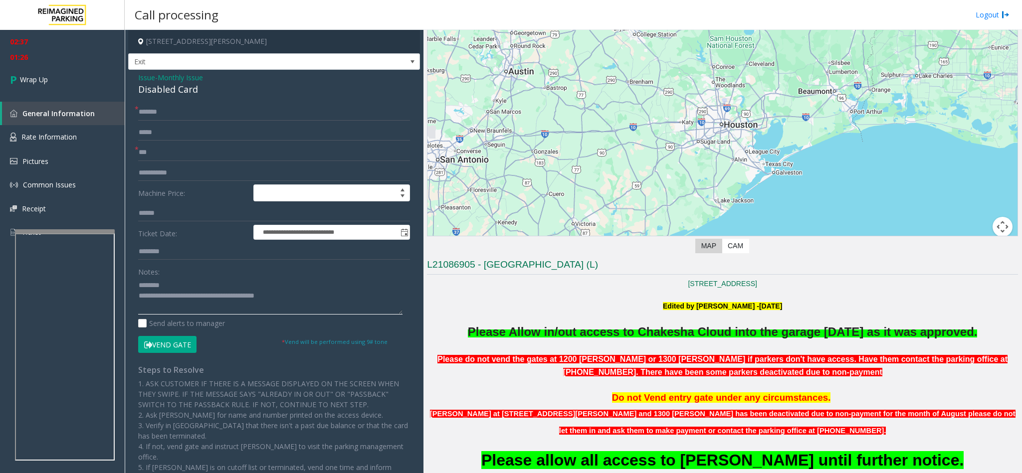
scroll to position [0, 0]
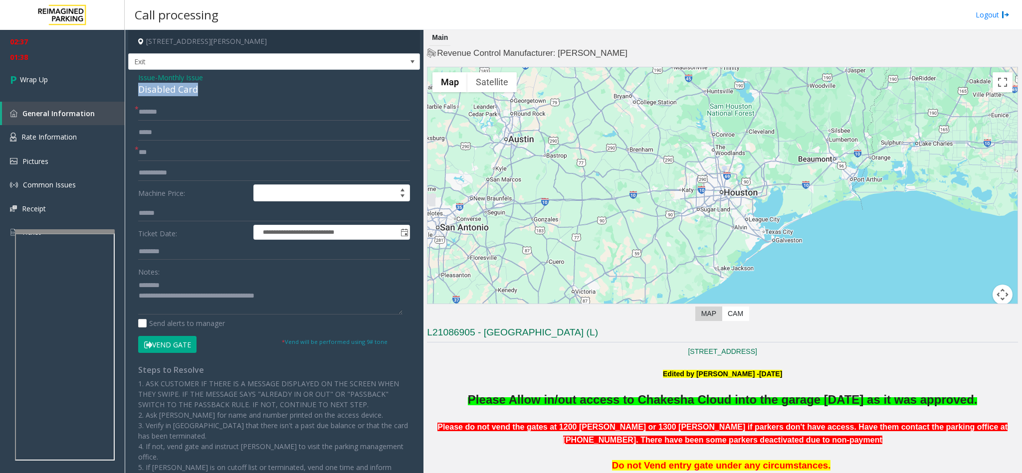
drag, startPoint x: 194, startPoint y: 89, endPoint x: 134, endPoint y: 85, distance: 60.9
click at [134, 85] on div "**********" at bounding box center [274, 323] width 292 height 507
copy div "Disabled Card"
click at [189, 279] on textarea at bounding box center [270, 295] width 264 height 37
paste textarea "**********"
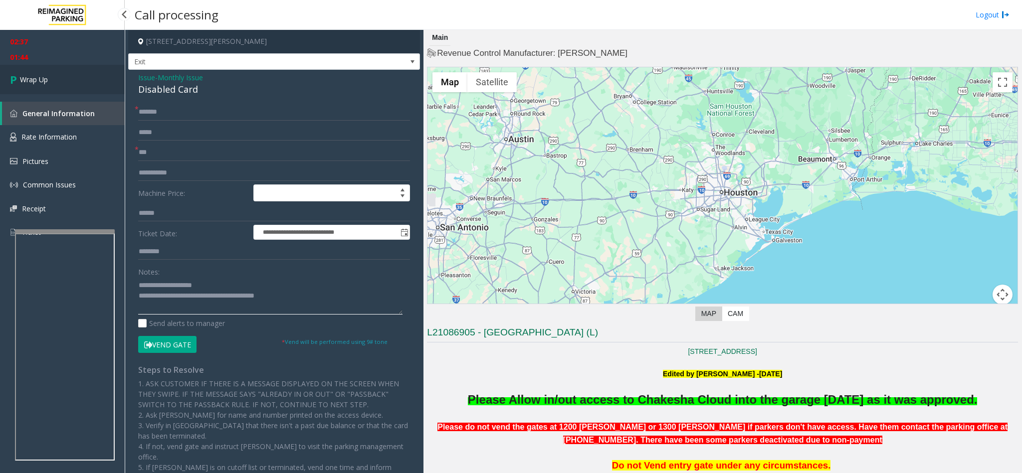
type textarea "**********"
click at [32, 84] on span "Wrap Up" at bounding box center [34, 79] width 28 height 10
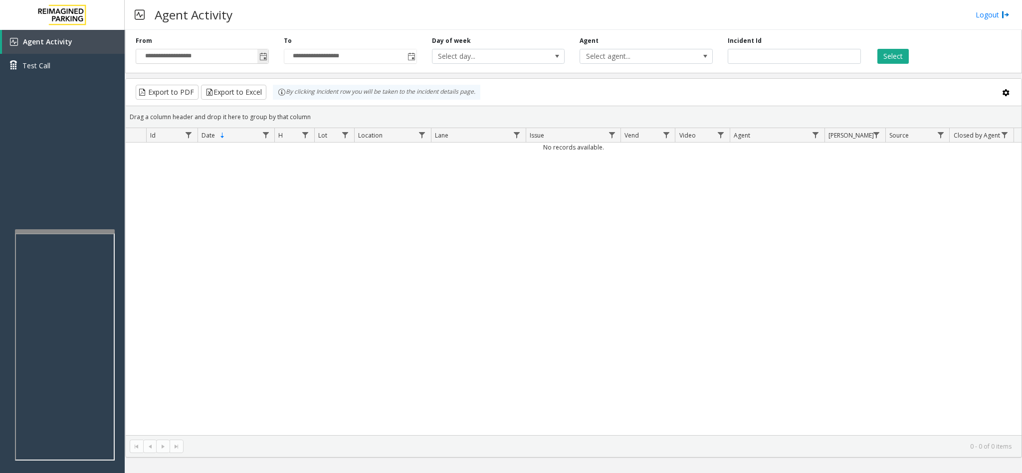
click at [256, 54] on input "**********" at bounding box center [202, 56] width 132 height 14
click at [262, 58] on span "Toggle popup" at bounding box center [263, 57] width 8 height 8
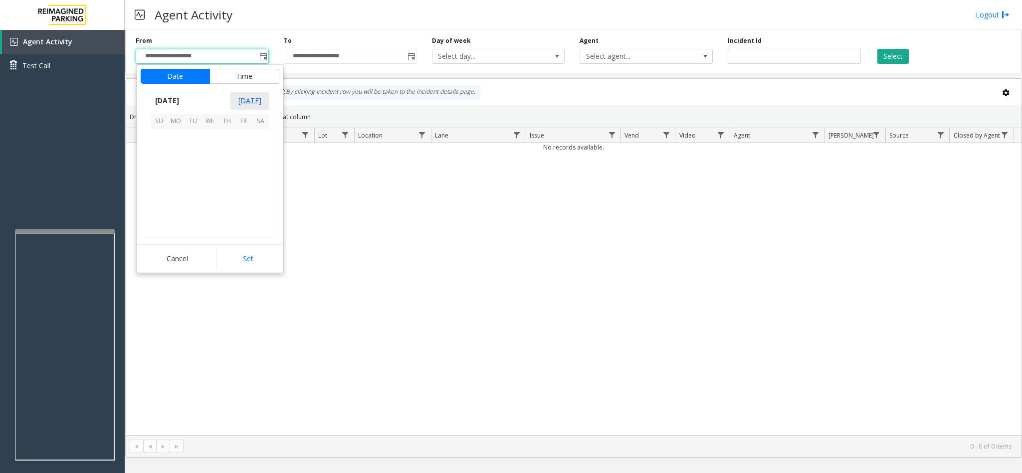
scroll to position [179016, 0]
click at [177, 176] on span "13" at bounding box center [176, 172] width 17 height 17
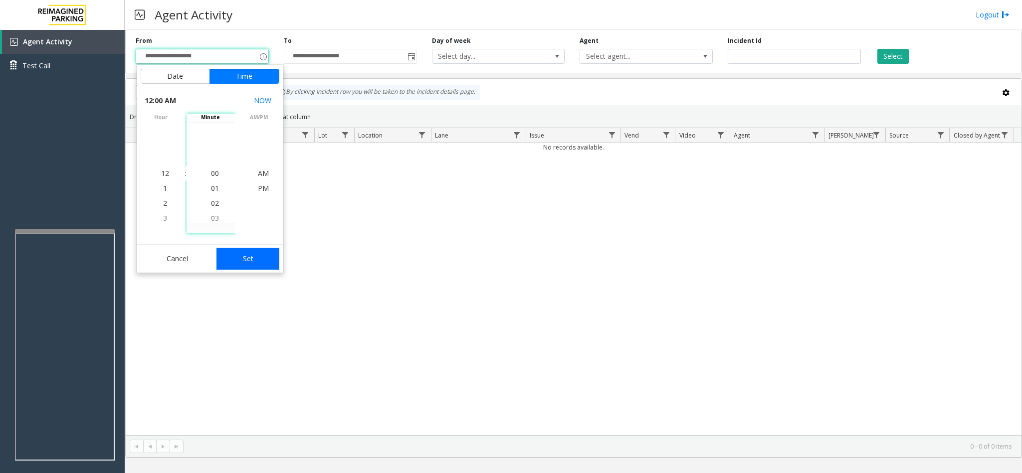
click at [225, 253] on button "Set" at bounding box center [247, 259] width 63 height 22
type input "**********"
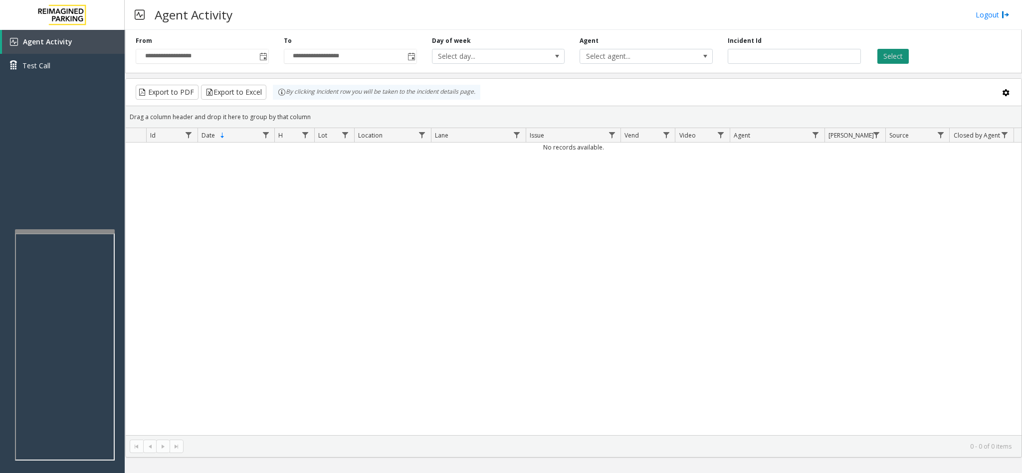
click at [851, 55] on button "Select" at bounding box center [892, 56] width 31 height 15
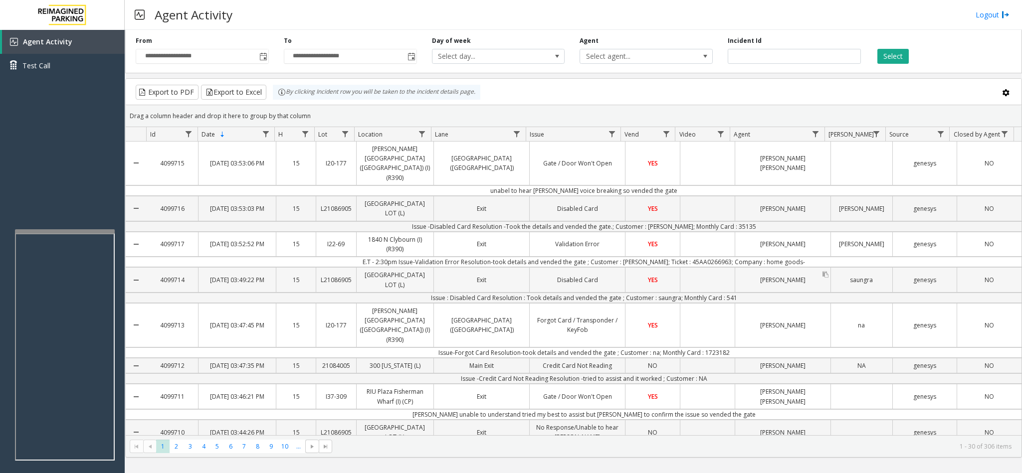
click at [779, 273] on link "[PERSON_NAME]" at bounding box center [782, 280] width 95 height 14
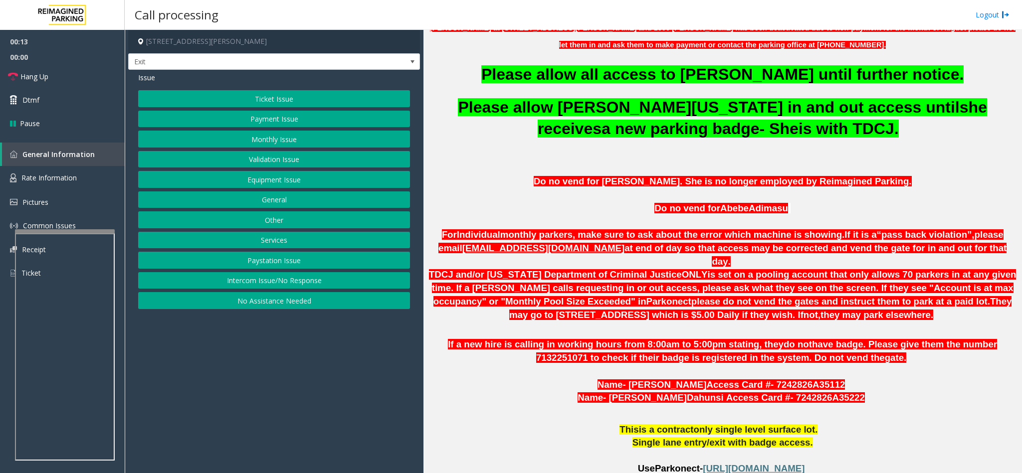
scroll to position [449, 0]
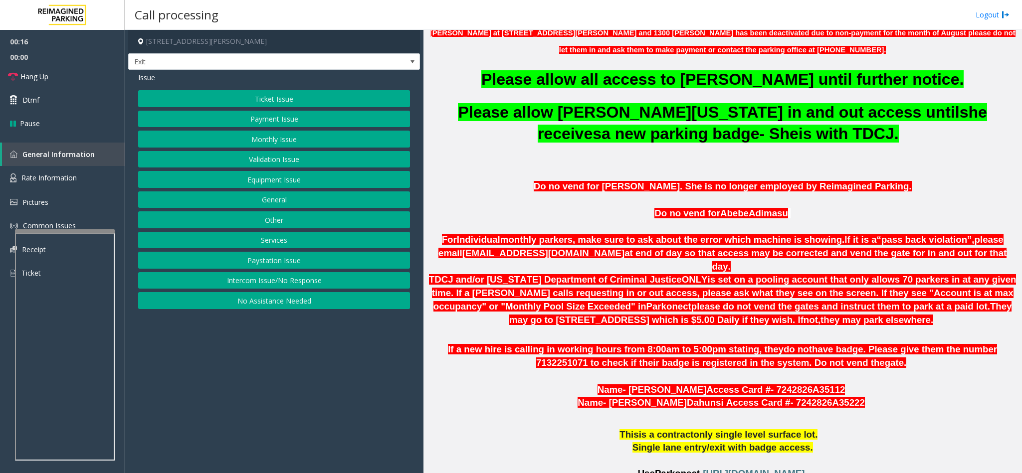
click at [322, 141] on button "Monthly Issue" at bounding box center [274, 139] width 272 height 17
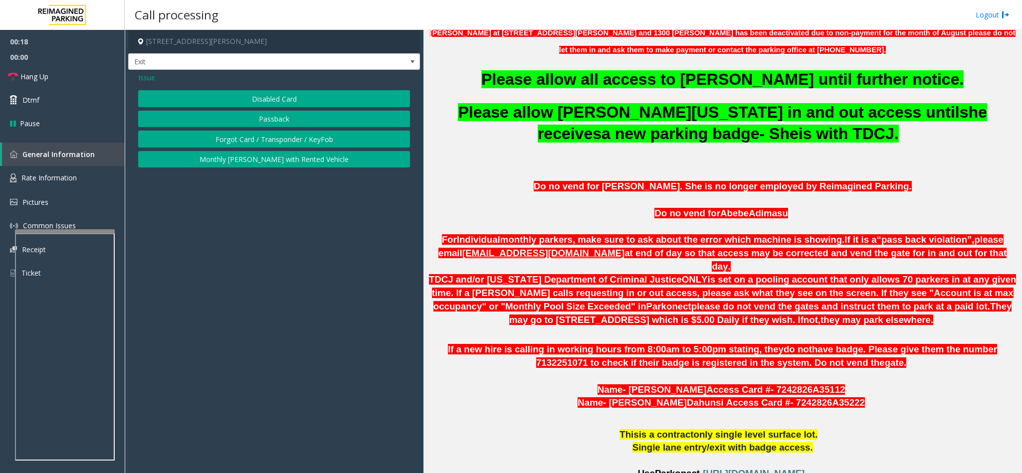
click at [317, 98] on button "Disabled Card" at bounding box center [274, 98] width 272 height 17
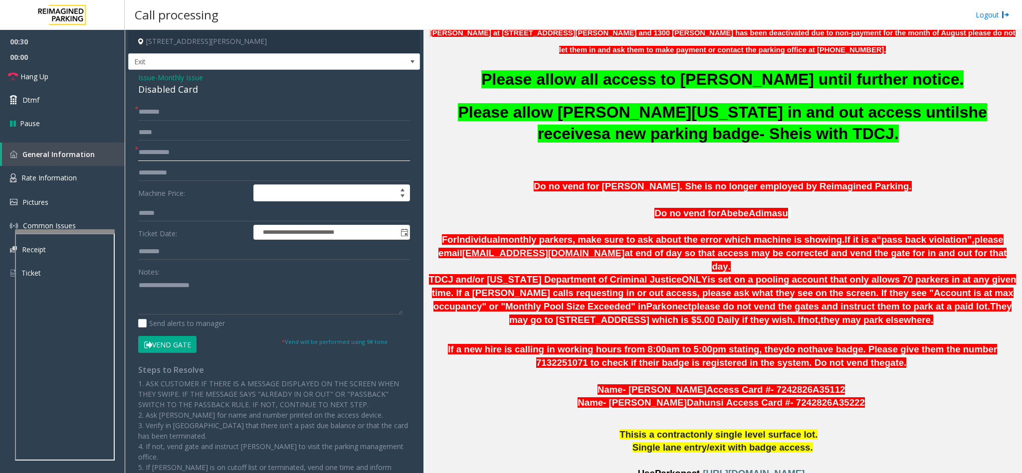
click at [242, 155] on input "text" at bounding box center [274, 152] width 272 height 17
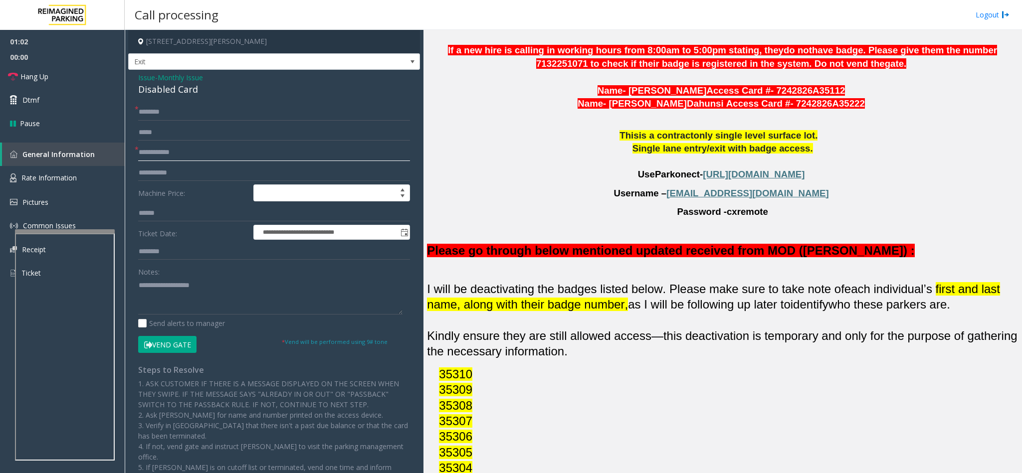
scroll to position [823, 0]
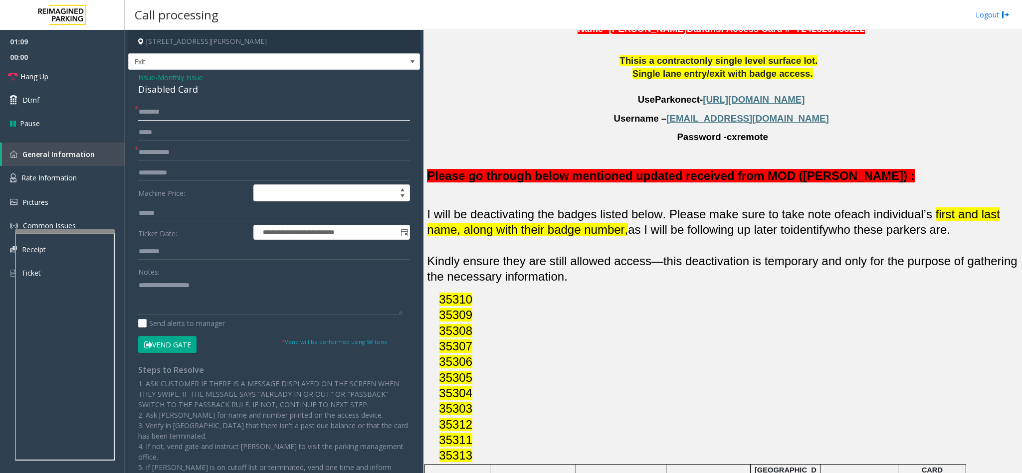
click at [185, 120] on input "text" at bounding box center [274, 112] width 272 height 17
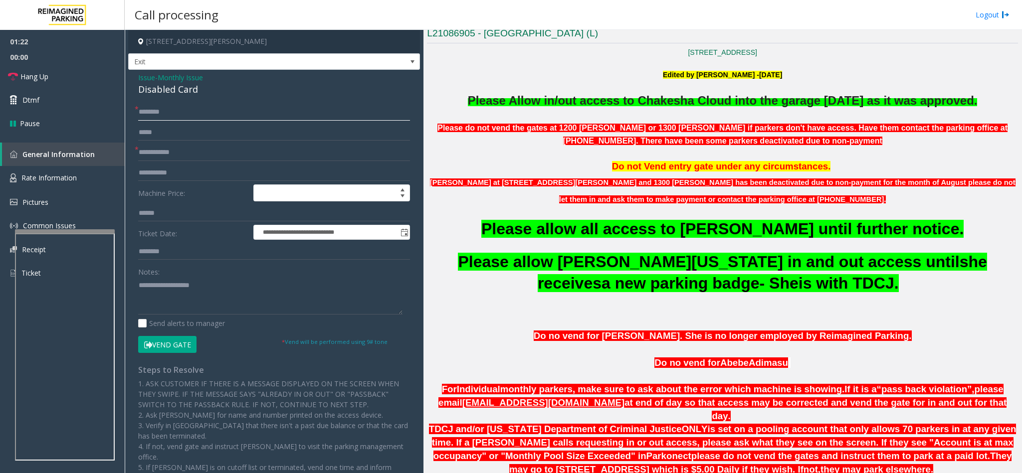
scroll to position [224, 0]
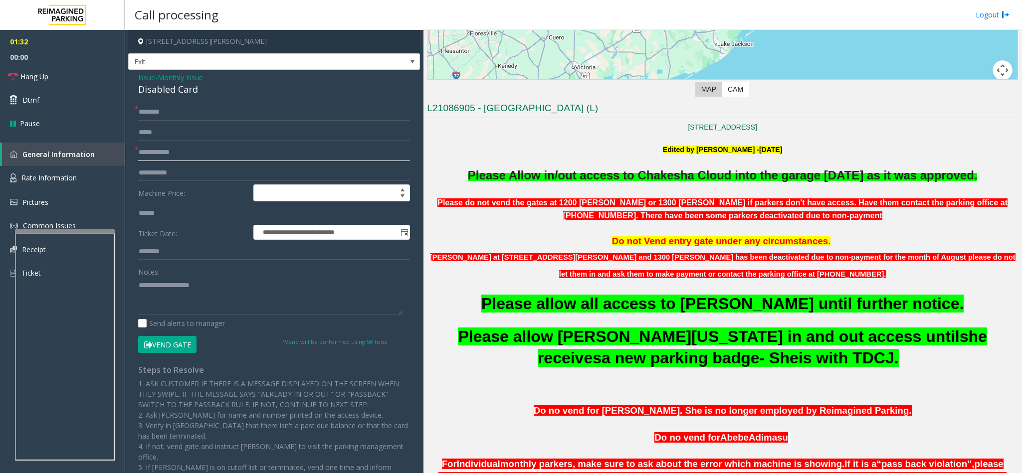
click at [200, 150] on input "text" at bounding box center [274, 152] width 272 height 17
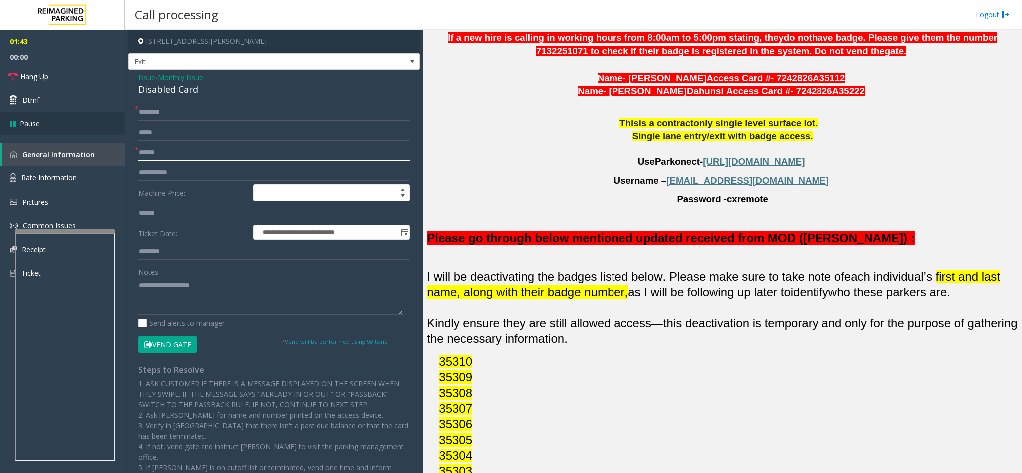
scroll to position [748, 0]
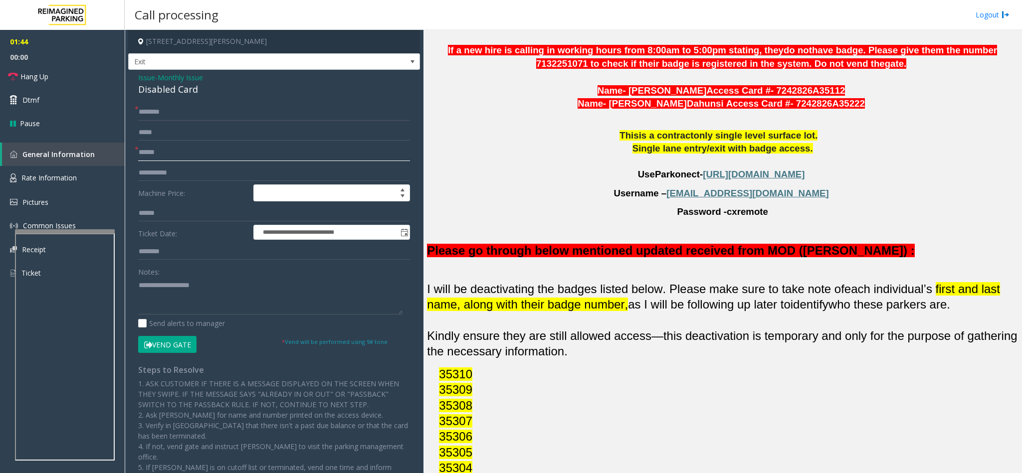
type input "******"
click at [155, 114] on input "text" at bounding box center [274, 112] width 272 height 17
type input "*"
click at [150, 114] on input "********" at bounding box center [274, 112] width 272 height 17
type input "********"
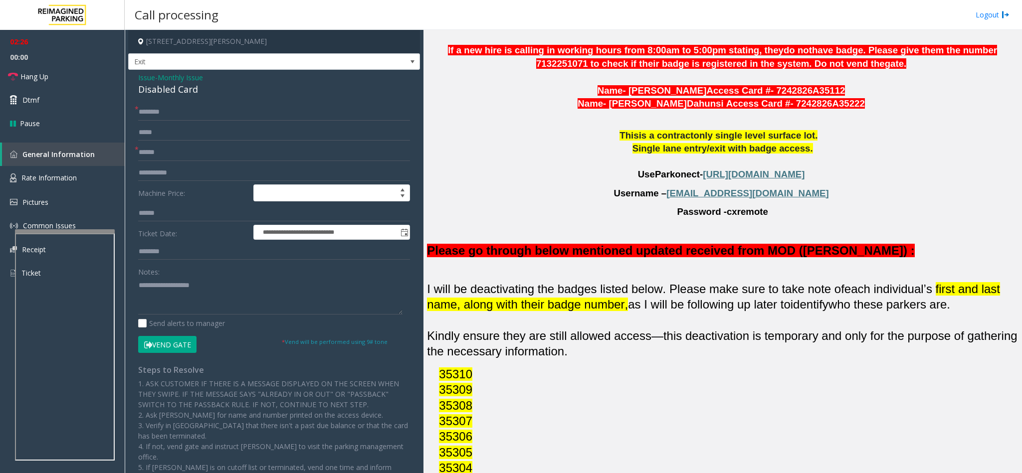
click at [172, 337] on form "**********" at bounding box center [274, 228] width 272 height 249
click at [177, 343] on button "Vend Gate" at bounding box center [167, 344] width 58 height 17
click at [156, 283] on textarea at bounding box center [270, 295] width 264 height 37
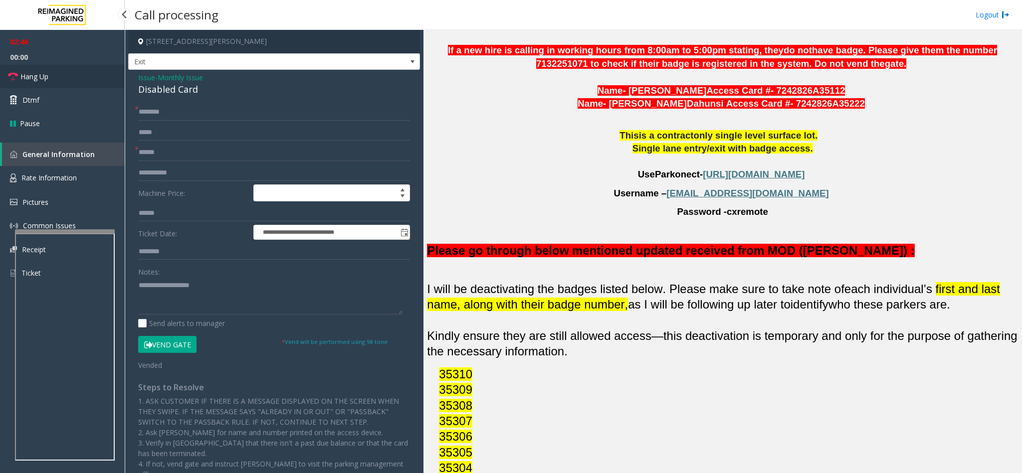
click at [33, 74] on span "Hang Up" at bounding box center [34, 76] width 28 height 10
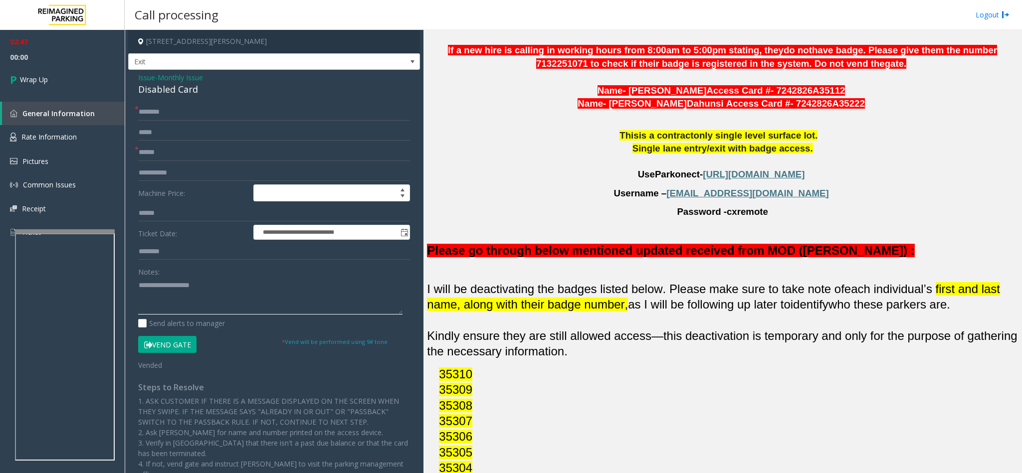
click at [204, 283] on textarea at bounding box center [270, 295] width 264 height 37
click at [198, 91] on div "Disabled Card" at bounding box center [274, 89] width 272 height 13
drag, startPoint x: 198, startPoint y: 91, endPoint x: 139, endPoint y: 91, distance: 58.8
click at [139, 91] on div "Disabled Card" at bounding box center [274, 89] width 272 height 13
copy div "Disabled Card"
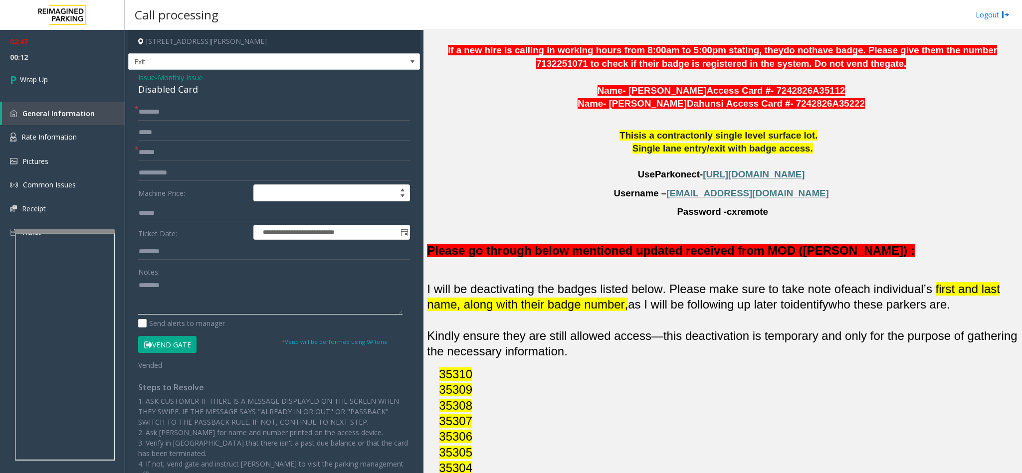
click at [176, 297] on textarea at bounding box center [270, 295] width 264 height 37
paste textarea "**********"
type textarea "**********"
click at [43, 84] on span "Wrap Up" at bounding box center [34, 79] width 28 height 10
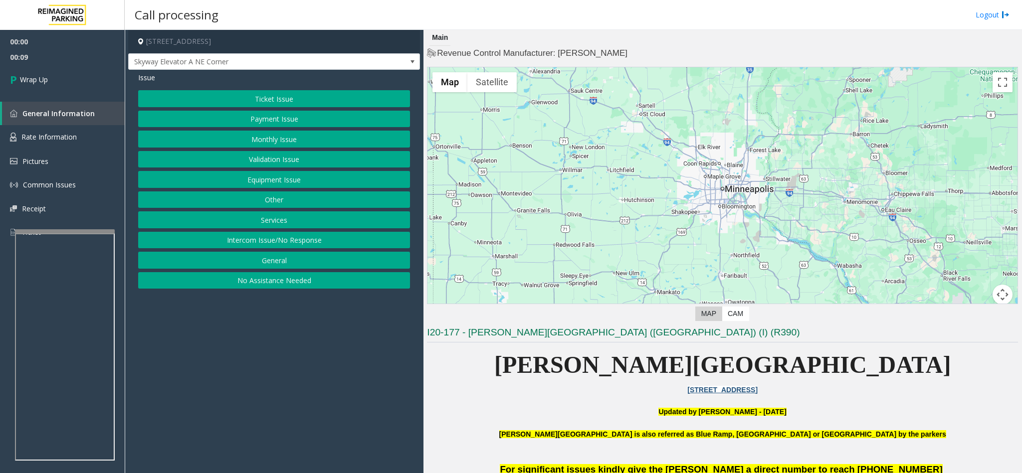
click at [293, 246] on button "Intercom Issue/No Response" at bounding box center [274, 240] width 272 height 17
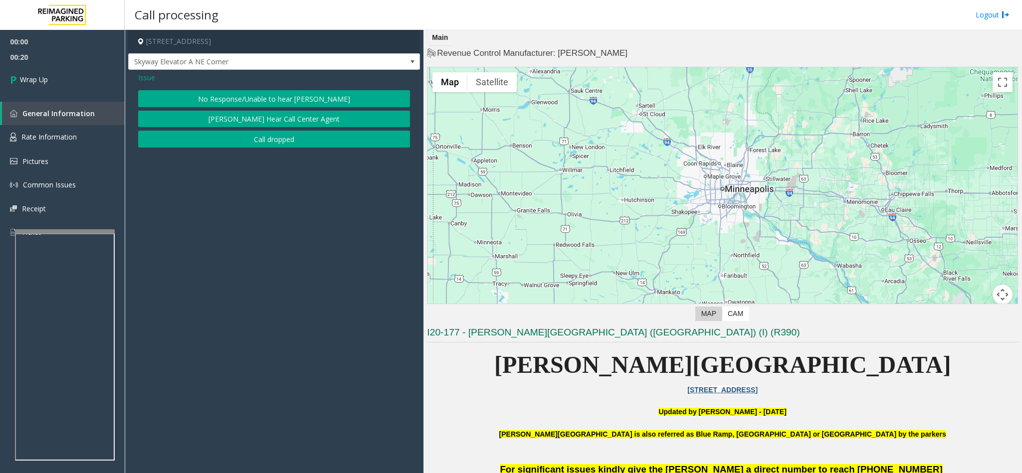
click at [288, 142] on button "Call dropped" at bounding box center [274, 139] width 272 height 17
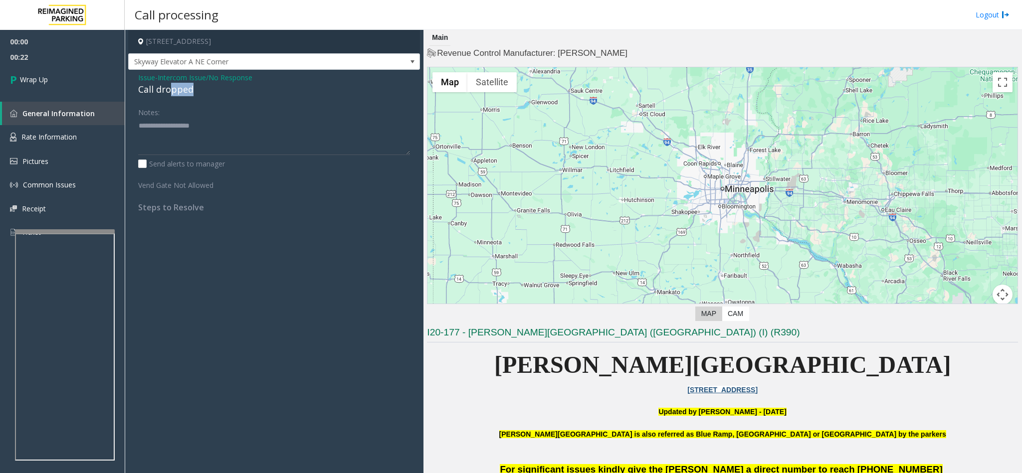
drag, startPoint x: 198, startPoint y: 90, endPoint x: 170, endPoint y: 90, distance: 28.4
click at [170, 90] on div "Call dropped" at bounding box center [274, 89] width 272 height 13
click at [199, 96] on div "Call dropped" at bounding box center [274, 89] width 272 height 13
drag, startPoint x: 195, startPoint y: 92, endPoint x: 131, endPoint y: 94, distance: 64.4
click at [131, 94] on div "Issue - Intercom Issue/No Response Call dropped Notes: Send alerts to manager V…" at bounding box center [274, 146] width 292 height 153
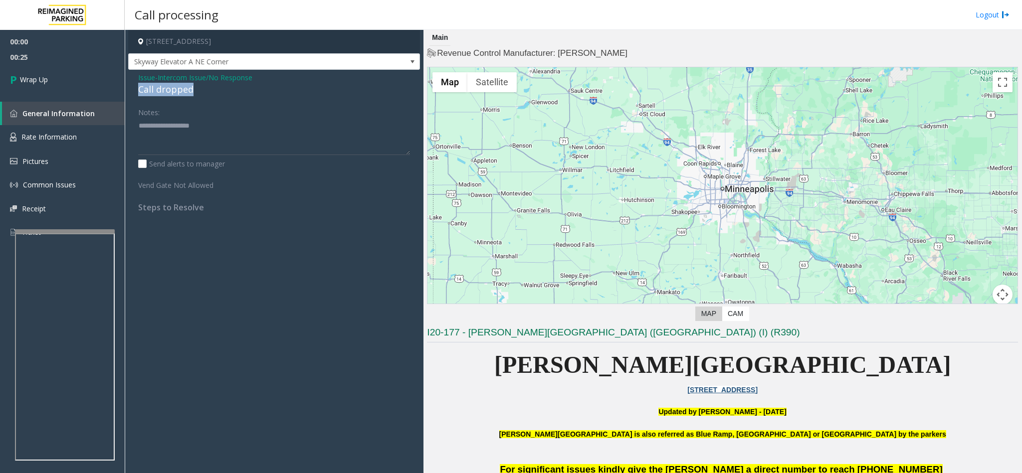
copy div "Call dropped"
click at [164, 120] on textarea at bounding box center [274, 136] width 272 height 37
paste textarea "**********"
type textarea "**********"
click at [39, 72] on link "Wrap Up" at bounding box center [62, 79] width 125 height 29
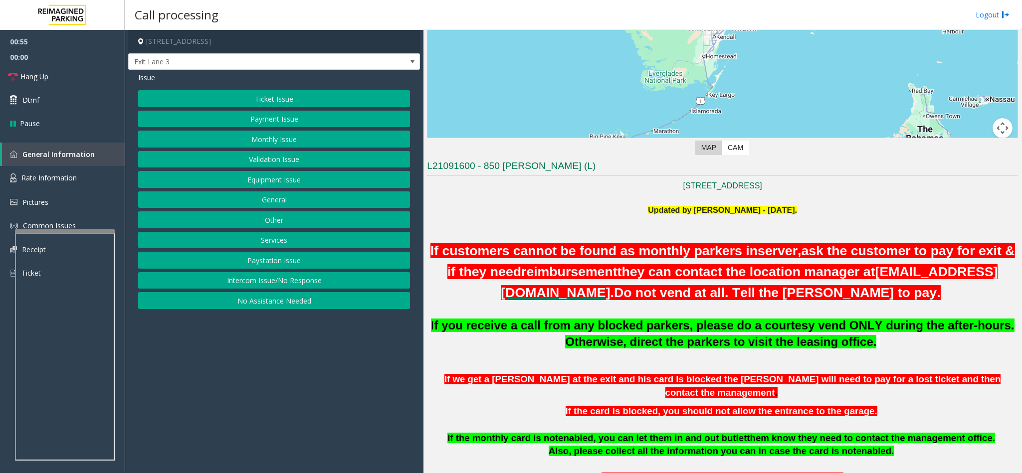
scroll to position [150, 0]
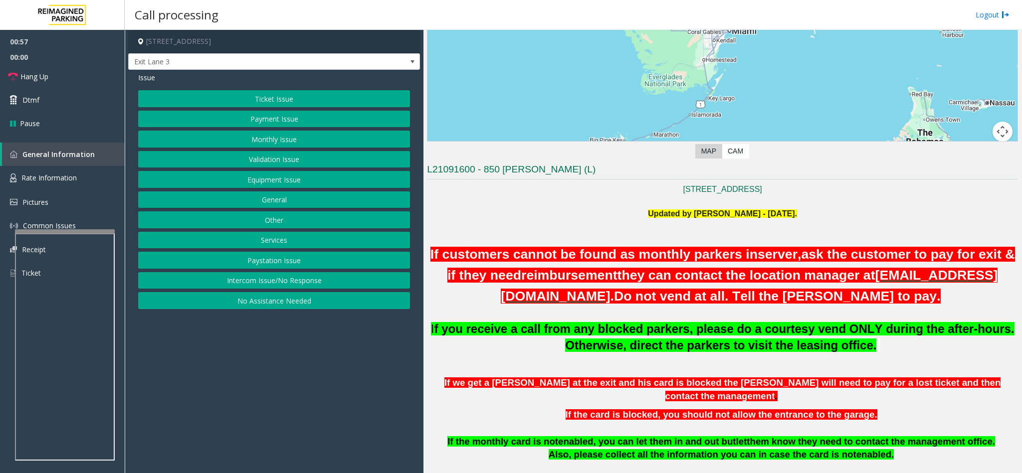
click at [328, 140] on button "Monthly Issue" at bounding box center [274, 139] width 272 height 17
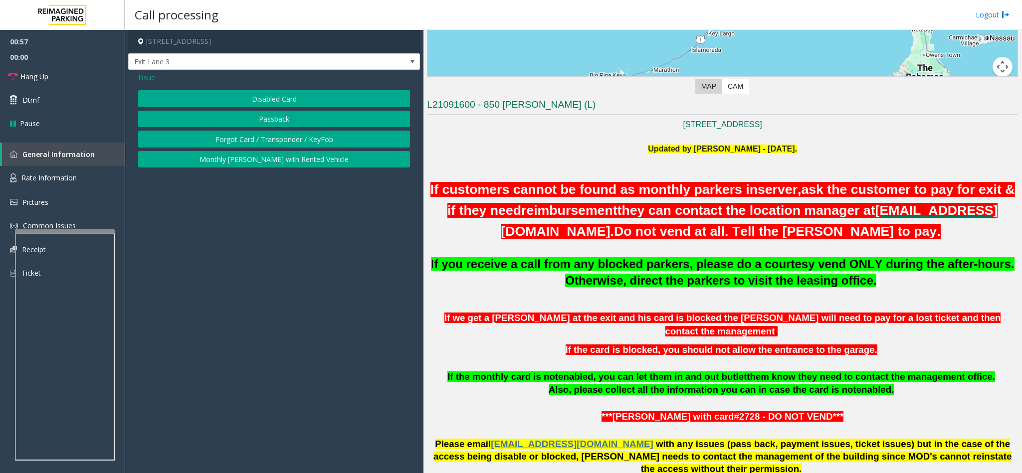
scroll to position [299, 0]
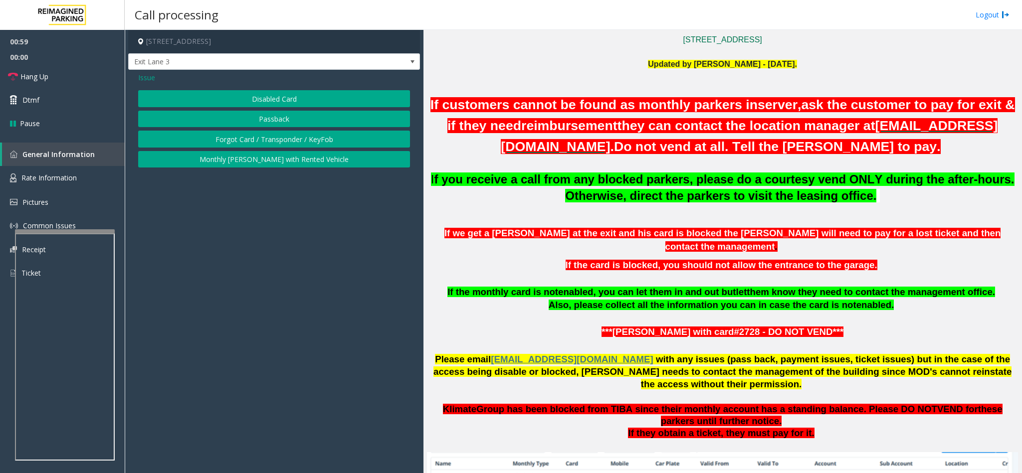
click at [305, 106] on button "Disabled Card" at bounding box center [274, 98] width 272 height 17
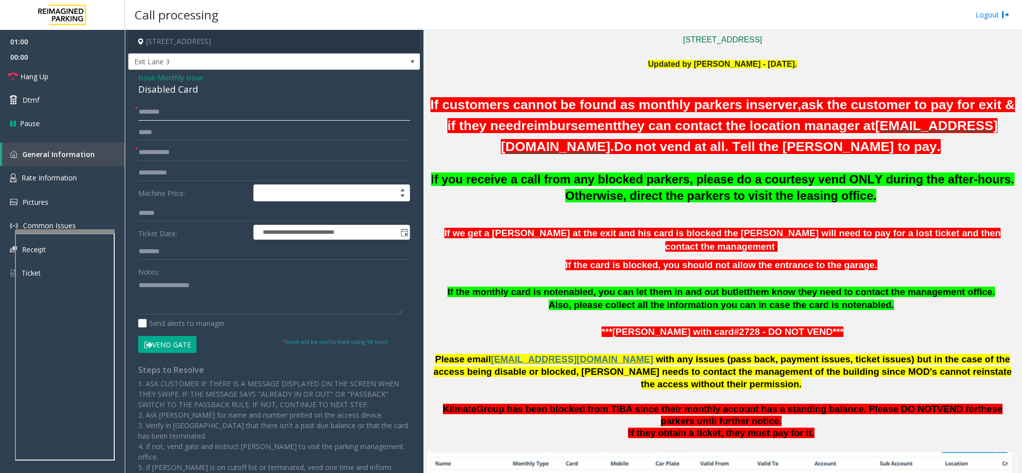
click at [238, 115] on input "text" at bounding box center [274, 112] width 272 height 17
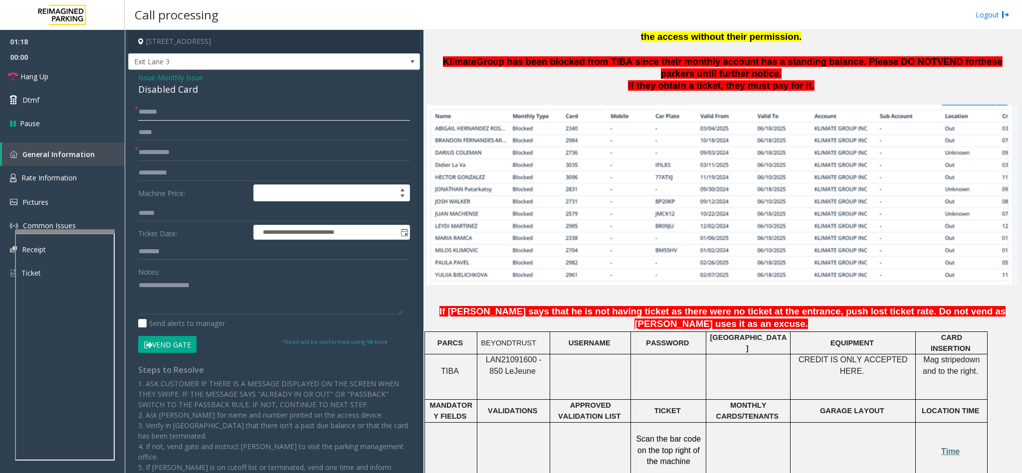
scroll to position [673, 0]
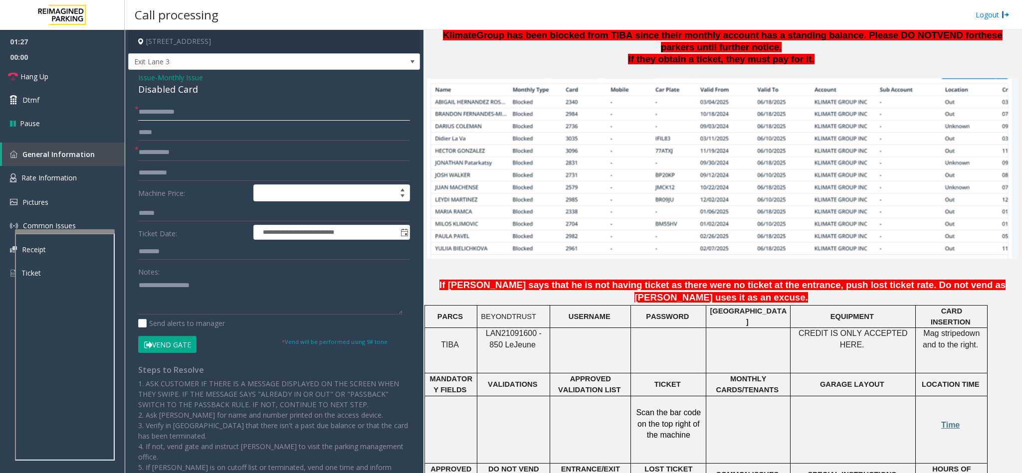
type input "**********"
click at [536, 341] on span at bounding box center [537, 345] width 2 height 8
click at [522, 341] on span "Jeune" at bounding box center [525, 345] width 22 height 9
click at [488, 329] on span "LAN21091600 - 850 Le" at bounding box center [514, 338] width 56 height 19
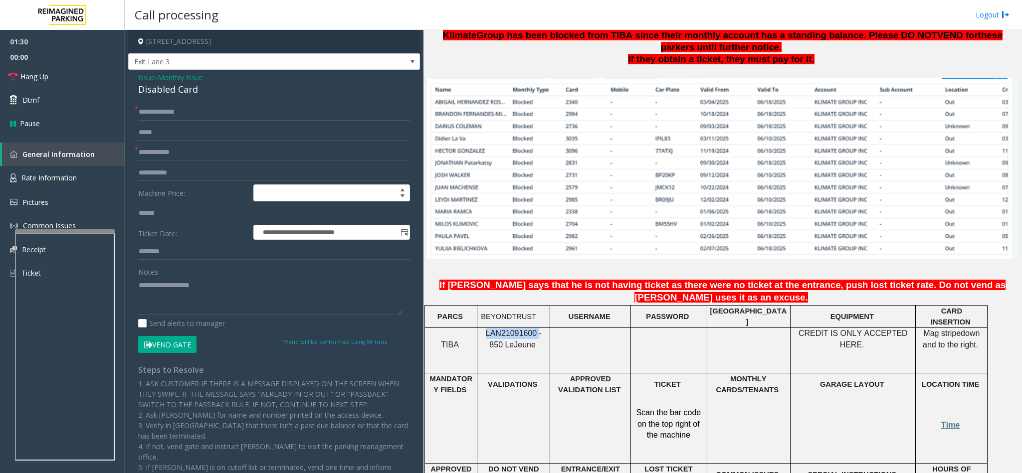
click at [488, 329] on span "LAN21091600 - 850 Le" at bounding box center [514, 338] width 56 height 19
copy p "LAN21091600 - 850 Le Jeune"
click at [230, 160] on input "text" at bounding box center [274, 152] width 272 height 17
click at [187, 153] on input "text" at bounding box center [274, 152] width 272 height 17
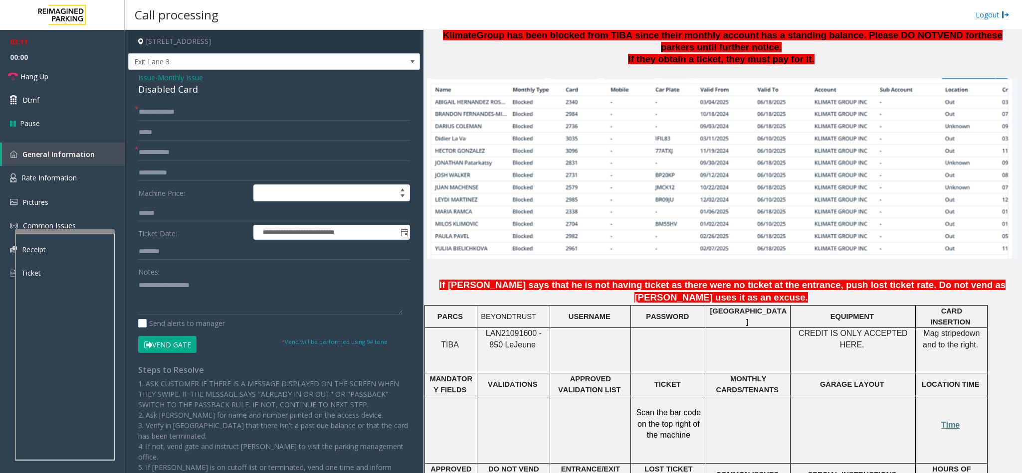
click at [153, 347] on button "Vend Gate" at bounding box center [167, 344] width 58 height 17
click at [207, 155] on input "text" at bounding box center [274, 152] width 272 height 17
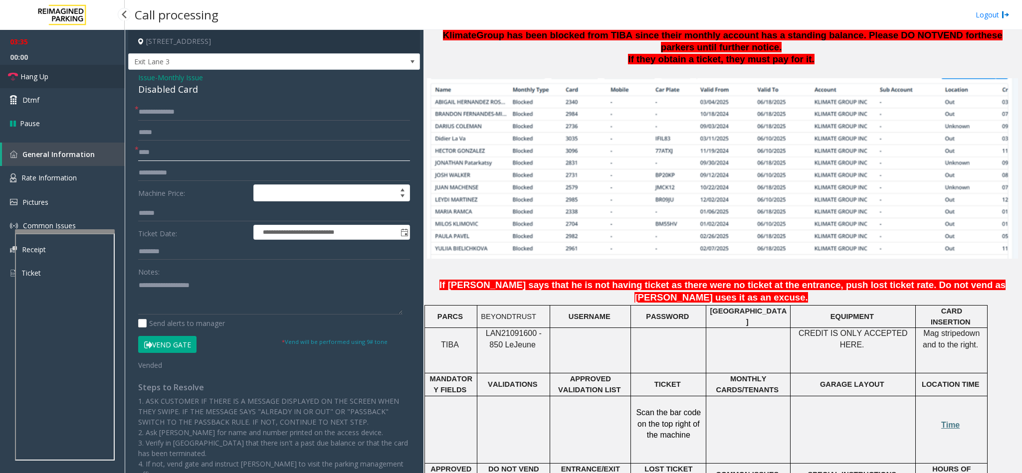
type input "****"
click at [66, 73] on link "Hang Up" at bounding box center [62, 76] width 125 height 23
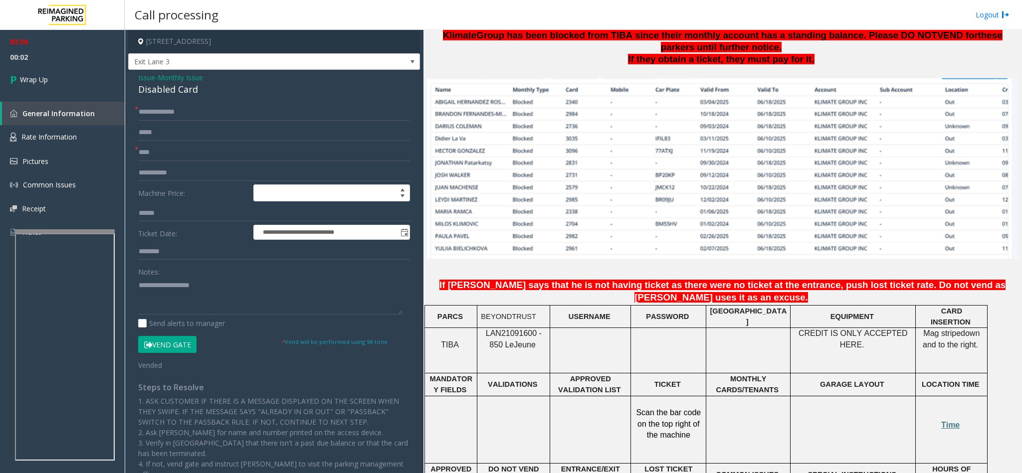
click at [293, 273] on div "Notes:" at bounding box center [274, 288] width 272 height 51
click at [275, 308] on textarea at bounding box center [270, 295] width 264 height 37
drag, startPoint x: 202, startPoint y: 114, endPoint x: 182, endPoint y: 117, distance: 21.2
click at [182, 117] on input "**********" at bounding box center [274, 112] width 272 height 17
type input "**********"
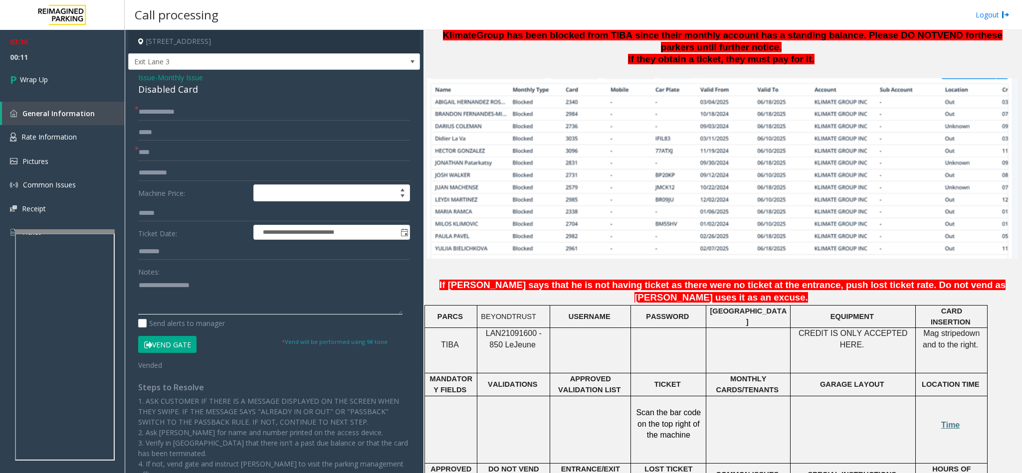
click at [189, 296] on textarea at bounding box center [270, 295] width 264 height 37
click at [196, 90] on div "Disabled Card" at bounding box center [274, 89] width 272 height 13
drag, startPoint x: 194, startPoint y: 92, endPoint x: 130, endPoint y: 96, distance: 64.5
click at [130, 96] on div "**********" at bounding box center [274, 332] width 292 height 525
copy div "Disabled Card"
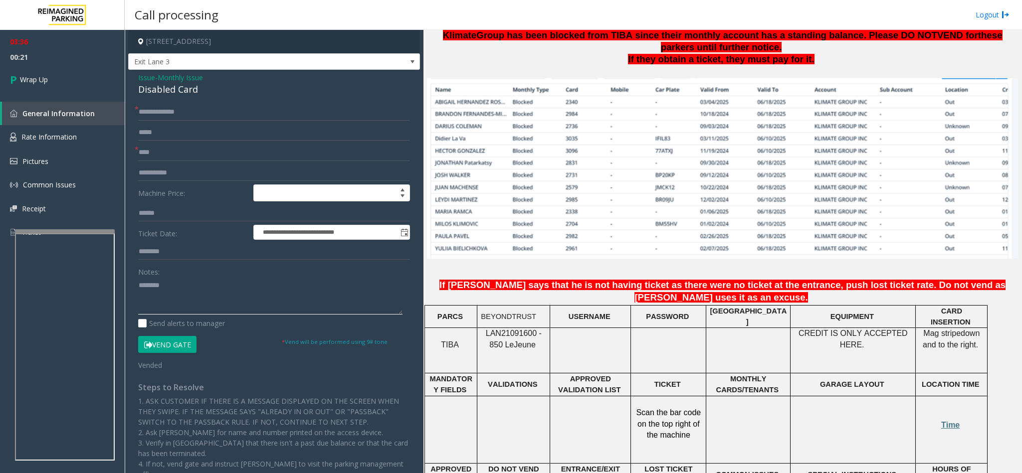
click at [176, 288] on textarea at bounding box center [270, 295] width 264 height 37
paste textarea "**********"
type textarea "**********"
click at [51, 84] on link "Wrap Up" at bounding box center [62, 79] width 125 height 29
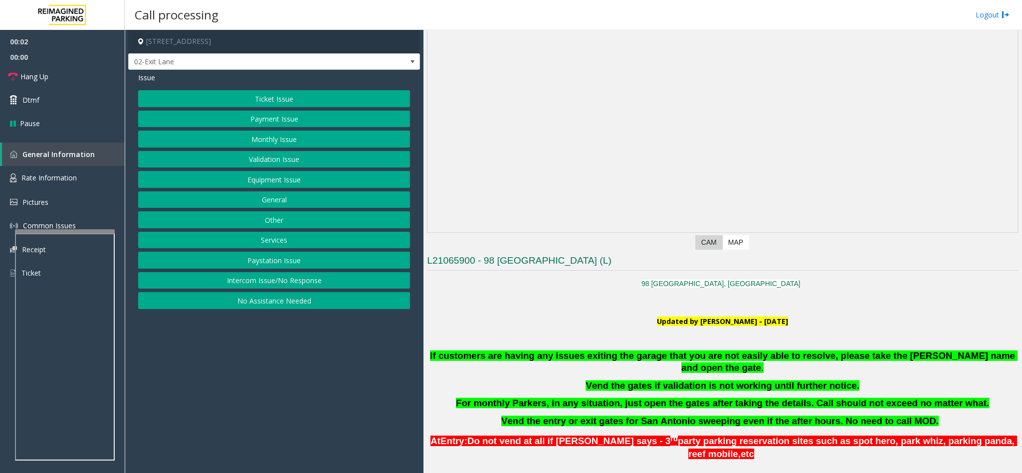
scroll to position [224, 0]
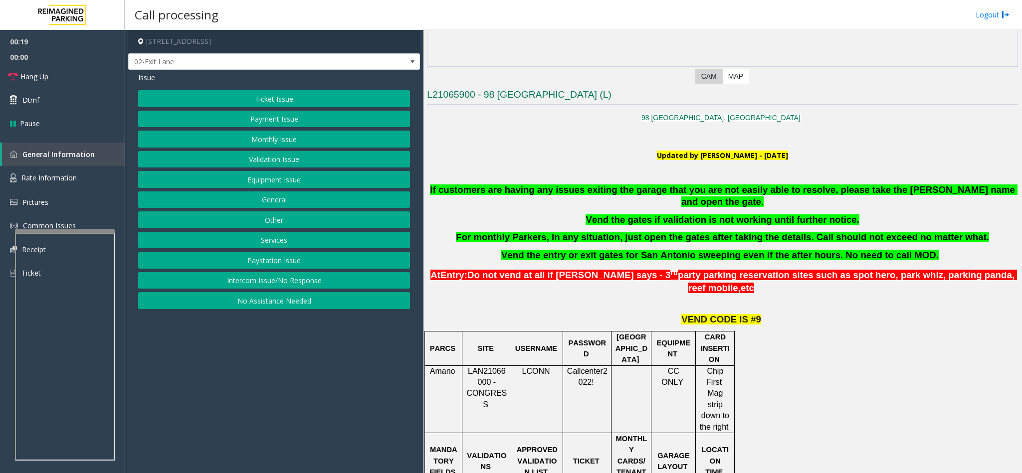
click at [269, 96] on button "Ticket Issue" at bounding box center [274, 98] width 272 height 17
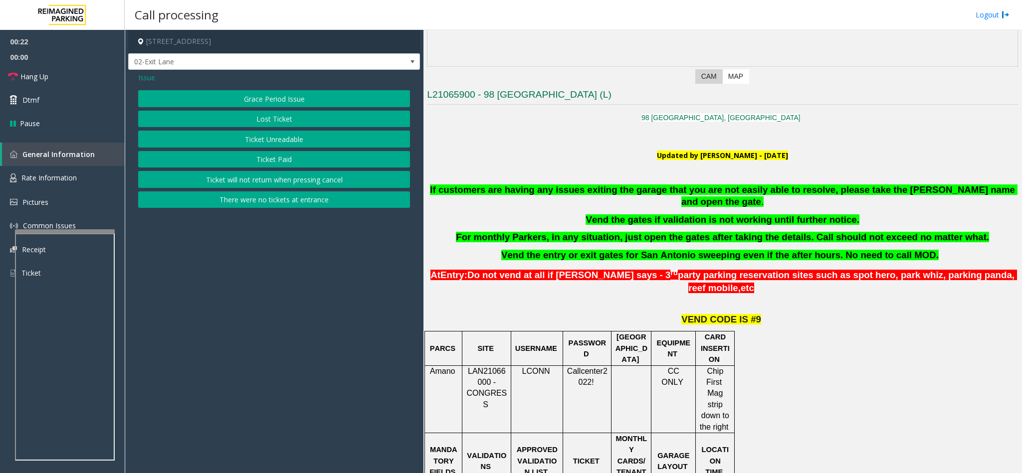
click at [289, 138] on button "Ticket Unreadable" at bounding box center [274, 139] width 272 height 17
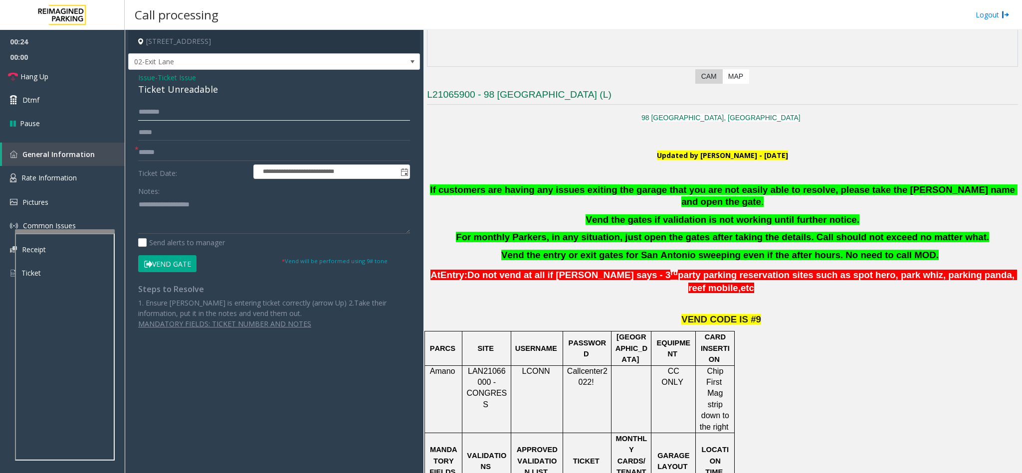
click at [178, 115] on input "text" at bounding box center [274, 112] width 272 height 17
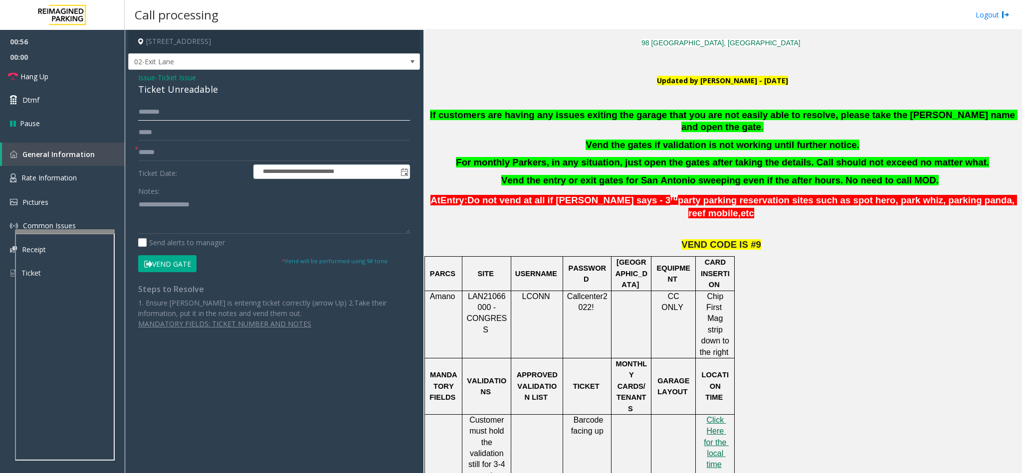
scroll to position [374, 0]
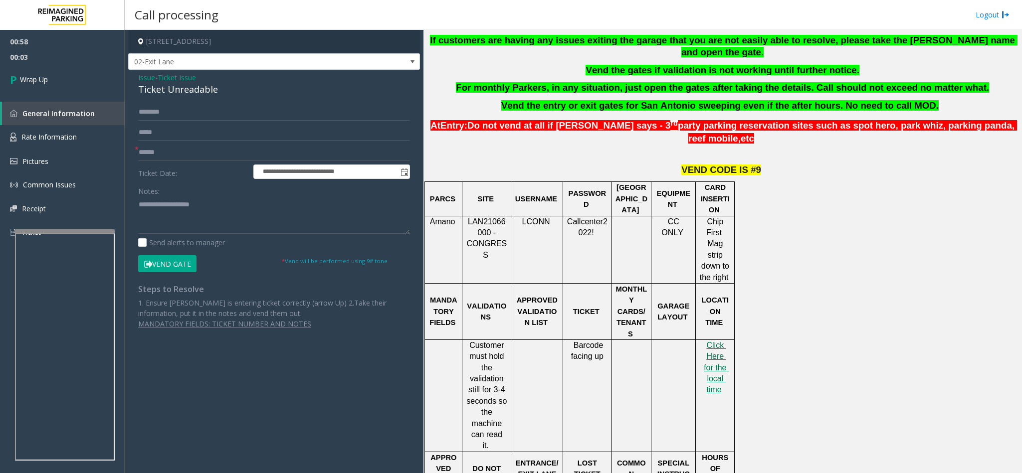
click at [150, 78] on span "Issue" at bounding box center [146, 77] width 17 height 10
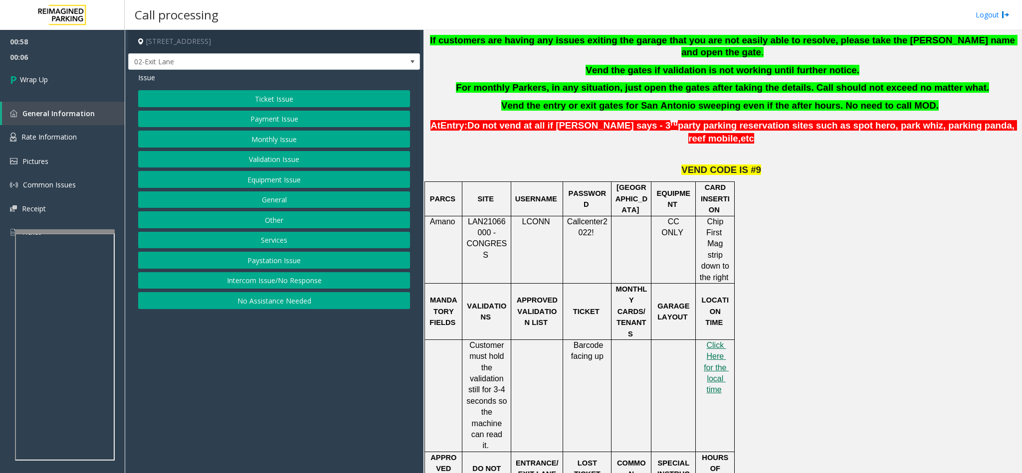
click at [258, 307] on button "No Assistance Needed" at bounding box center [274, 300] width 272 height 17
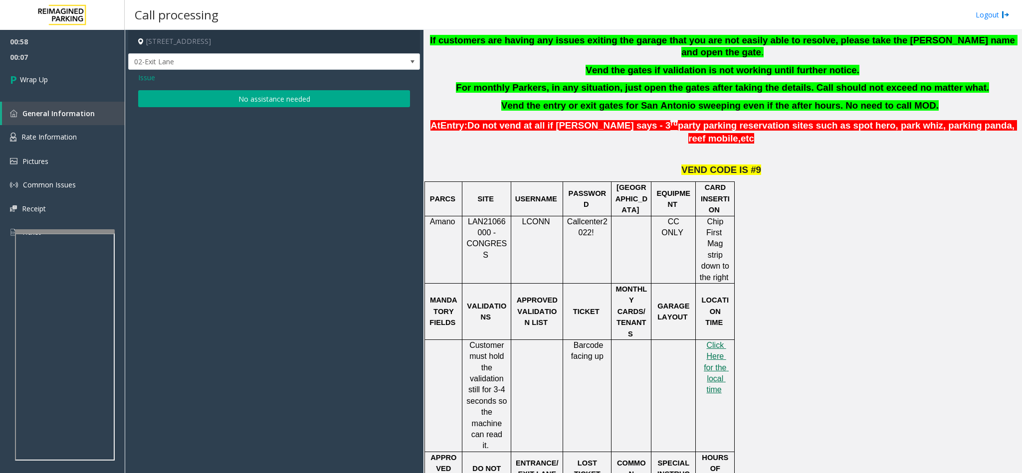
click at [142, 79] on span "Issue" at bounding box center [146, 77] width 17 height 10
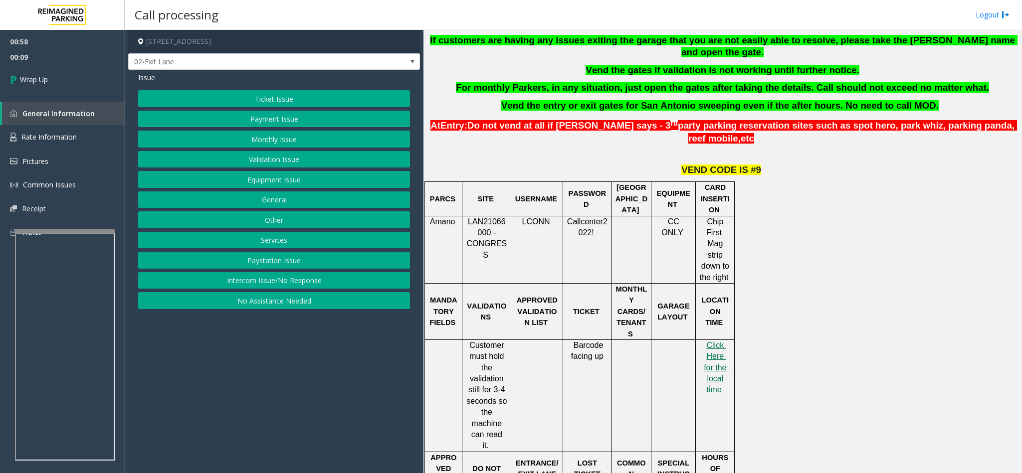
click at [268, 284] on button "Intercom Issue/No Response" at bounding box center [274, 280] width 272 height 17
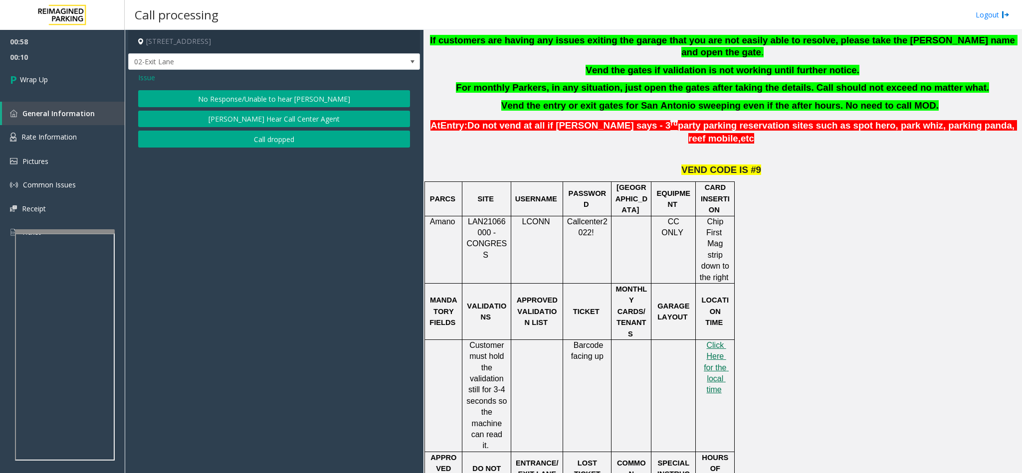
click at [221, 138] on button "Call dropped" at bounding box center [274, 139] width 272 height 17
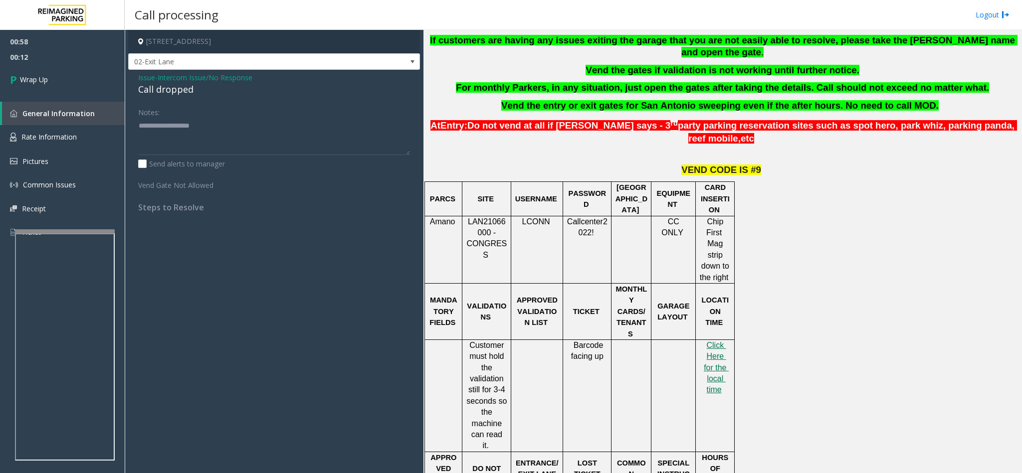
click at [196, 87] on div "Call dropped" at bounding box center [274, 89] width 272 height 13
drag, startPoint x: 190, startPoint y: 91, endPoint x: 140, endPoint y: 91, distance: 50.4
click at [142, 92] on div "Call dropped" at bounding box center [274, 89] width 272 height 13
click at [137, 91] on div "Issue - Intercom Issue/No Response Call dropped Notes: Send alerts to manager V…" at bounding box center [274, 146] width 292 height 153
drag, startPoint x: 138, startPoint y: 92, endPoint x: 196, endPoint y: 93, distance: 57.9
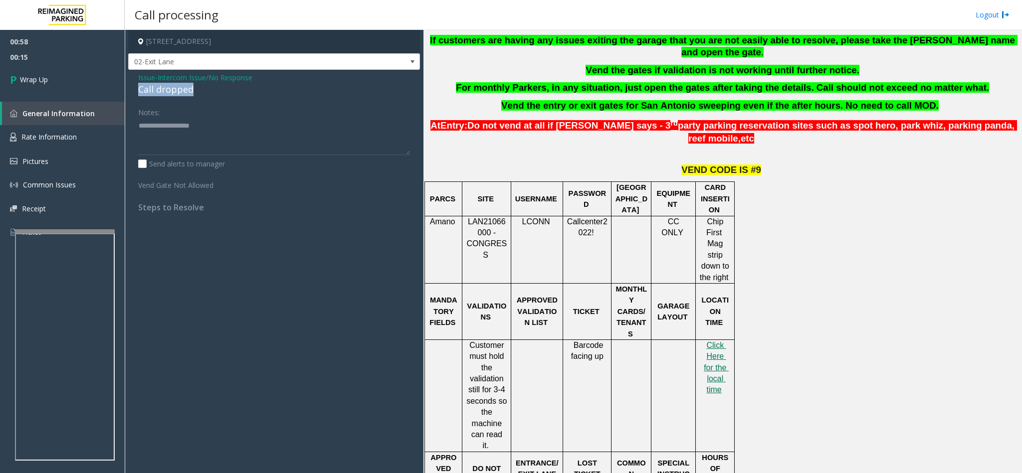
click at [196, 93] on div "Call dropped" at bounding box center [274, 89] width 272 height 13
copy div "Call dropped"
click at [171, 120] on textarea at bounding box center [274, 136] width 272 height 37
paste textarea "**********"
type textarea "**********"
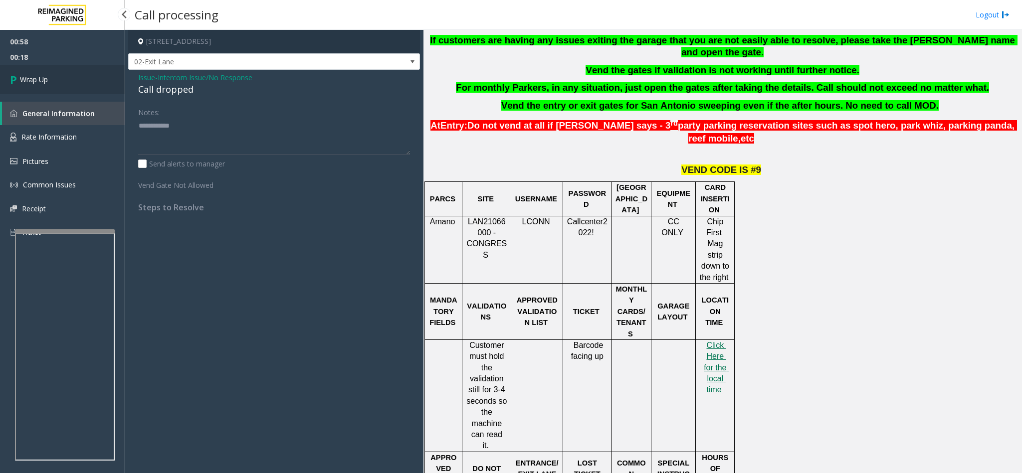
click at [57, 81] on link "Wrap Up" at bounding box center [62, 79] width 125 height 29
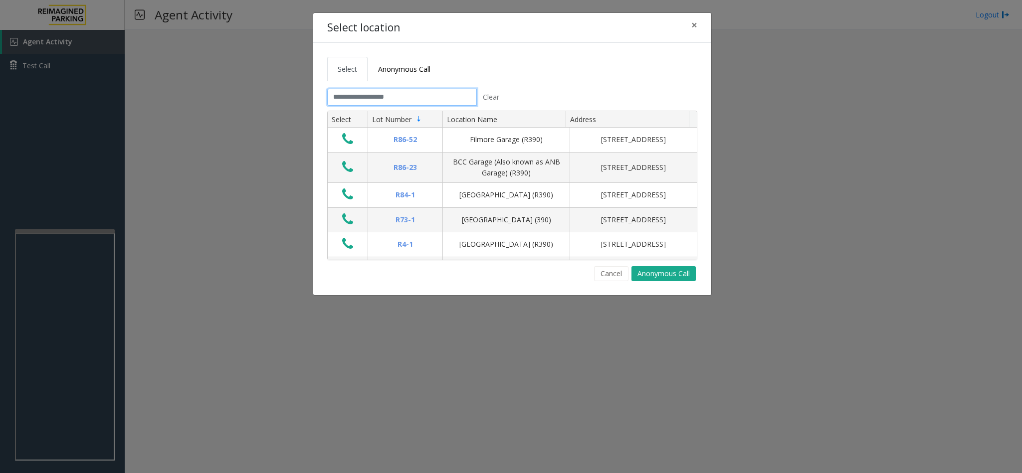
click at [390, 93] on input "text" at bounding box center [402, 97] width 150 height 17
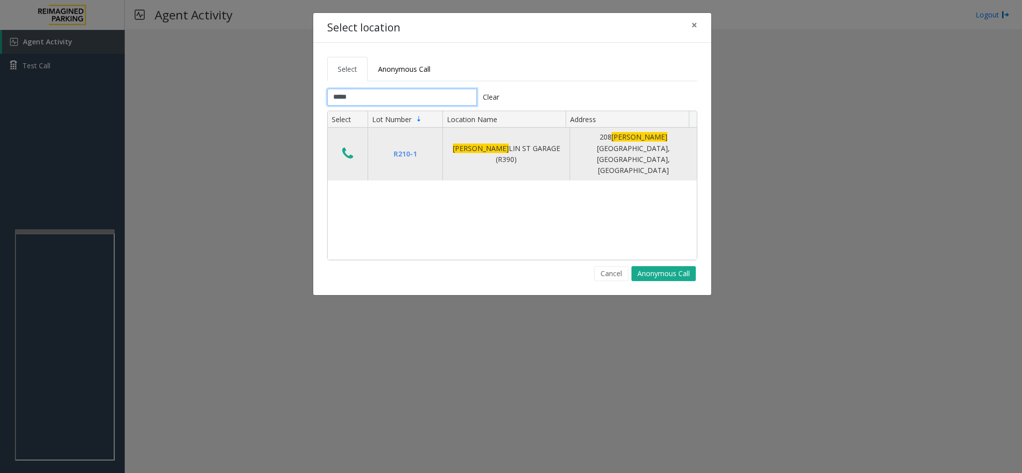
type input "*****"
click at [350, 147] on icon "Data table" at bounding box center [347, 154] width 11 height 14
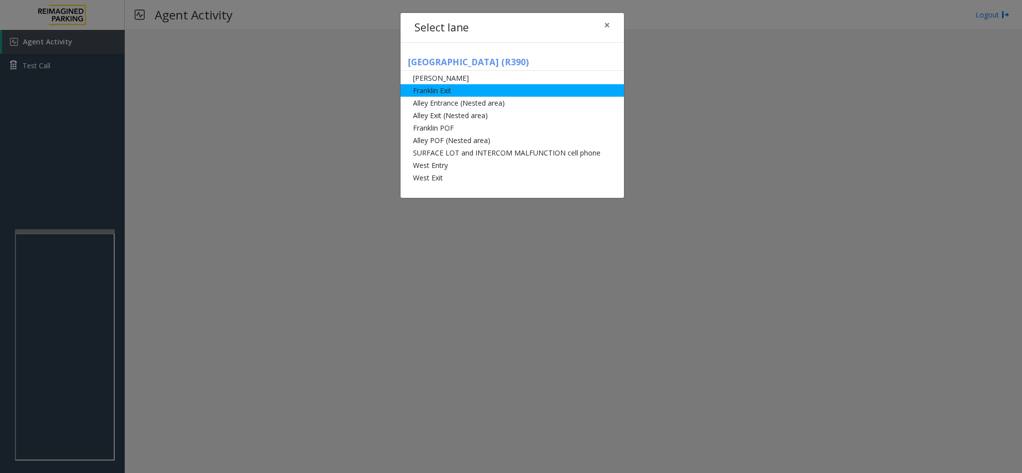
click at [482, 95] on li "Franklin Exit" at bounding box center [511, 90] width 223 height 12
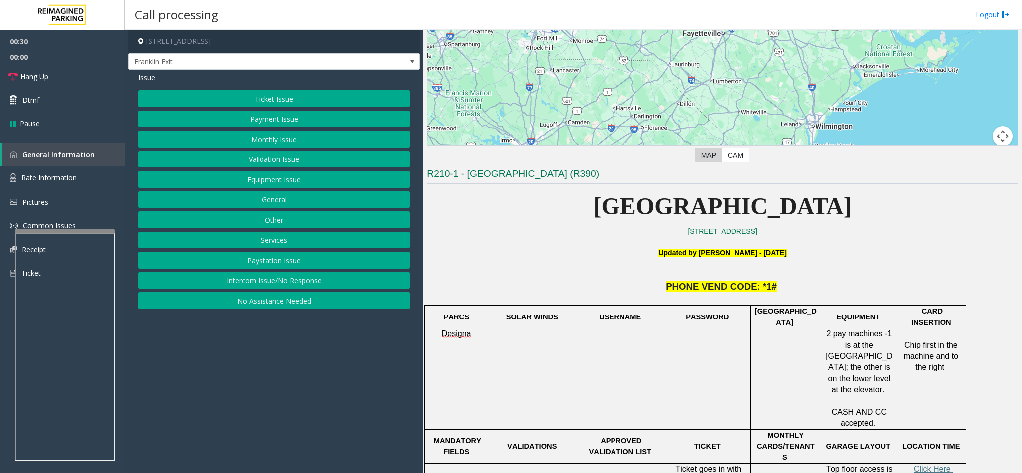
scroll to position [299, 0]
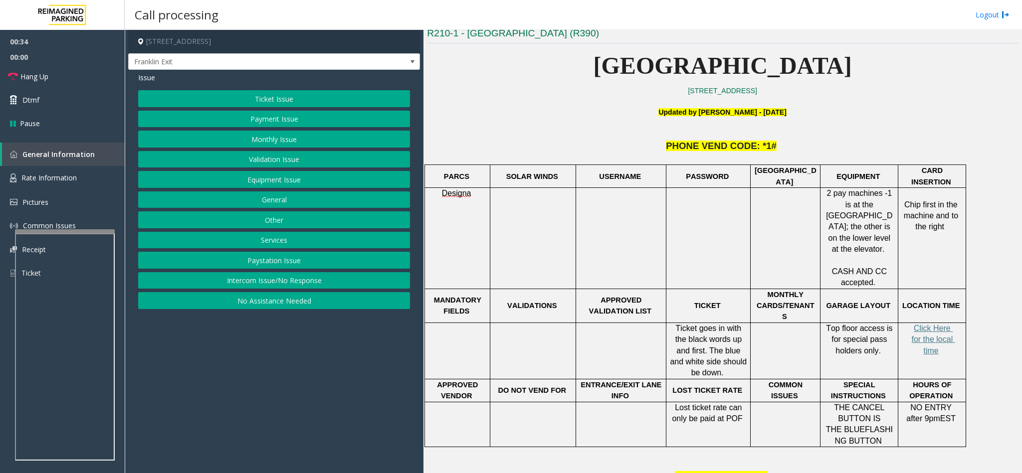
click at [295, 119] on button "Payment Issue" at bounding box center [274, 119] width 272 height 17
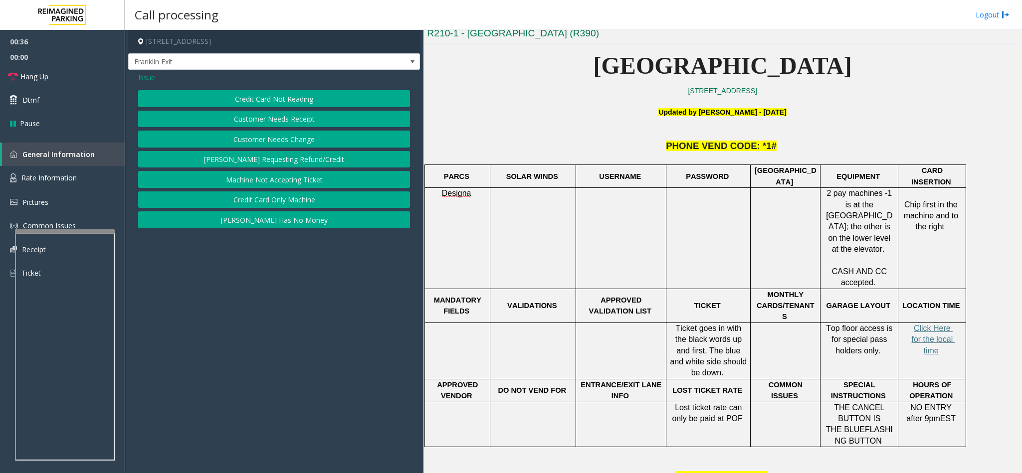
click at [321, 101] on button "Credit Card Not Reading" at bounding box center [274, 98] width 272 height 17
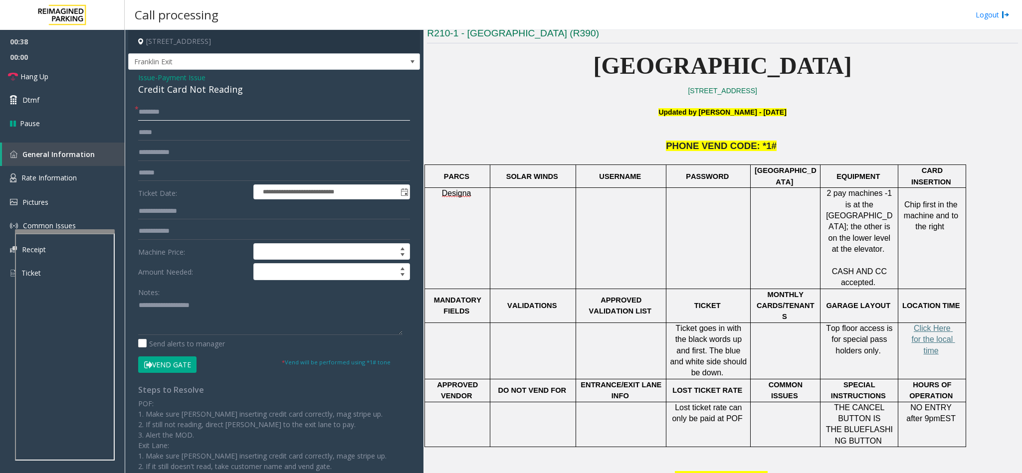
click at [226, 118] on input "text" at bounding box center [274, 112] width 272 height 17
click at [69, 75] on link "Hang Up" at bounding box center [62, 76] width 125 height 23
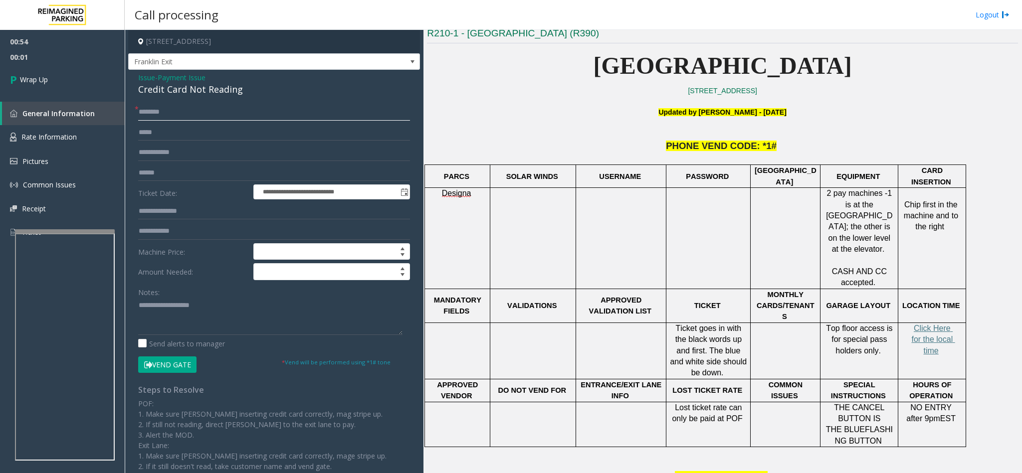
click at [177, 114] on input "text" at bounding box center [274, 112] width 272 height 17
type input "**"
click at [161, 304] on textarea at bounding box center [270, 316] width 264 height 37
click at [169, 303] on textarea at bounding box center [270, 316] width 264 height 37
click at [239, 88] on div "Credit Card Not Reading" at bounding box center [274, 89] width 272 height 13
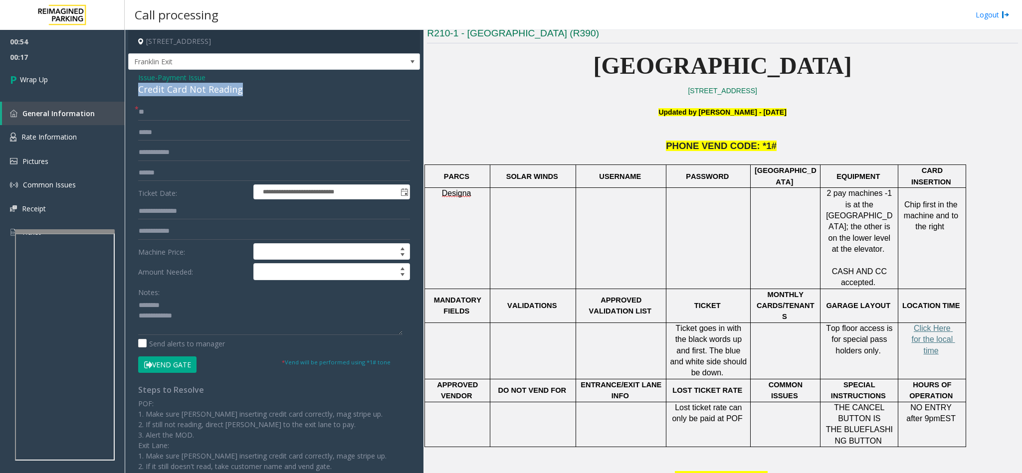
drag, startPoint x: 238, startPoint y: 93, endPoint x: 127, endPoint y: 88, distance: 110.8
click at [127, 88] on app-call-processing-form "**********" at bounding box center [274, 251] width 299 height 443
copy div "Credit Card Not Reading"
click at [193, 303] on textarea at bounding box center [270, 316] width 264 height 37
paste textarea "**********"
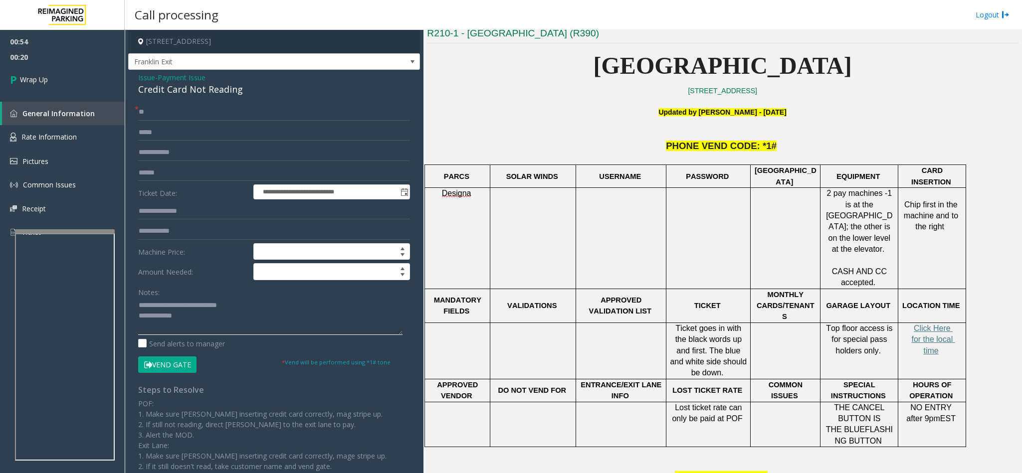
click at [205, 320] on textarea at bounding box center [270, 316] width 264 height 37
click at [247, 320] on textarea at bounding box center [270, 316] width 264 height 37
click at [179, 319] on textarea at bounding box center [270, 316] width 264 height 37
type textarea "**********"
click at [65, 87] on link "Wrap Up" at bounding box center [62, 79] width 125 height 29
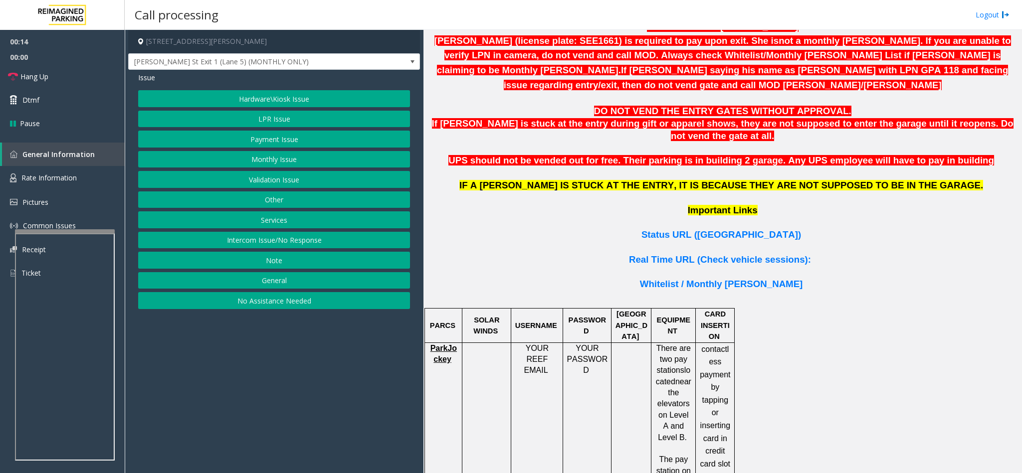
scroll to position [673, 0]
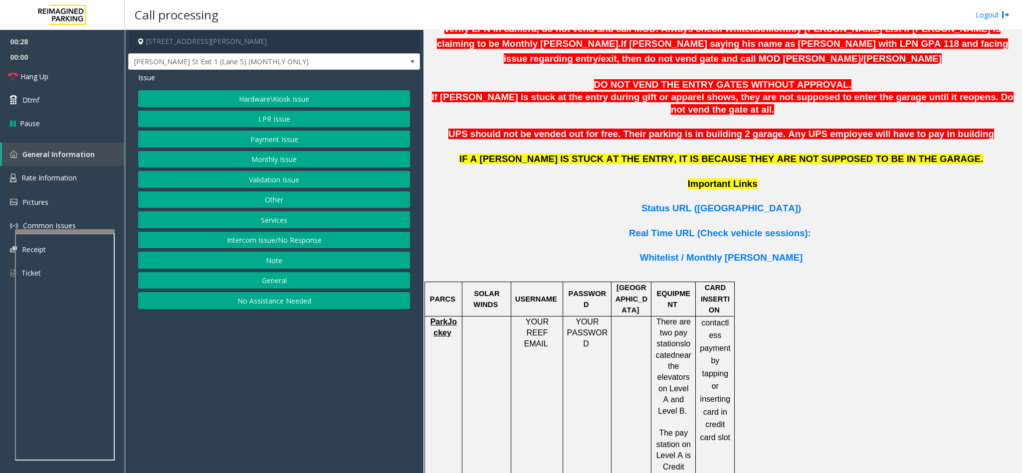
click at [328, 309] on button "No Assistance Needed" at bounding box center [274, 300] width 272 height 17
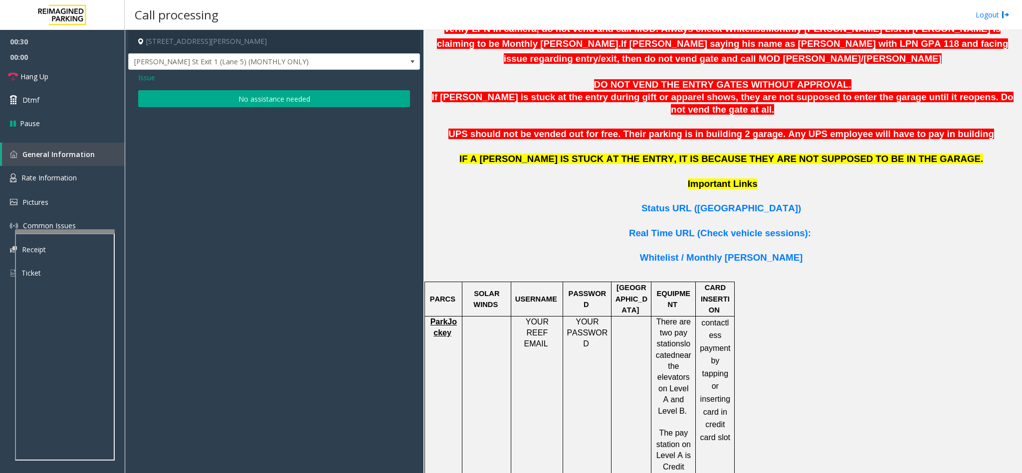
click at [208, 102] on button "No assistance needed" at bounding box center [274, 98] width 272 height 17
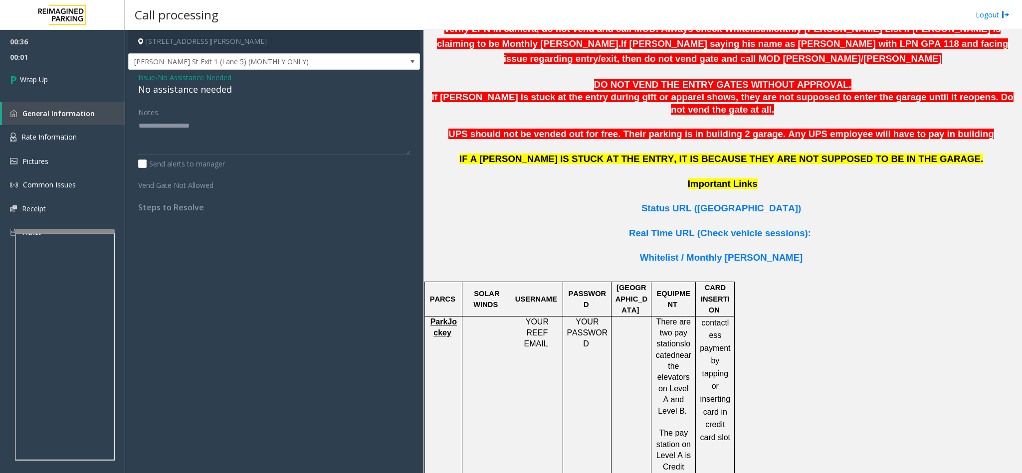
click at [235, 85] on div "No assistance needed" at bounding box center [274, 89] width 272 height 13
drag, startPoint x: 229, startPoint y: 91, endPoint x: 138, endPoint y: 92, distance: 91.8
click at [138, 92] on div "No assistance needed" at bounding box center [274, 89] width 272 height 13
copy div "No assistance needed"
click at [180, 135] on textarea at bounding box center [274, 136] width 272 height 37
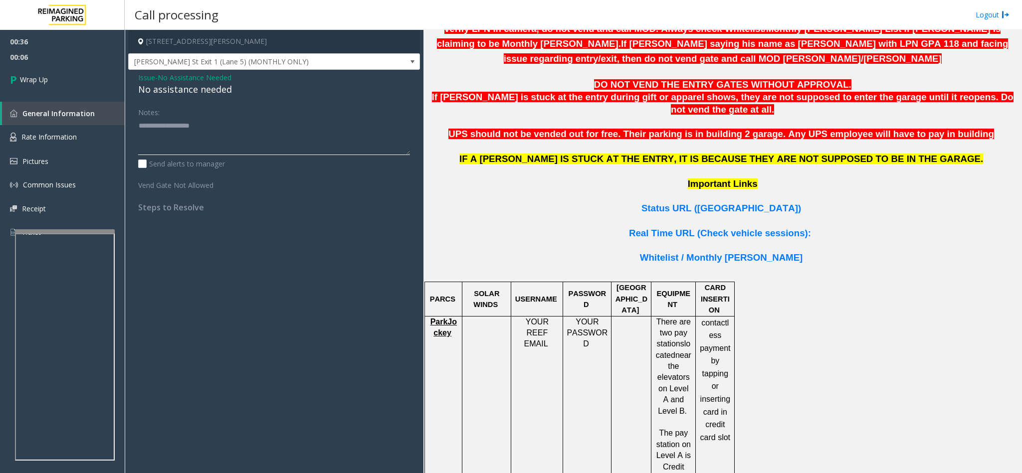
paste textarea "**********"
type textarea "**********"
click at [39, 80] on span "Wrap Up" at bounding box center [34, 79] width 28 height 10
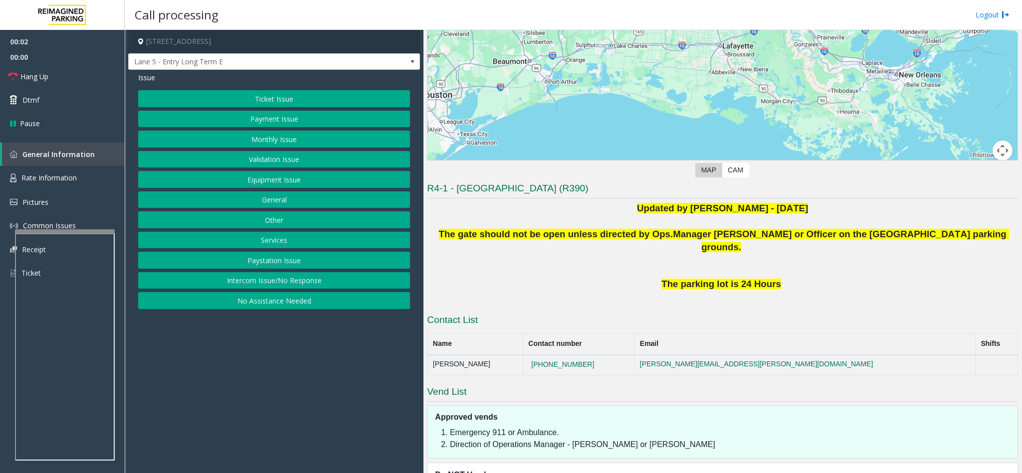
scroll to position [150, 0]
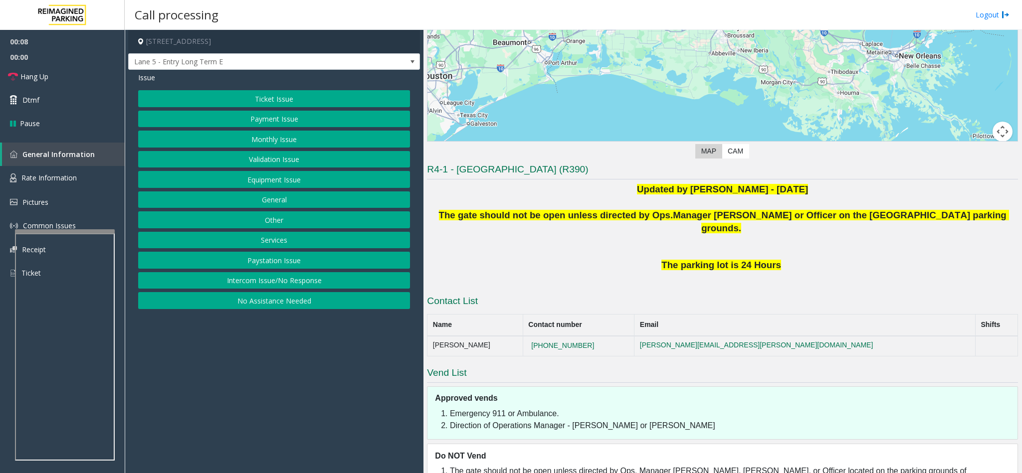
click at [309, 301] on button "No Assistance Needed" at bounding box center [274, 300] width 272 height 17
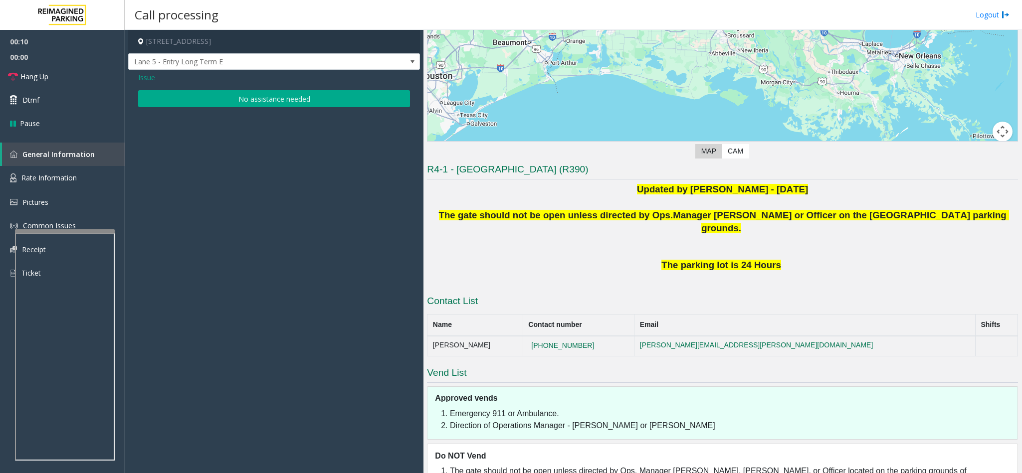
click at [147, 79] on span "Issue" at bounding box center [146, 77] width 17 height 10
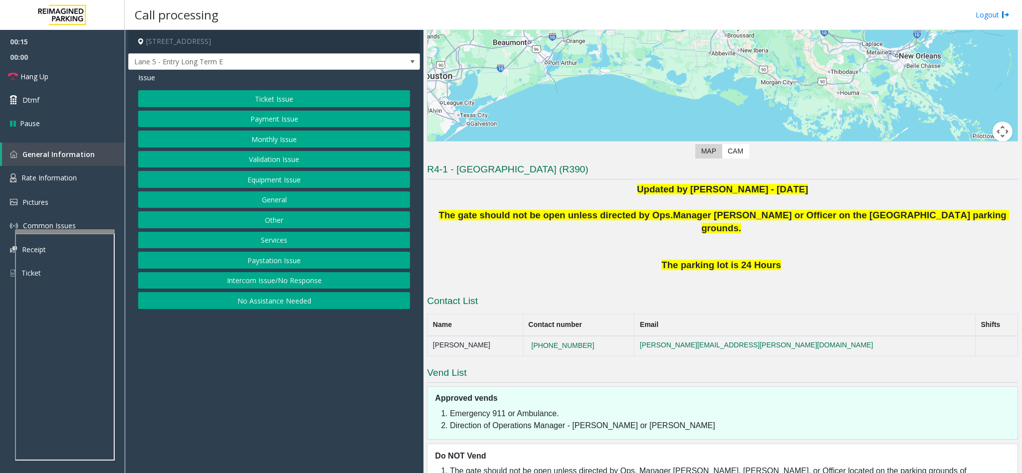
click at [231, 286] on button "Intercom Issue/No Response" at bounding box center [274, 280] width 272 height 17
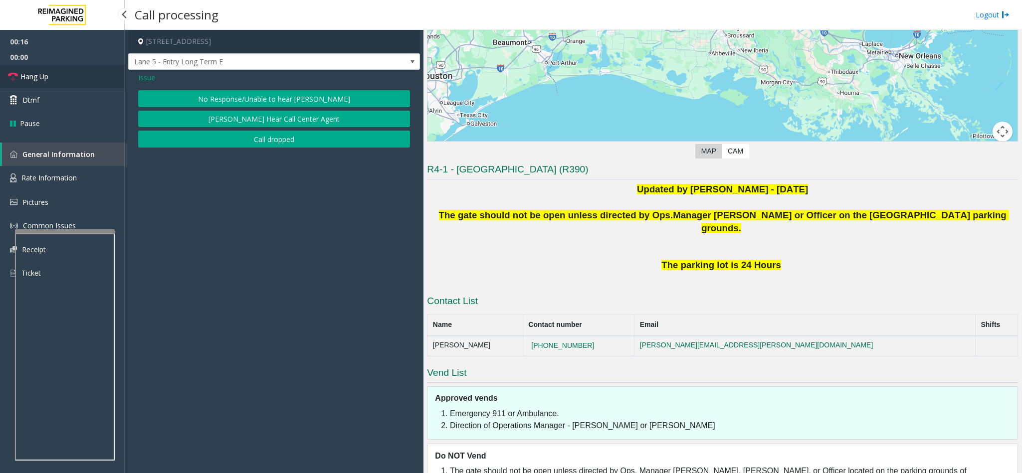
click at [36, 77] on span "Hang Up" at bounding box center [34, 76] width 28 height 10
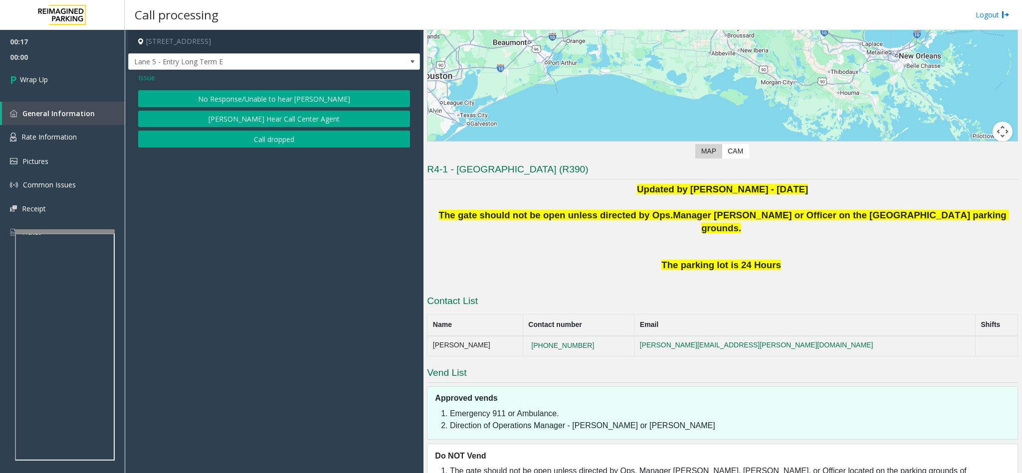
click at [290, 98] on button "No Response/Unable to hear parker" at bounding box center [274, 98] width 272 height 17
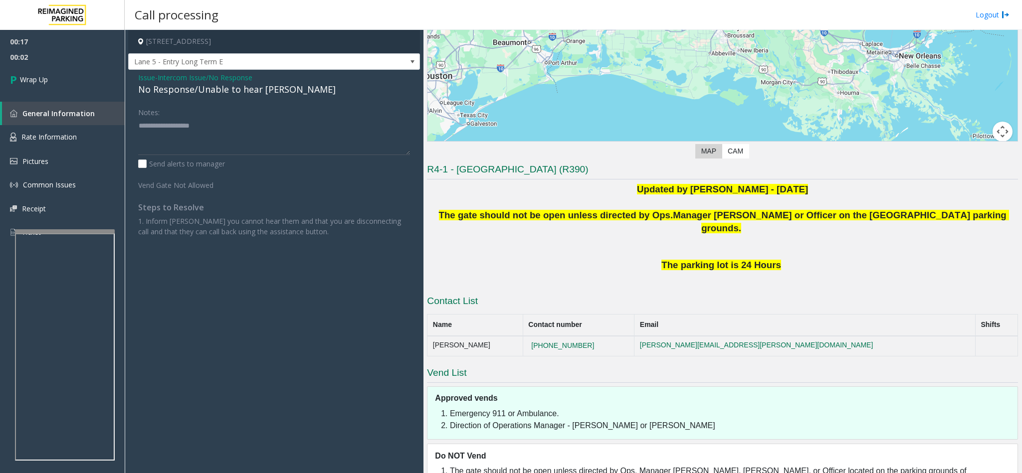
click at [285, 83] on div "No Response/Unable to hear parker" at bounding box center [274, 89] width 272 height 13
drag, startPoint x: 286, startPoint y: 87, endPoint x: 125, endPoint y: 90, distance: 161.6
click at [125, 90] on app-call-processing-form "200 Terminal Drive, Lafayette, LA Lane 5 - Entry Long Term E Issue - Intercom I…" at bounding box center [274, 251] width 299 height 443
copy div "No Response/Unable to hear parke"
click at [204, 124] on textarea at bounding box center [274, 136] width 272 height 37
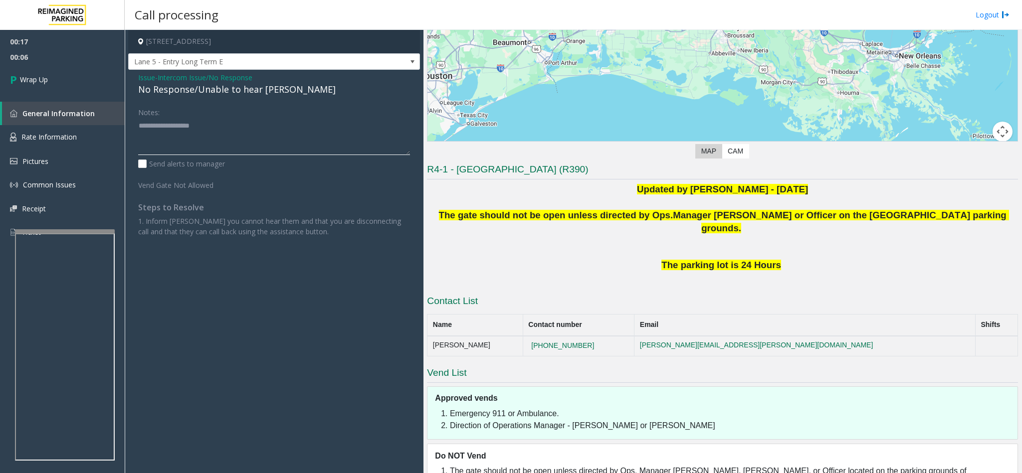
paste textarea "**********"
type textarea "**********"
click at [36, 81] on span "Wrap Up" at bounding box center [34, 79] width 28 height 10
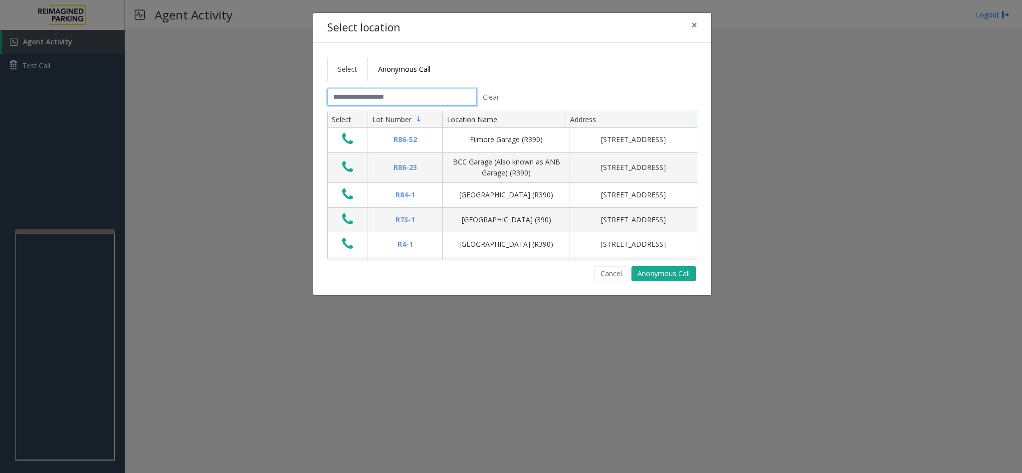
click at [376, 102] on input "text" at bounding box center [402, 97] width 150 height 17
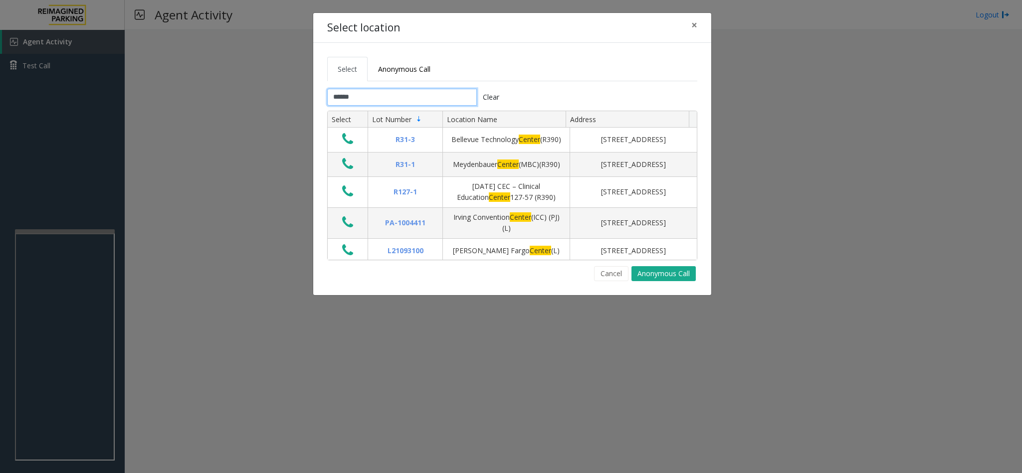
click at [445, 101] on input "******" at bounding box center [402, 97] width 150 height 17
type input "*"
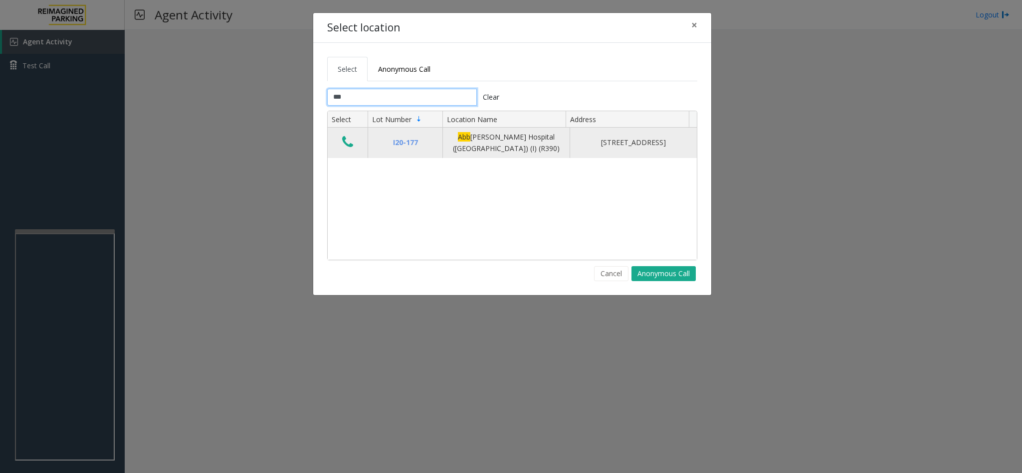
type input "***"
click at [333, 143] on td "Data table" at bounding box center [348, 143] width 40 height 30
click at [340, 145] on button "Data table" at bounding box center [347, 143] width 17 height 16
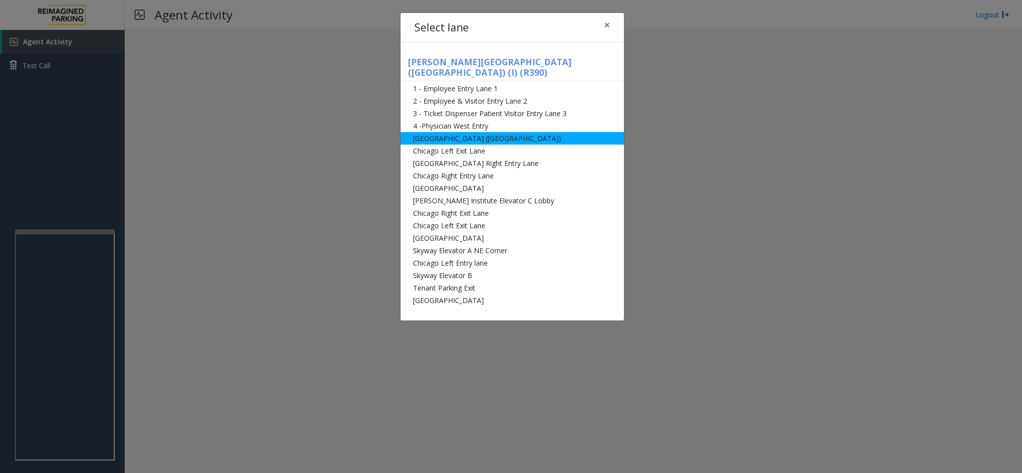
click at [485, 132] on li "Abbot Hospital (Main Hospital)" at bounding box center [511, 138] width 223 height 12
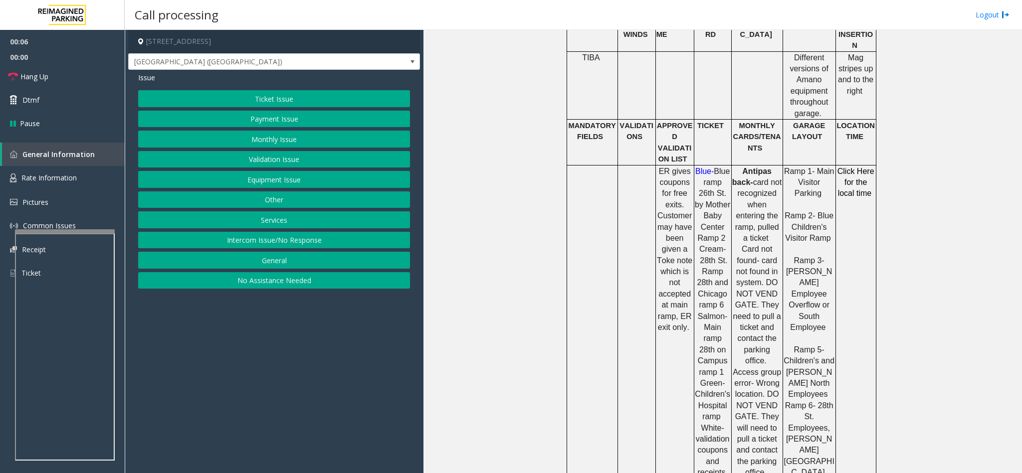
scroll to position [598, 0]
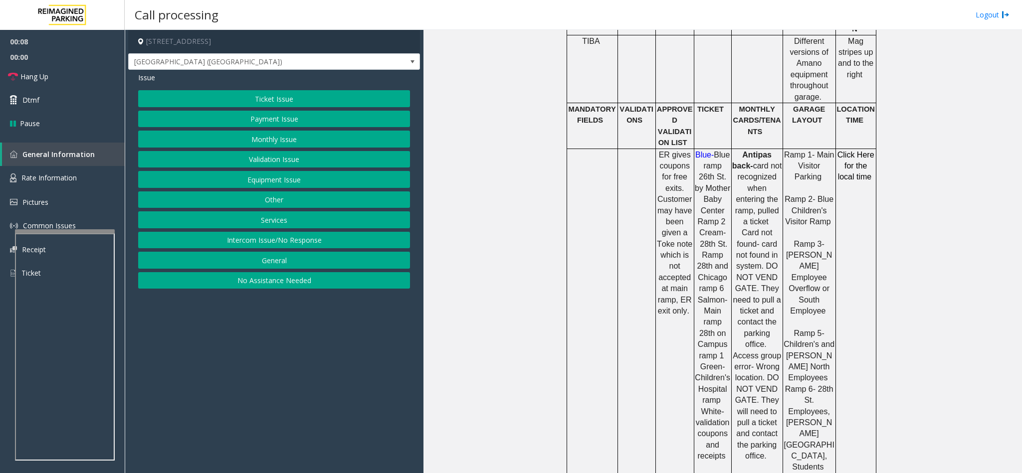
click at [241, 101] on button "Ticket Issue" at bounding box center [274, 98] width 272 height 17
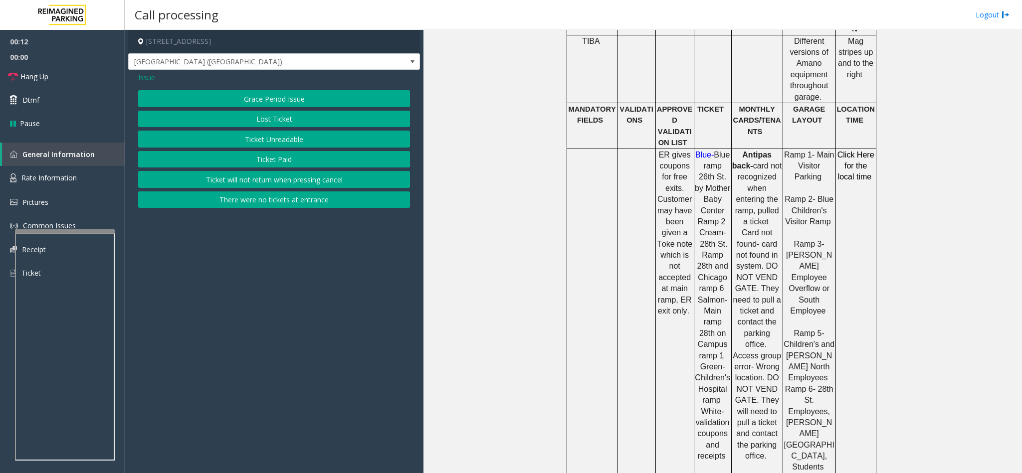
click at [292, 139] on button "Ticket Unreadable" at bounding box center [274, 139] width 272 height 17
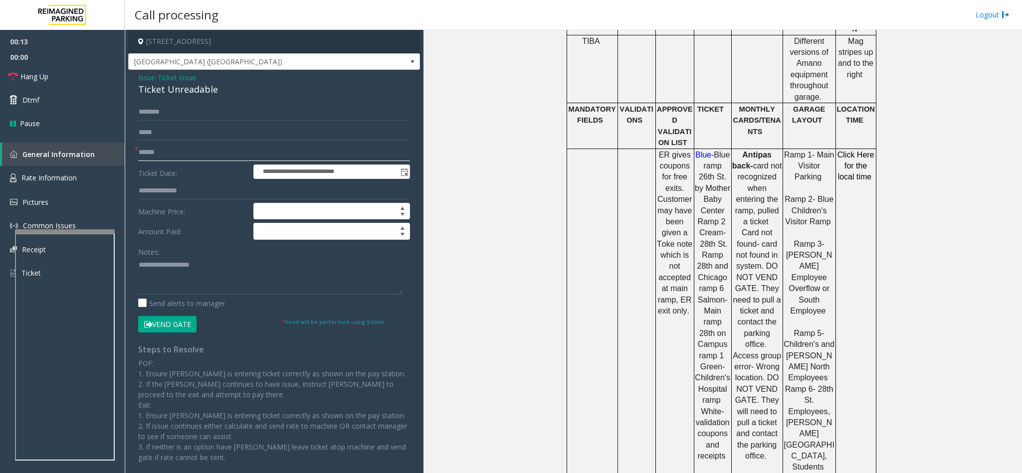
click at [213, 147] on input "text" at bounding box center [274, 152] width 272 height 17
type input "********"
click at [155, 332] on button "Vend Gate" at bounding box center [167, 324] width 58 height 17
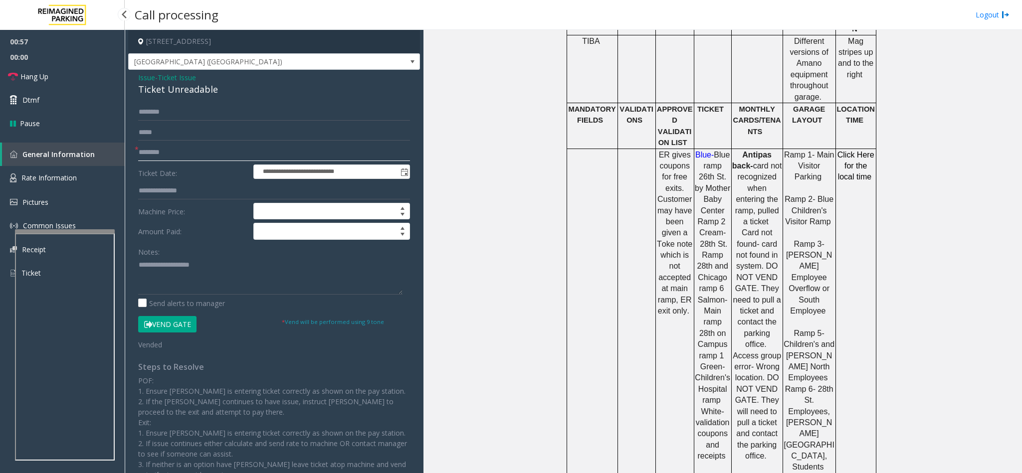
drag, startPoint x: 183, startPoint y: 150, endPoint x: 117, endPoint y: 146, distance: 65.9
click at [117, 146] on app-root "**********" at bounding box center [511, 236] width 1022 height 473
type input "**"
click at [35, 81] on span "Hang Up" at bounding box center [34, 76] width 28 height 10
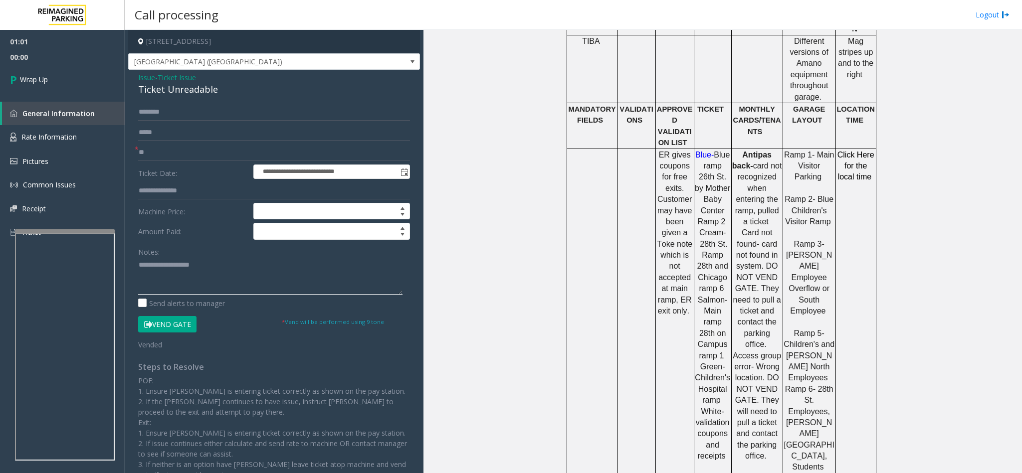
click at [166, 261] on textarea at bounding box center [270, 275] width 264 height 37
drag, startPoint x: 212, startPoint y: 91, endPoint x: 137, endPoint y: 94, distance: 75.9
click at [137, 94] on div "**********" at bounding box center [274, 290] width 292 height 441
copy div "Ticket Unreadable"
click at [179, 271] on textarea at bounding box center [270, 275] width 264 height 37
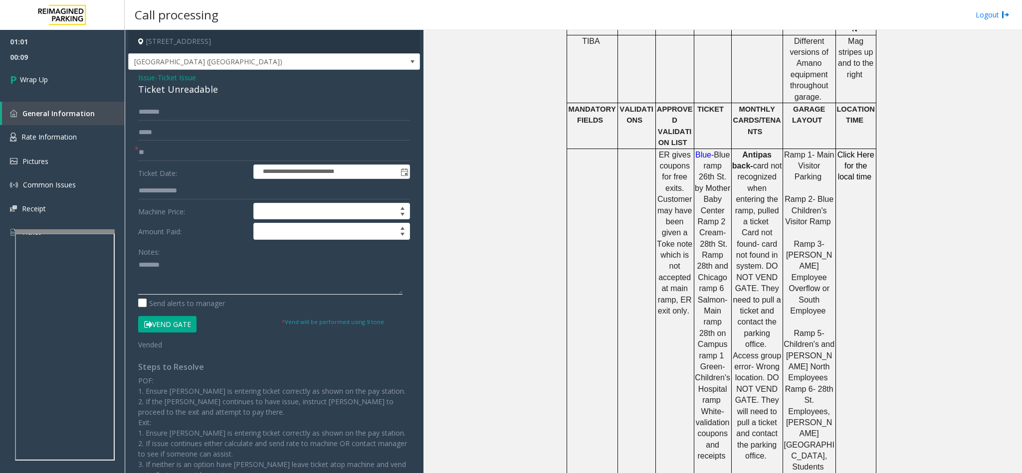
paste textarea "**********"
click at [203, 274] on textarea at bounding box center [270, 275] width 264 height 37
type textarea "**********"
click at [54, 83] on link "Wrap Up" at bounding box center [62, 79] width 125 height 29
